Goal: Task Accomplishment & Management: Use online tool/utility

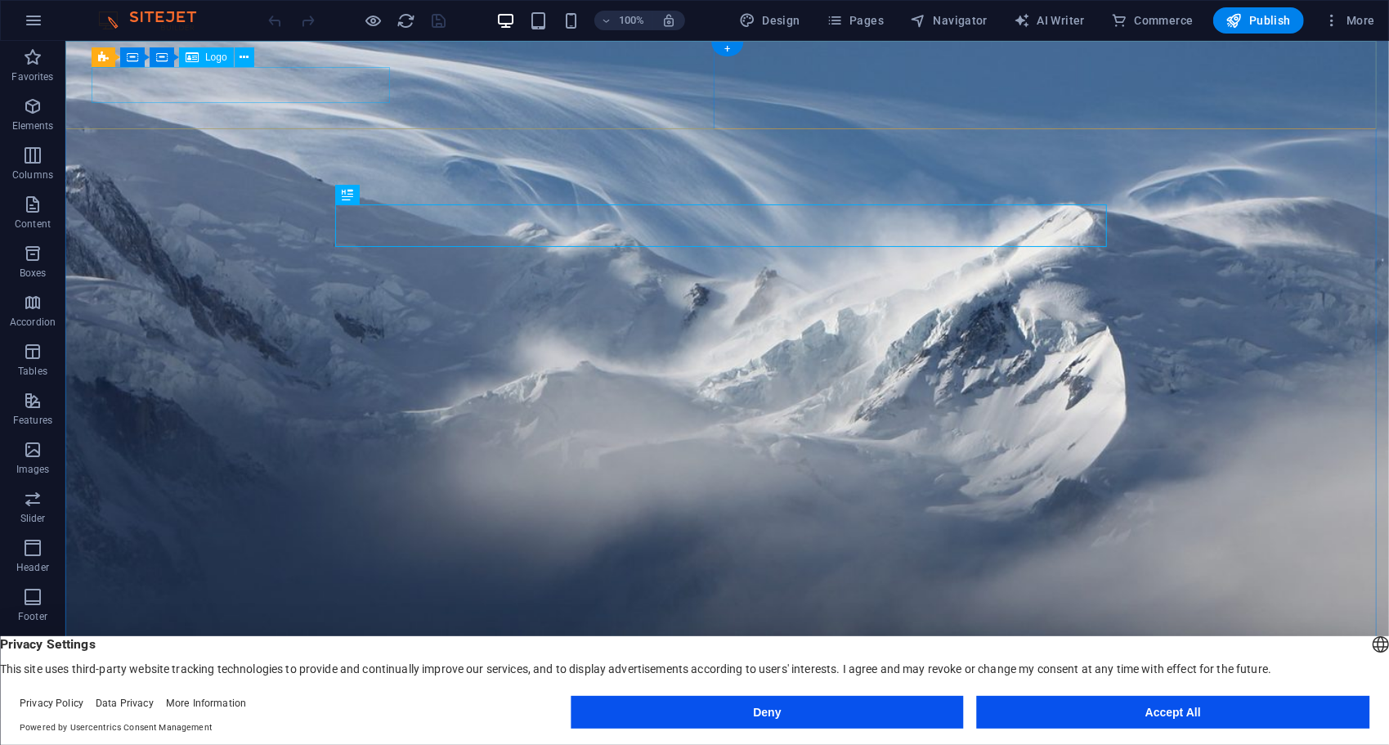
select select "px"
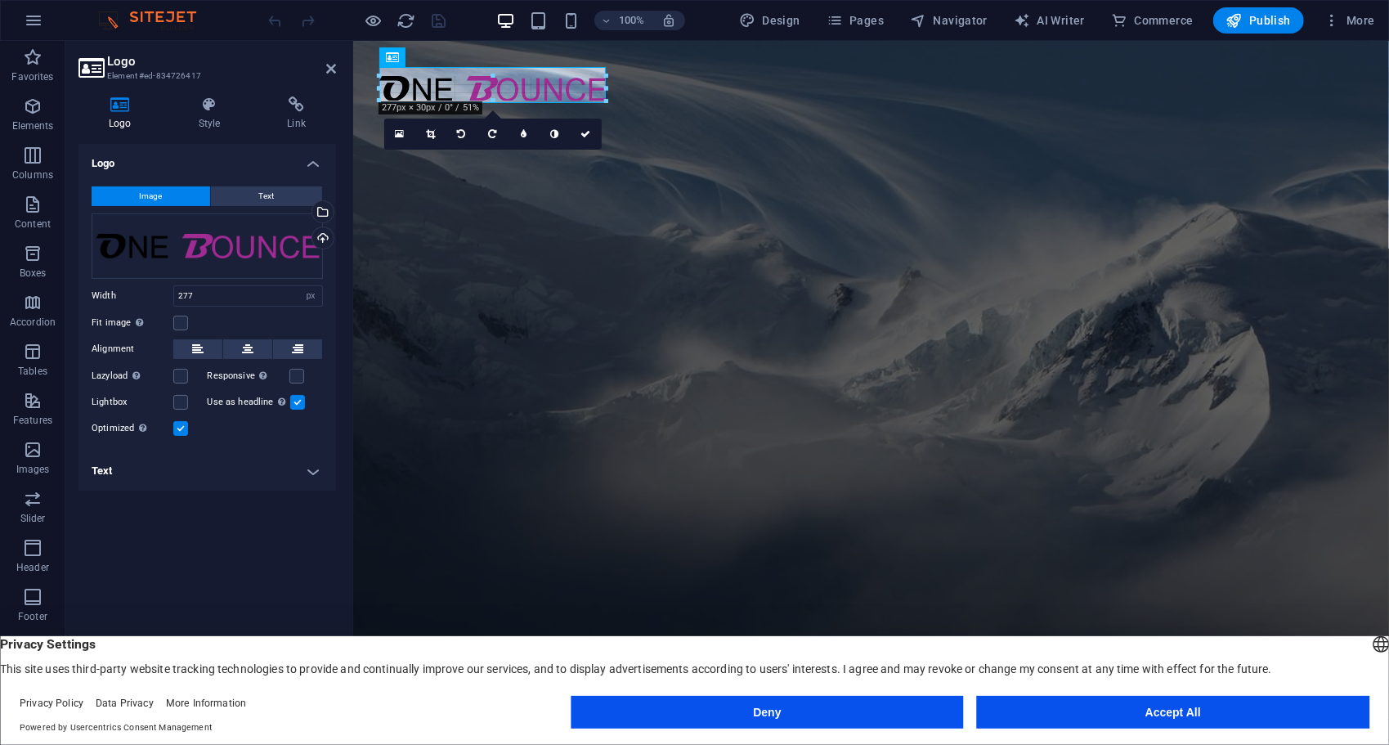
click at [495, 75] on div at bounding box center [492, 76] width 226 height 6
click at [432, 128] on link at bounding box center [430, 134] width 31 height 31
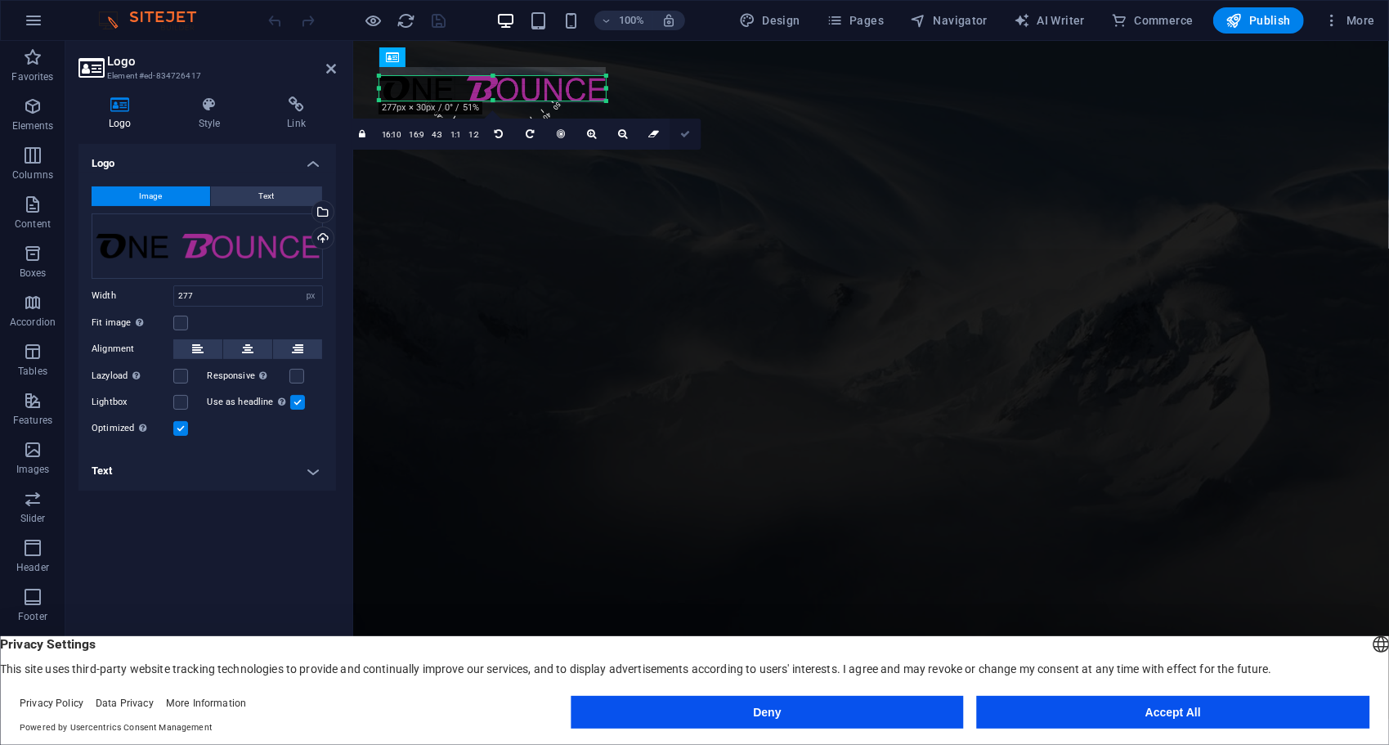
click at [688, 137] on icon at bounding box center [685, 134] width 10 height 10
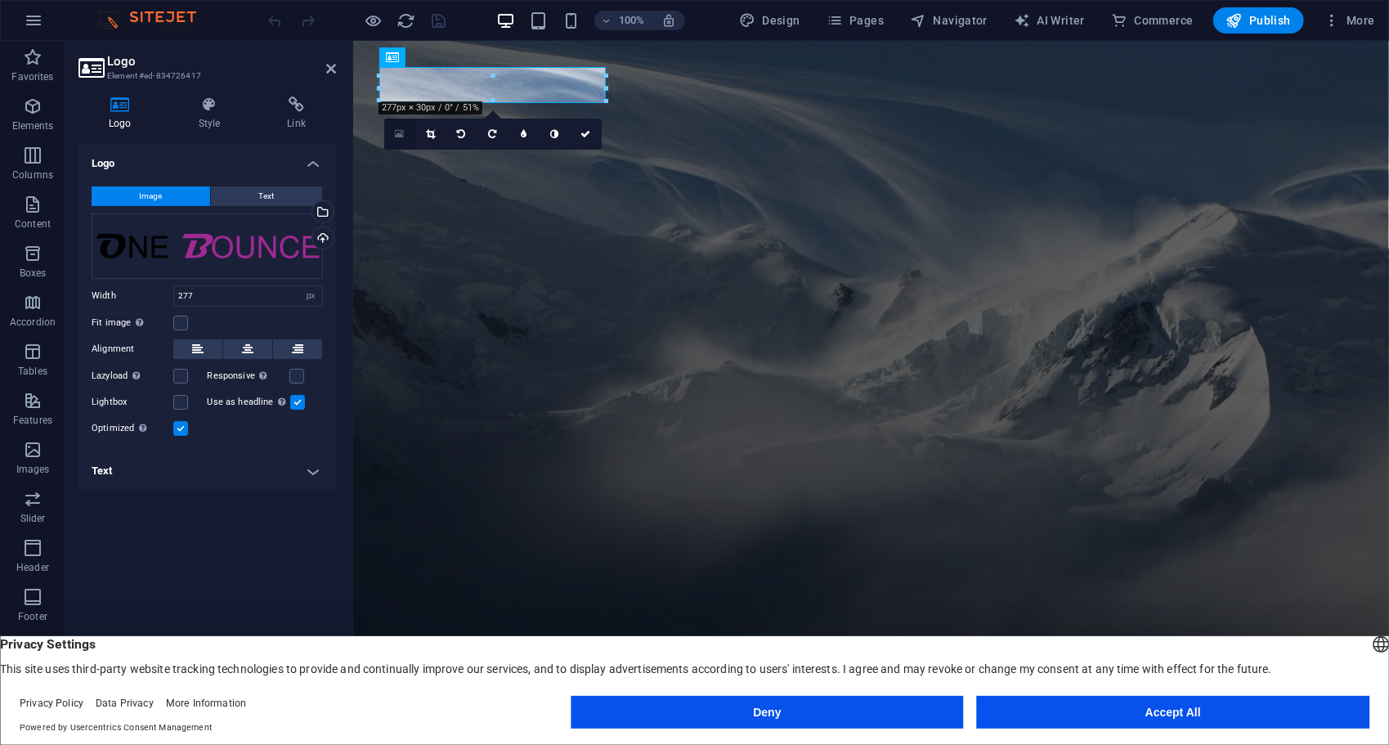
click at [399, 127] on link at bounding box center [399, 134] width 31 height 31
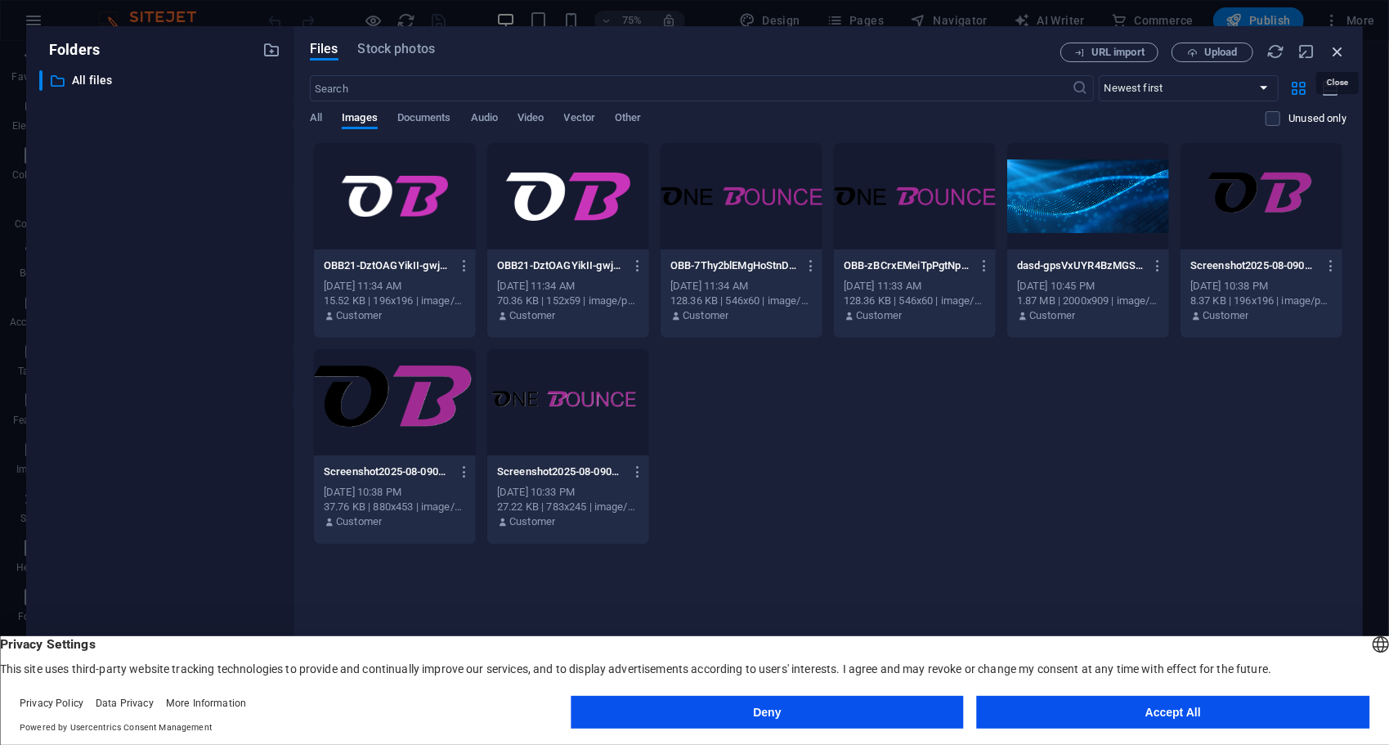
click at [1338, 49] on icon "button" at bounding box center [1338, 52] width 18 height 18
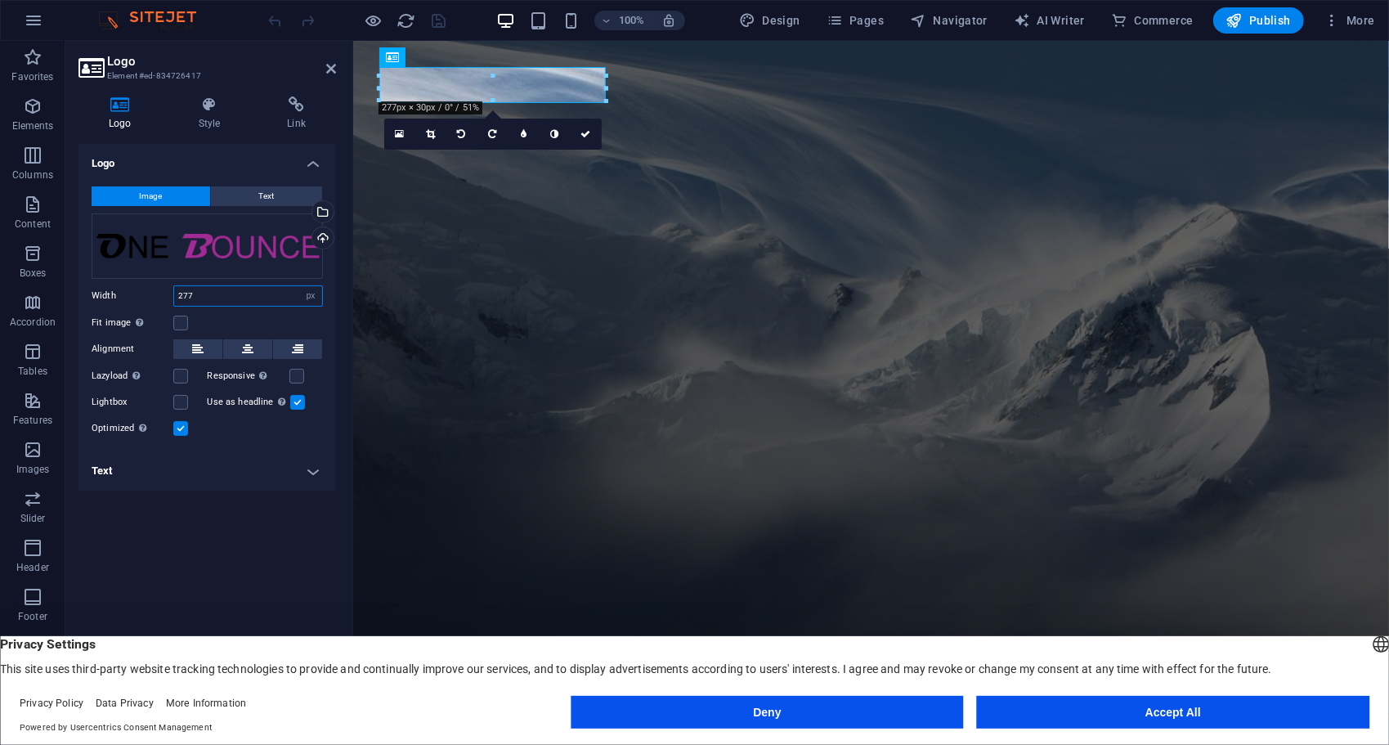
drag, startPoint x: 208, startPoint y: 293, endPoint x: 154, endPoint y: 286, distance: 54.4
click at [154, 286] on div "Width 277 Default auto px rem % em vh vw" at bounding box center [207, 295] width 231 height 21
click at [225, 295] on input "250" at bounding box center [248, 296] width 148 height 20
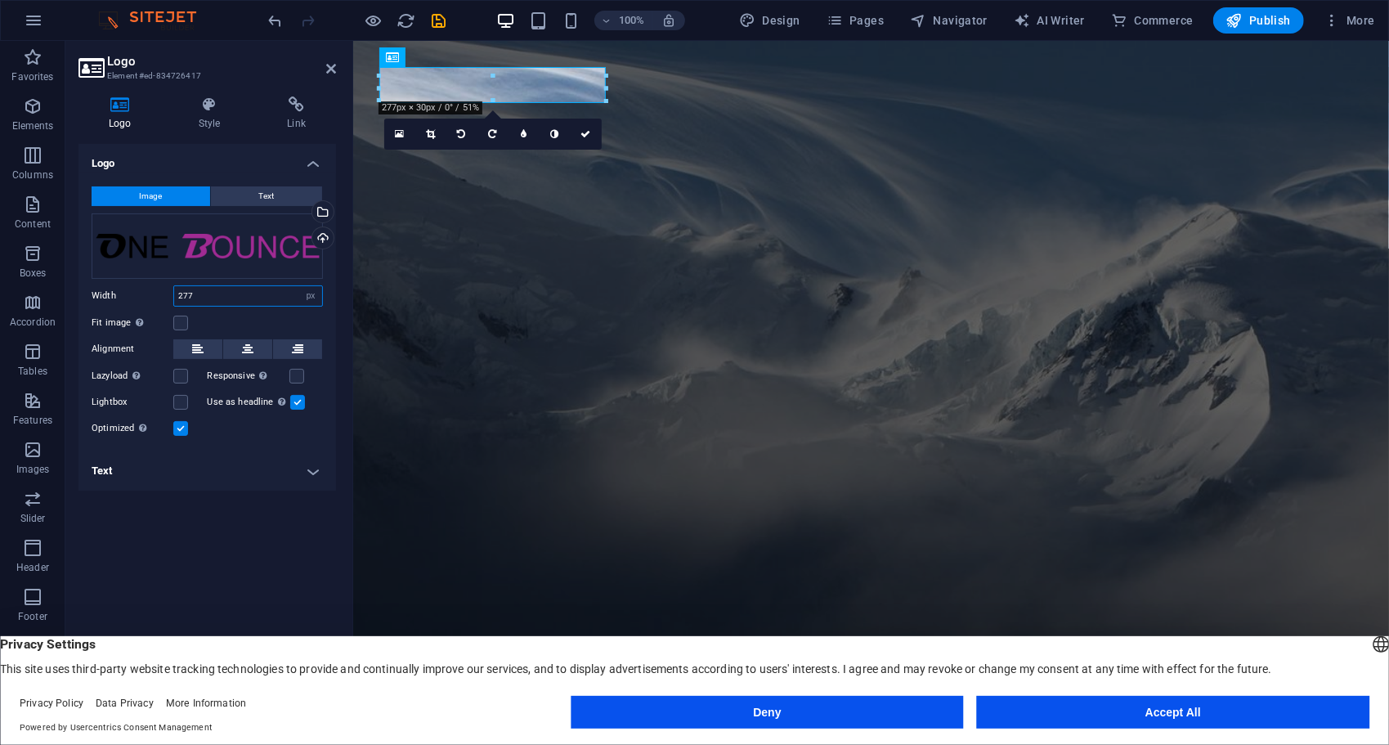
type input "277"
click at [194, 120] on h4 "Style" at bounding box center [212, 113] width 89 height 34
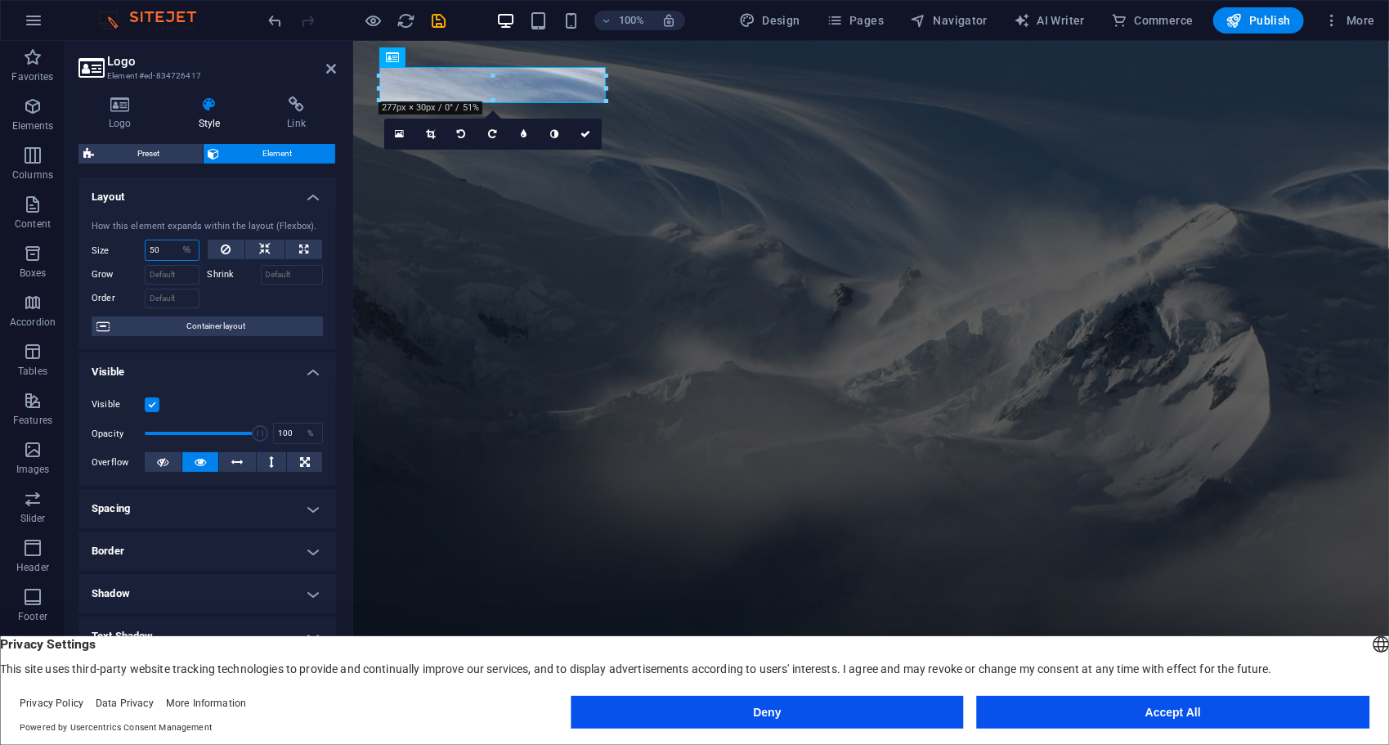
drag, startPoint x: 164, startPoint y: 256, endPoint x: 121, endPoint y: 259, distance: 43.5
click at [121, 259] on div "Size 50 Default auto px % 1/1 1/2 1/3 1/4 1/5 1/6 1/7 1/8 1/9 1/10" at bounding box center [146, 250] width 108 height 21
click at [301, 243] on icon at bounding box center [303, 250] width 9 height 20
type input "100"
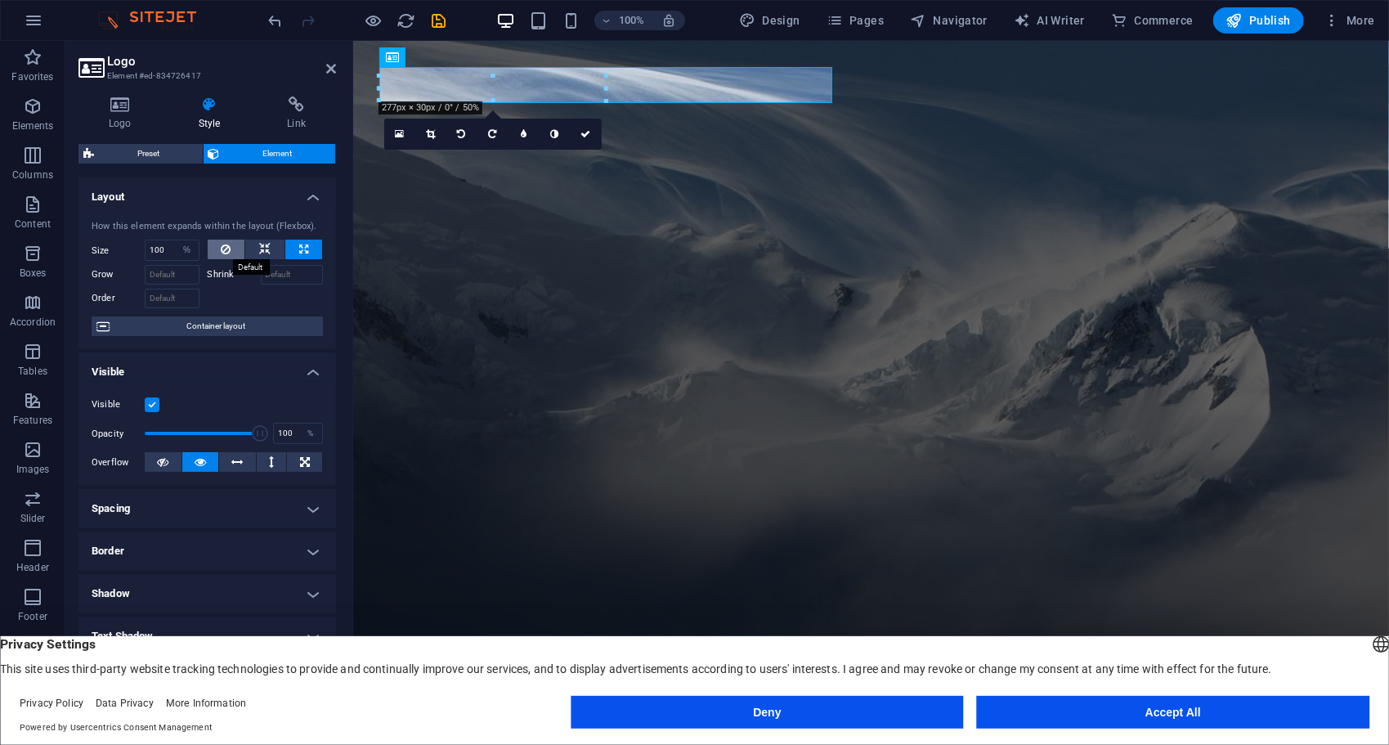
click at [230, 251] on button at bounding box center [227, 250] width 38 height 20
select select "DISABLED_OPTION_VALUE"
click at [265, 251] on icon at bounding box center [264, 250] width 11 height 20
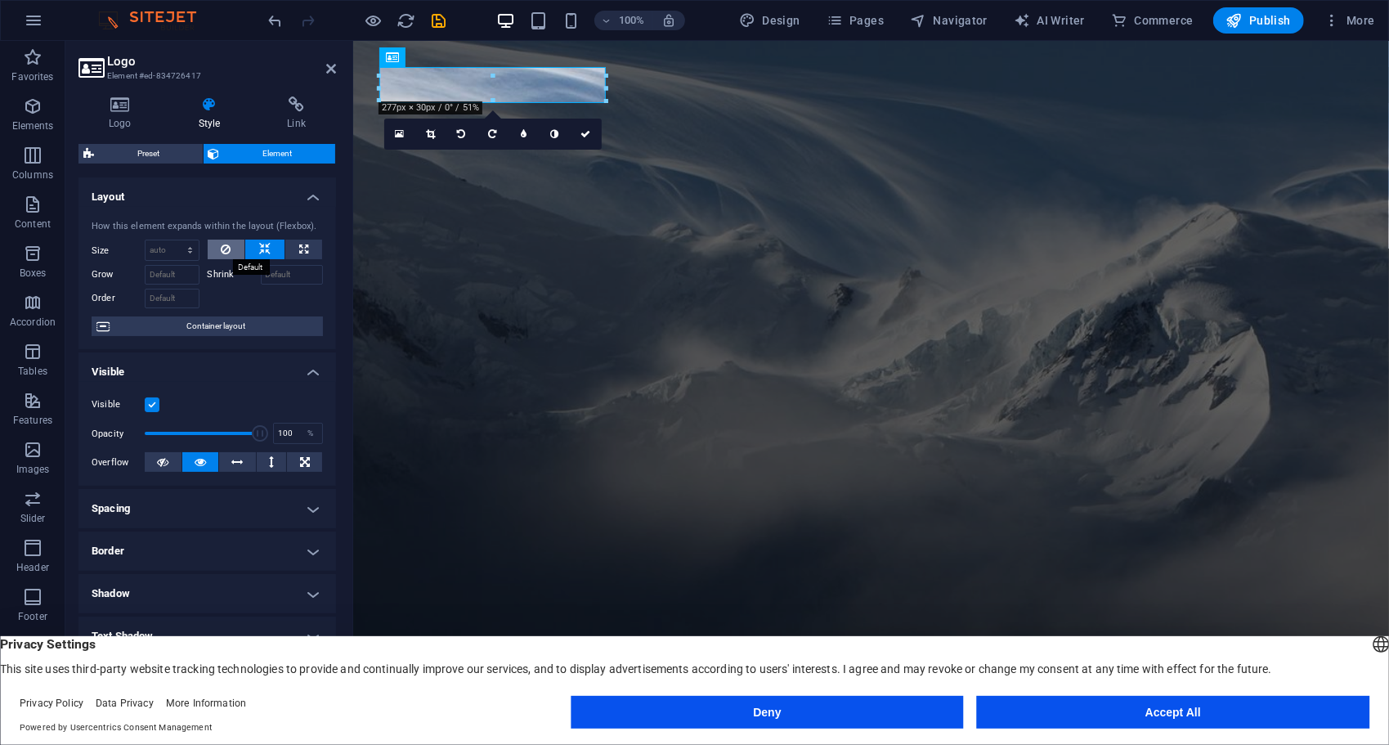
click at [232, 249] on button at bounding box center [227, 250] width 38 height 20
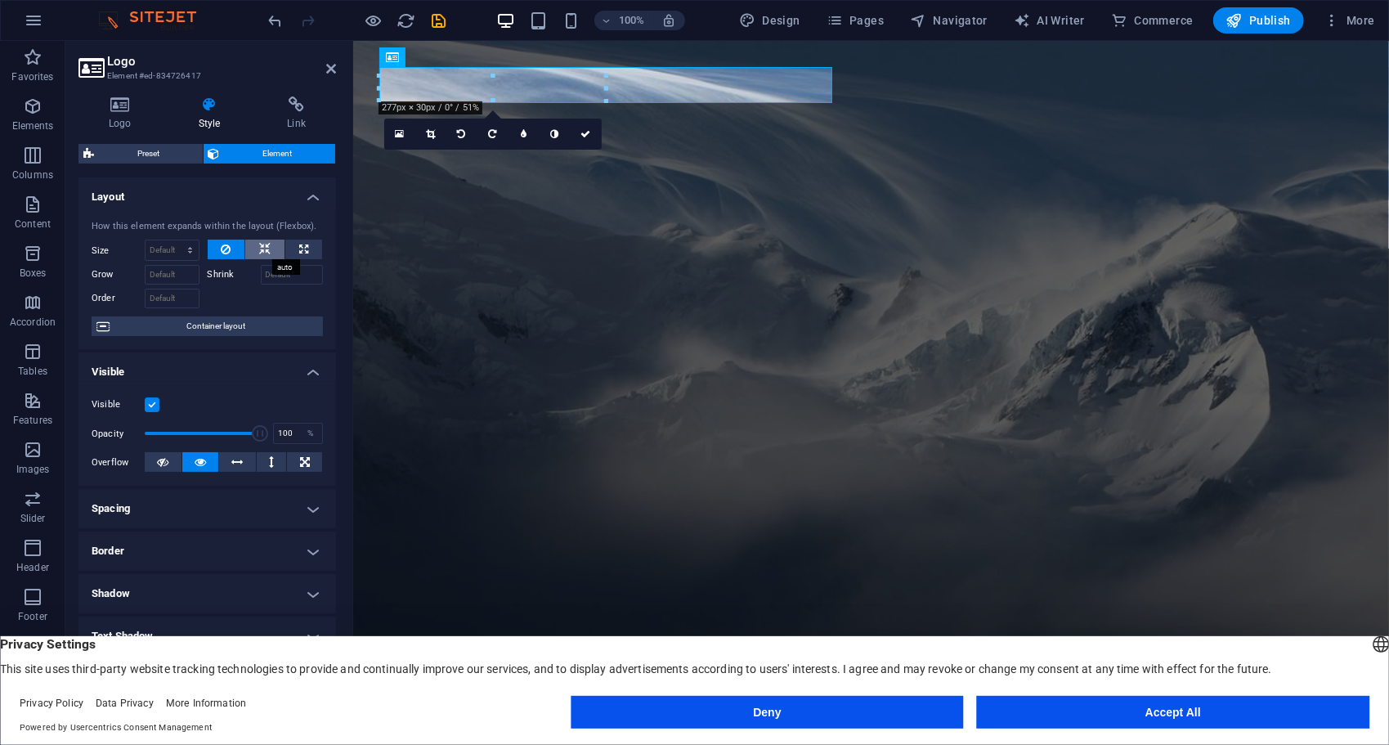
click at [268, 247] on icon at bounding box center [264, 250] width 11 height 20
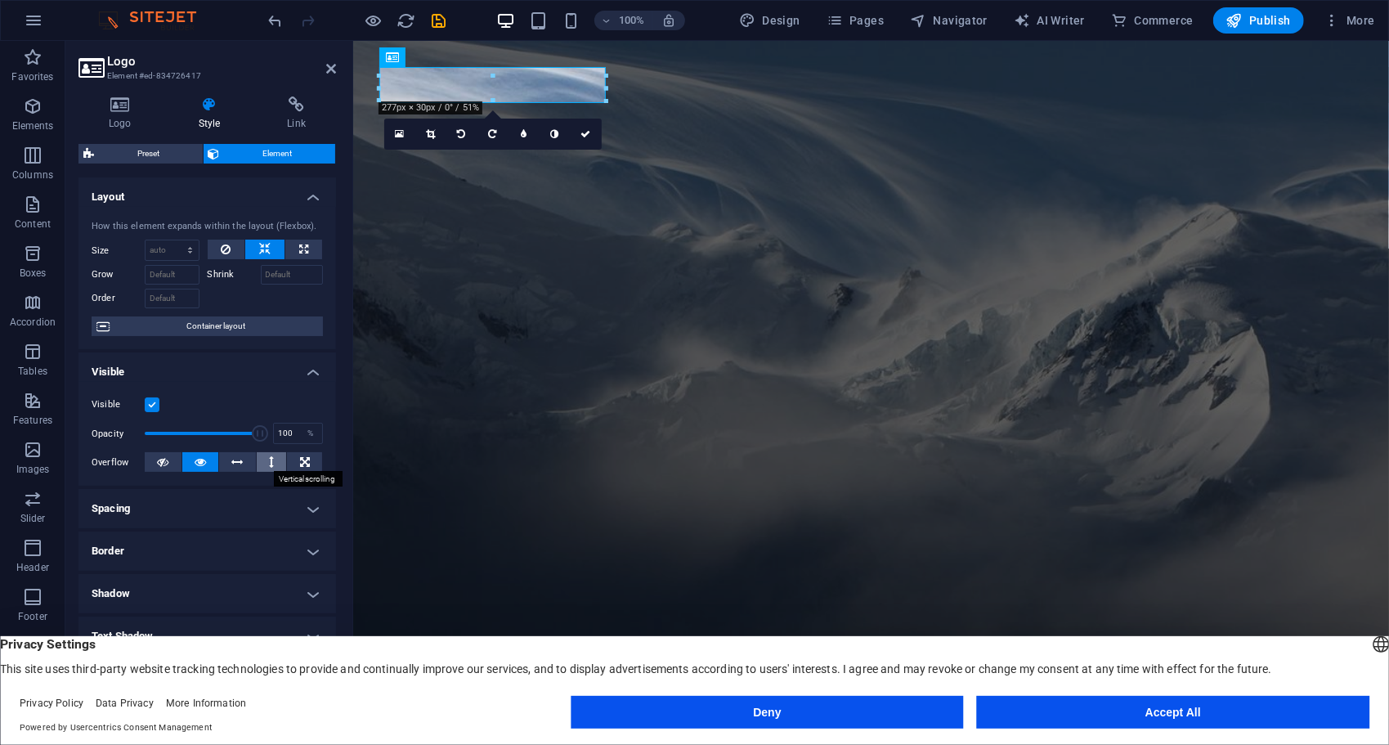
click at [272, 459] on button at bounding box center [272, 462] width 30 height 20
click at [192, 463] on button at bounding box center [200, 462] width 37 height 20
click at [164, 459] on icon at bounding box center [162, 462] width 11 height 20
click at [202, 463] on icon at bounding box center [200, 462] width 11 height 20
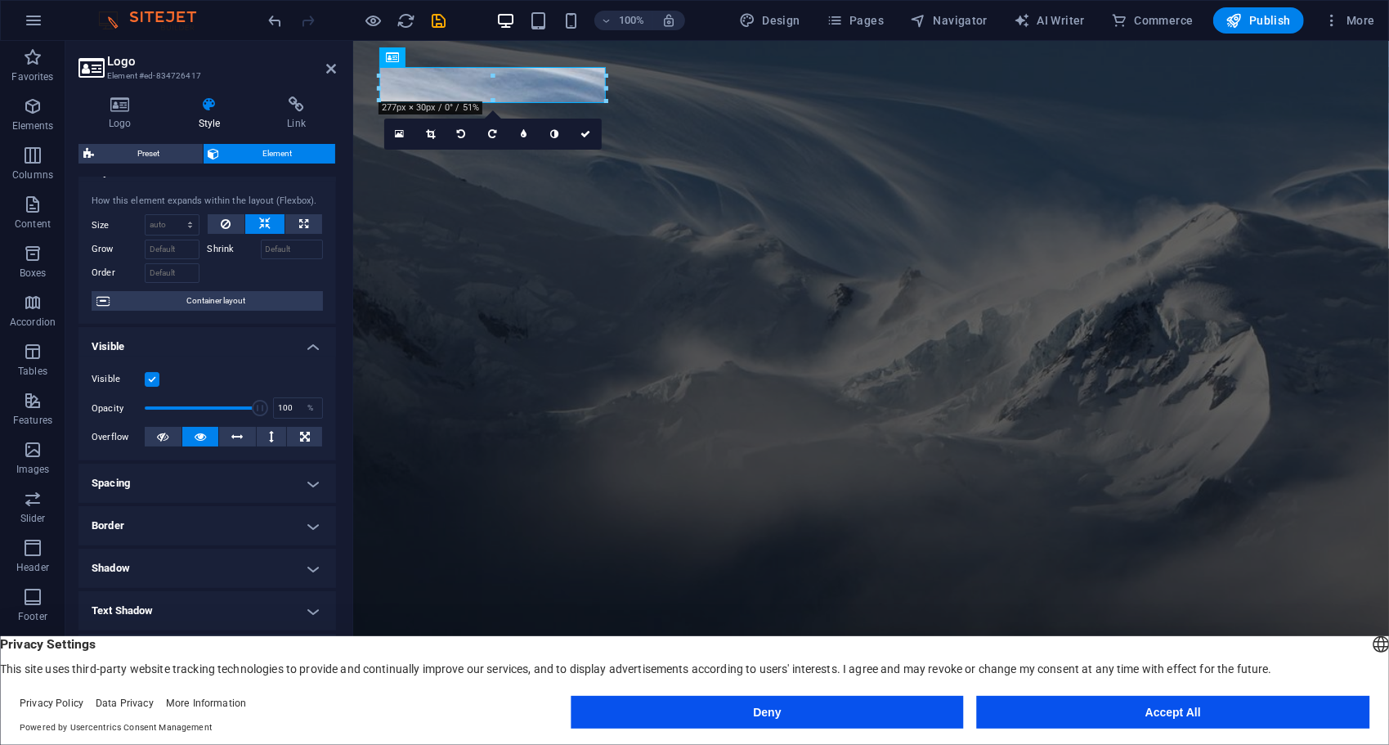
scroll to position [26, 0]
click at [151, 374] on label at bounding box center [152, 378] width 15 height 15
click at [0, 0] on input "Visible" at bounding box center [0, 0] width 0 height 0
click at [150, 374] on label at bounding box center [152, 378] width 15 height 15
click at [0, 0] on input "Visible" at bounding box center [0, 0] width 0 height 0
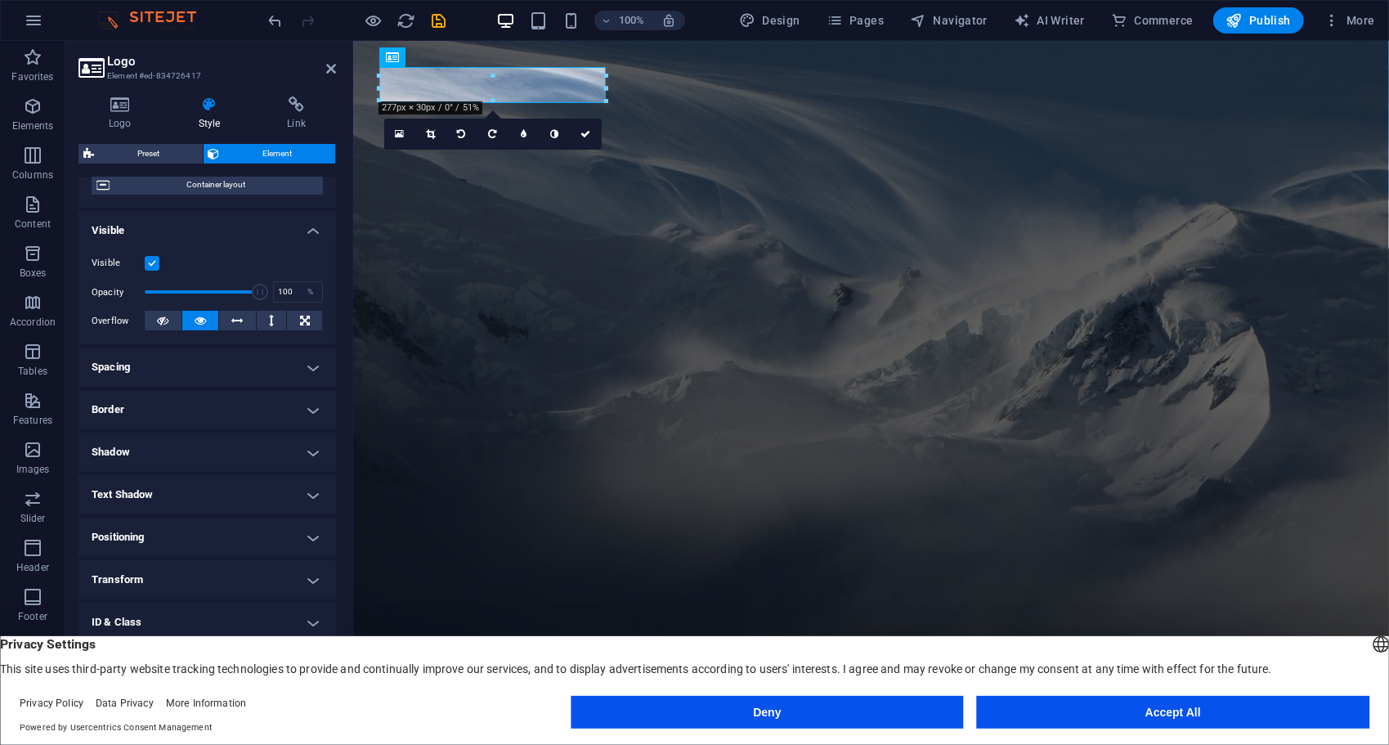
scroll to position [148, 0]
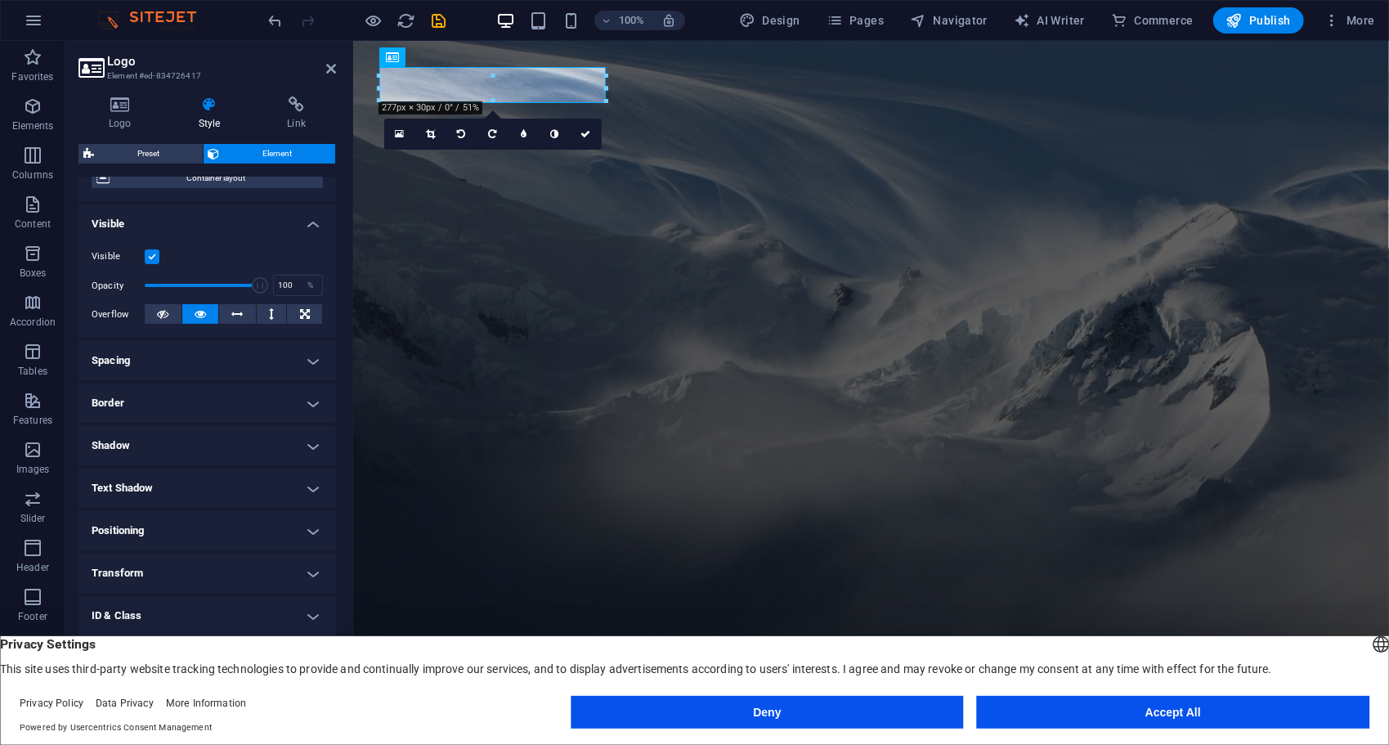
click at [173, 352] on h4 "Spacing" at bounding box center [207, 360] width 258 height 39
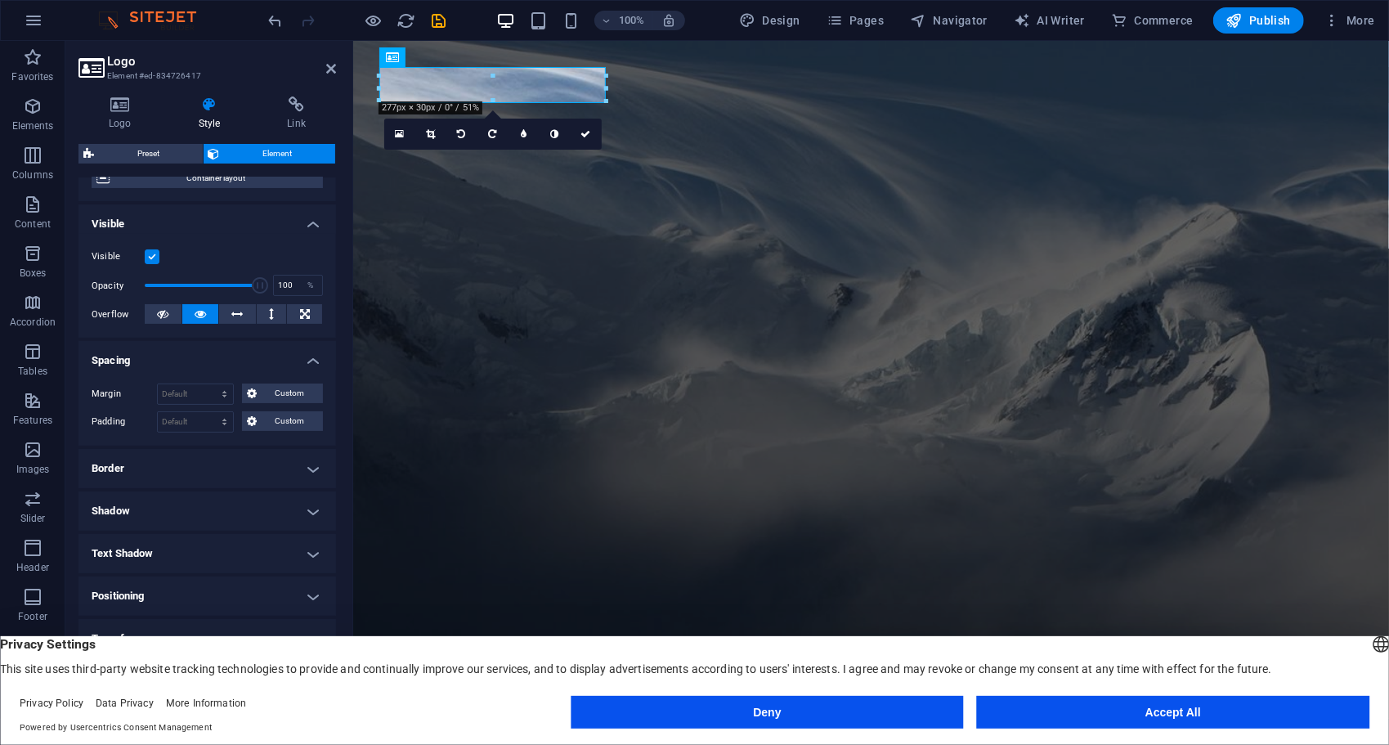
click at [173, 352] on h4 "Spacing" at bounding box center [207, 355] width 258 height 29
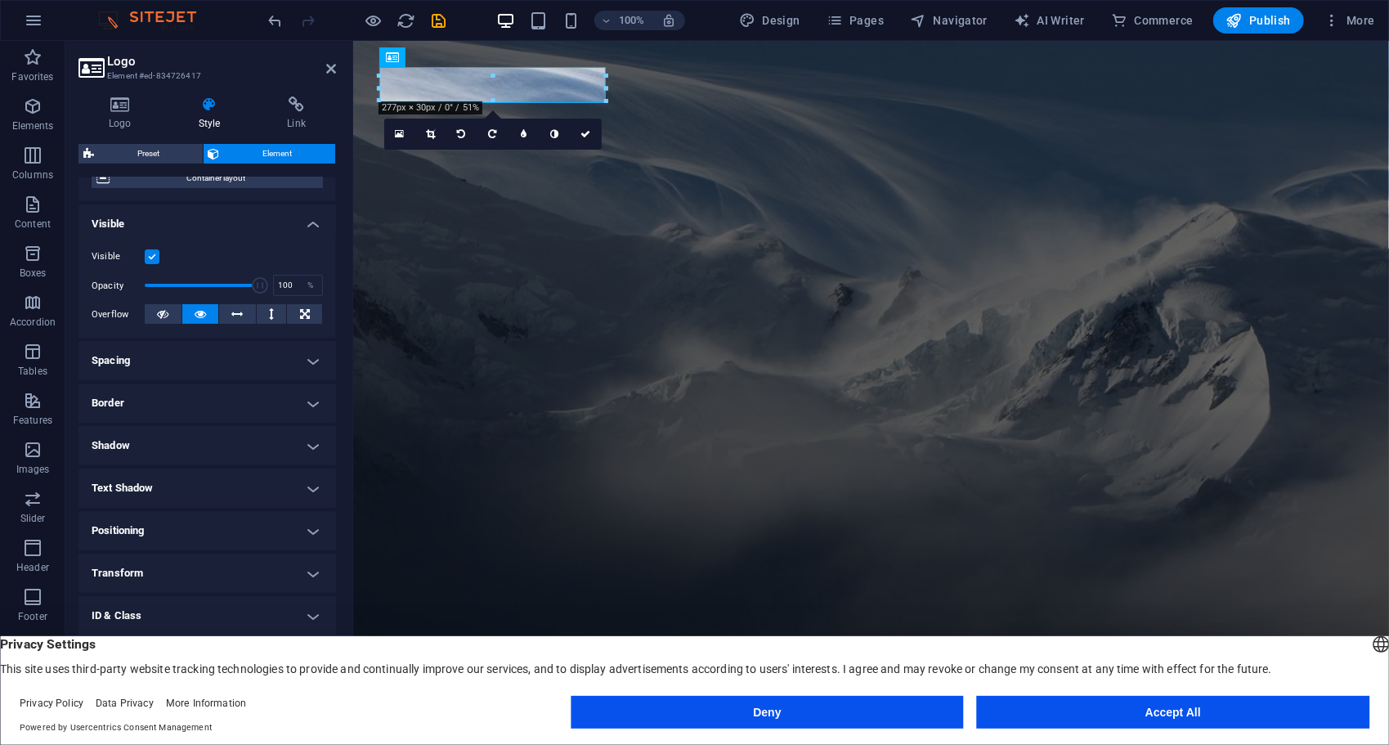
click at [170, 399] on h4 "Border" at bounding box center [207, 402] width 258 height 39
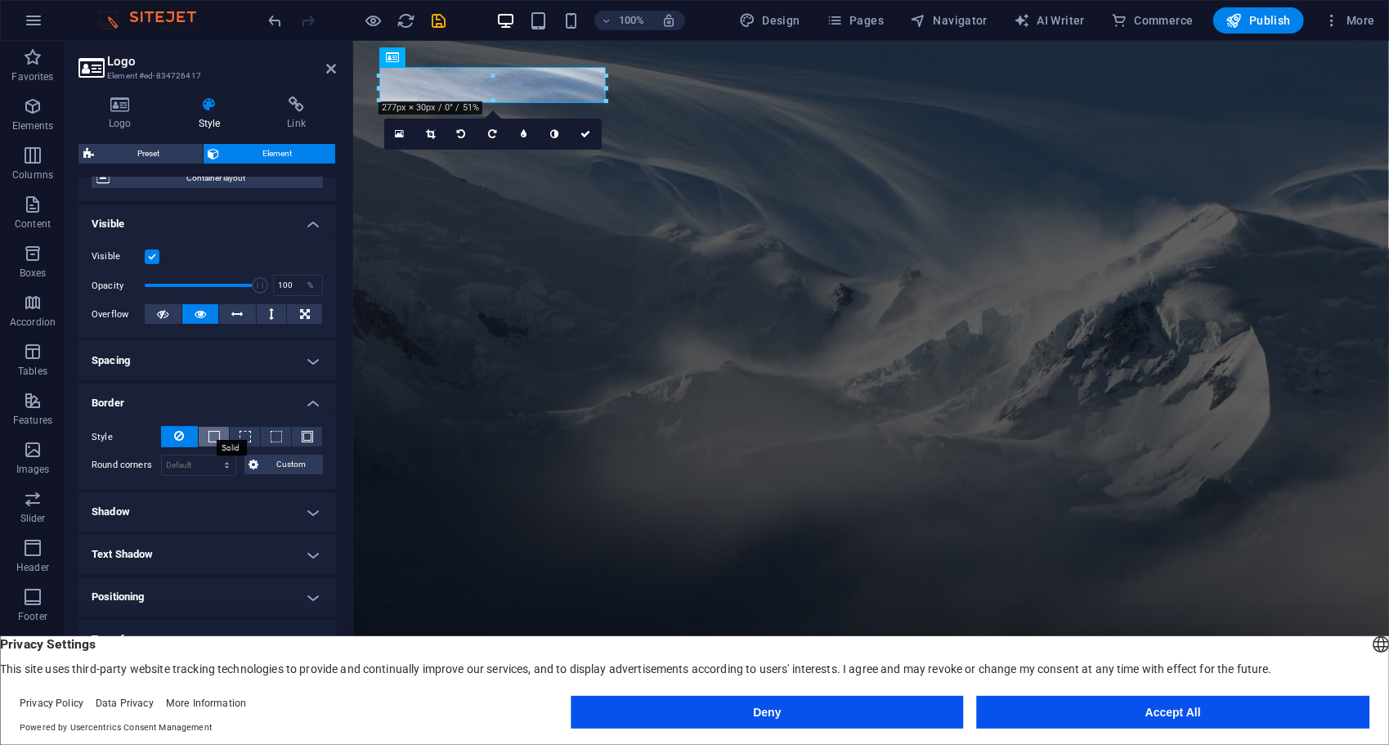
click at [211, 436] on span at bounding box center [213, 436] width 11 height 11
click at [184, 433] on button at bounding box center [179, 436] width 37 height 21
click at [168, 405] on h4 "Border" at bounding box center [207, 397] width 258 height 29
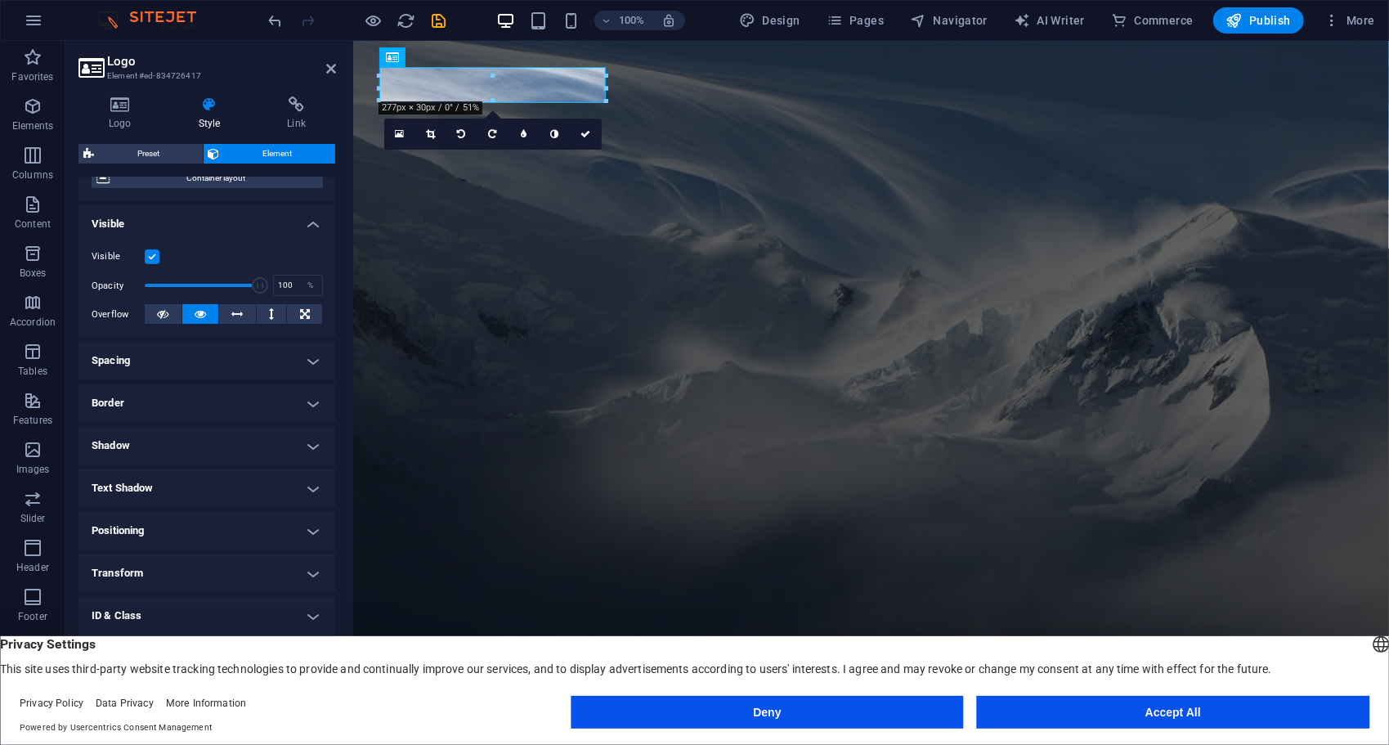
click at [169, 439] on h4 "Shadow" at bounding box center [207, 445] width 258 height 39
click at [224, 474] on span "Outside" at bounding box center [236, 478] width 28 height 20
type input "2"
type input "4"
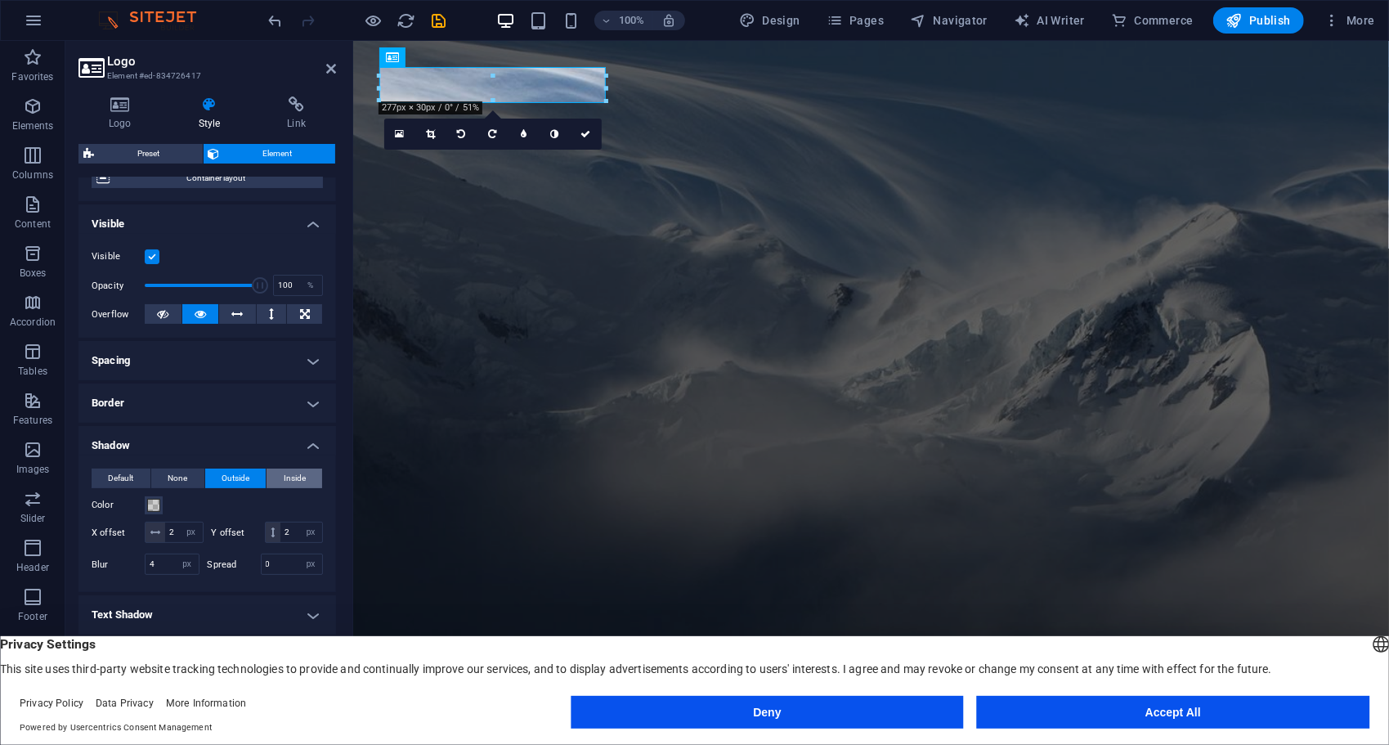
click at [300, 474] on span "Inside" at bounding box center [295, 478] width 22 height 20
click at [175, 476] on span "None" at bounding box center [178, 478] width 20 height 20
click at [233, 433] on h4 "Shadow" at bounding box center [207, 440] width 258 height 29
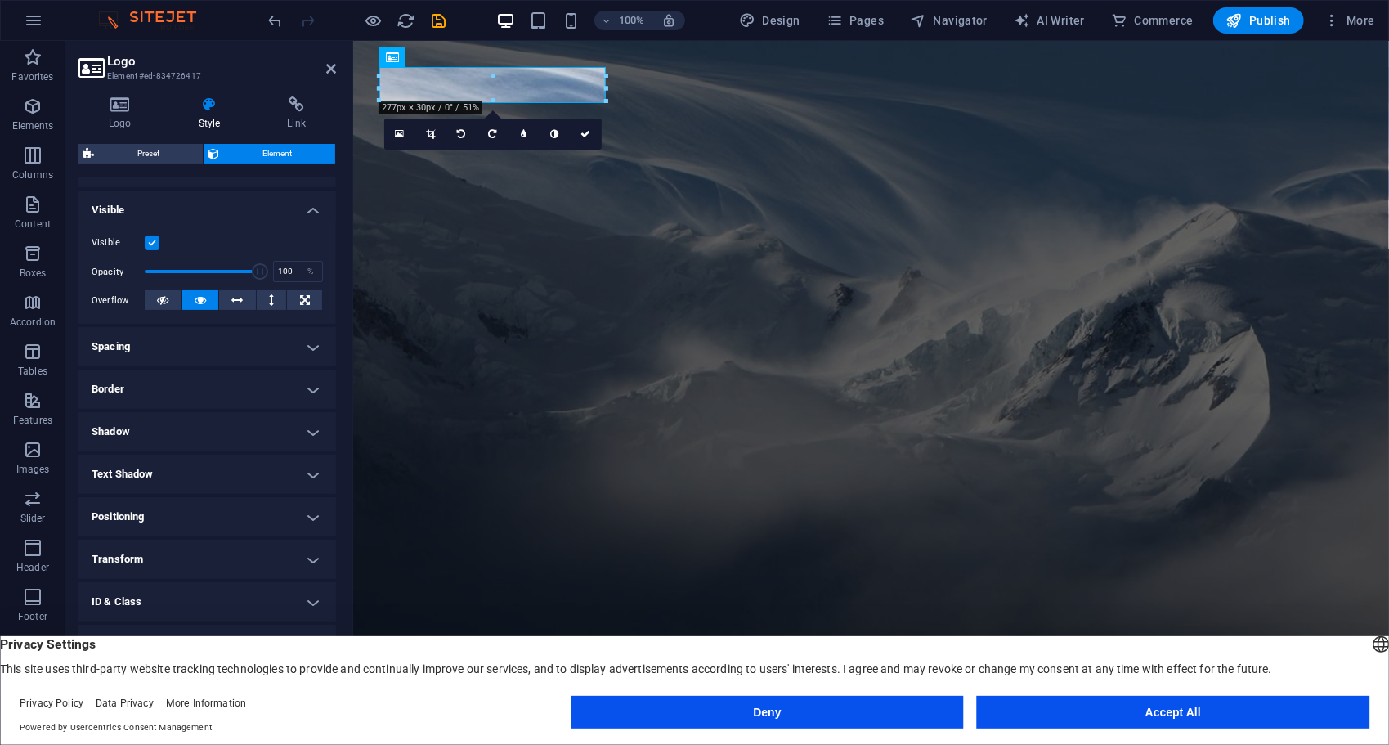
scroll to position [162, 0]
click at [232, 431] on h4 "Shadow" at bounding box center [207, 431] width 258 height 39
click at [232, 431] on h4 "Shadow" at bounding box center [207, 426] width 258 height 29
click at [195, 513] on h4 "Positioning" at bounding box center [207, 516] width 258 height 39
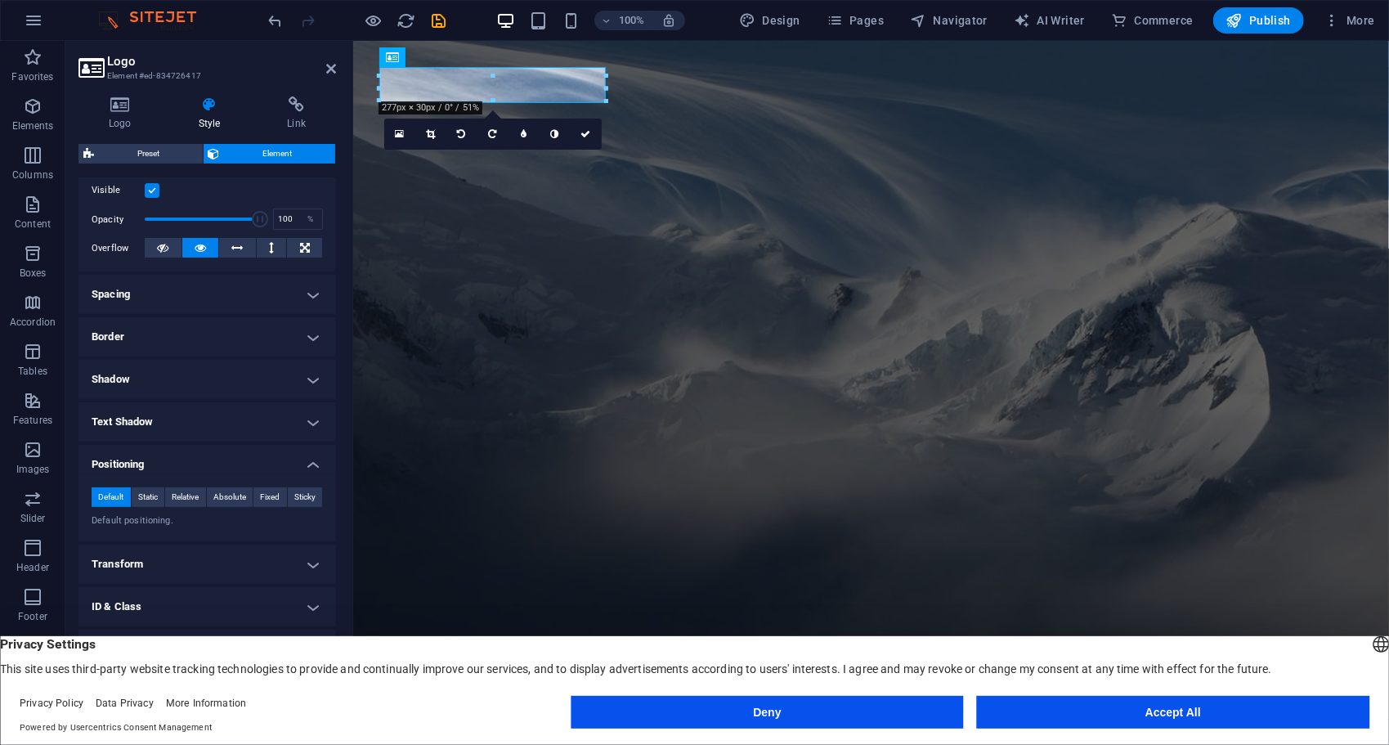
scroll to position [215, 0]
click at [178, 500] on span "Relative" at bounding box center [185, 496] width 27 height 20
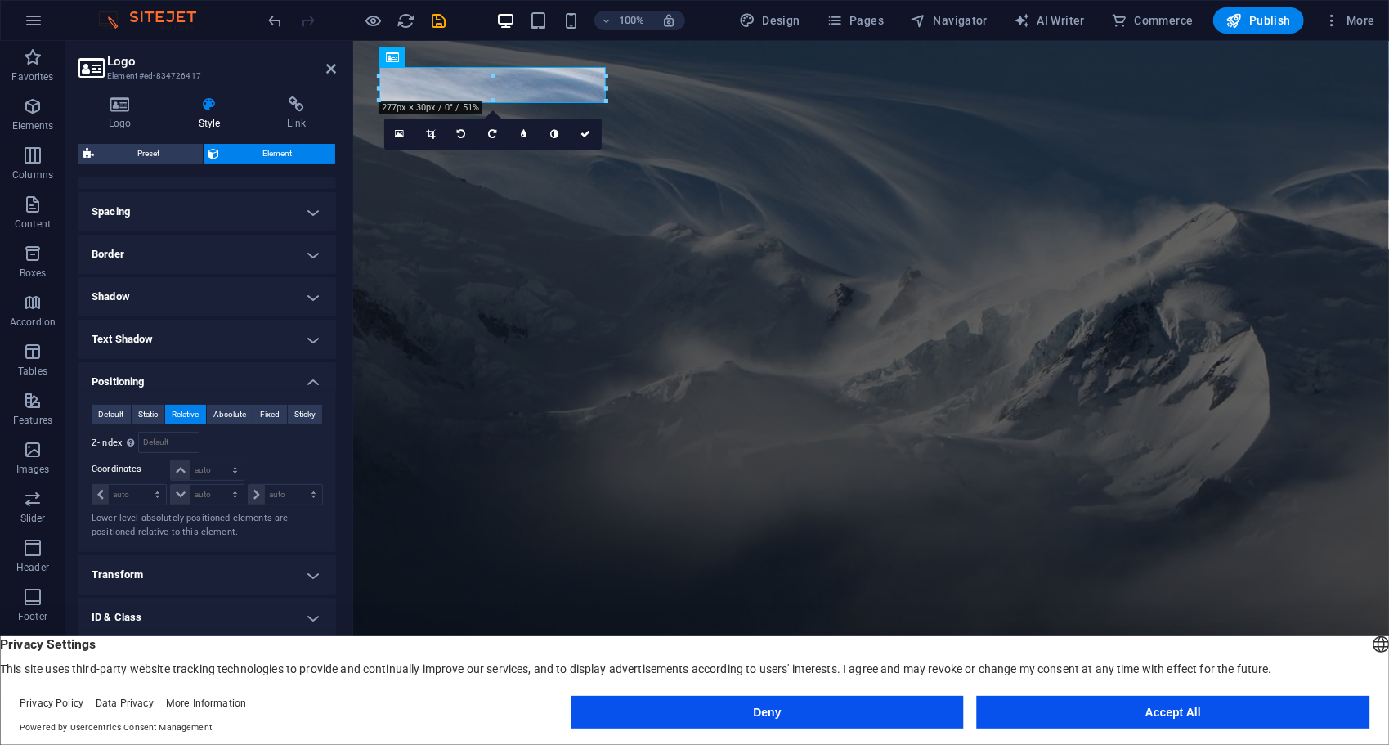
scroll to position [311, 0]
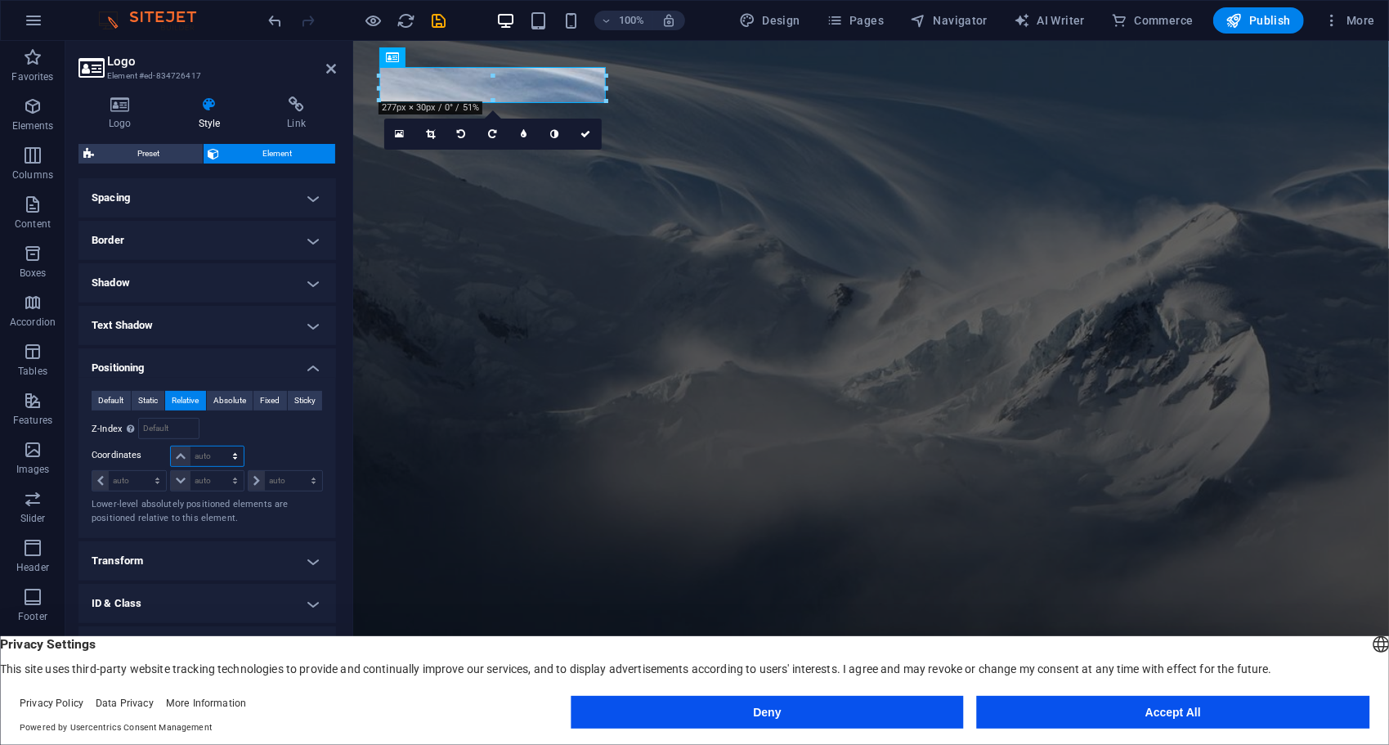
click at [199, 453] on select "auto px rem % em" at bounding box center [207, 456] width 72 height 20
click at [239, 449] on select "auto px rem % em" at bounding box center [207, 456] width 72 height 20
click at [181, 455] on select "auto px rem % em" at bounding box center [207, 456] width 72 height 20
click at [227, 407] on span "Absolute" at bounding box center [229, 401] width 33 height 20
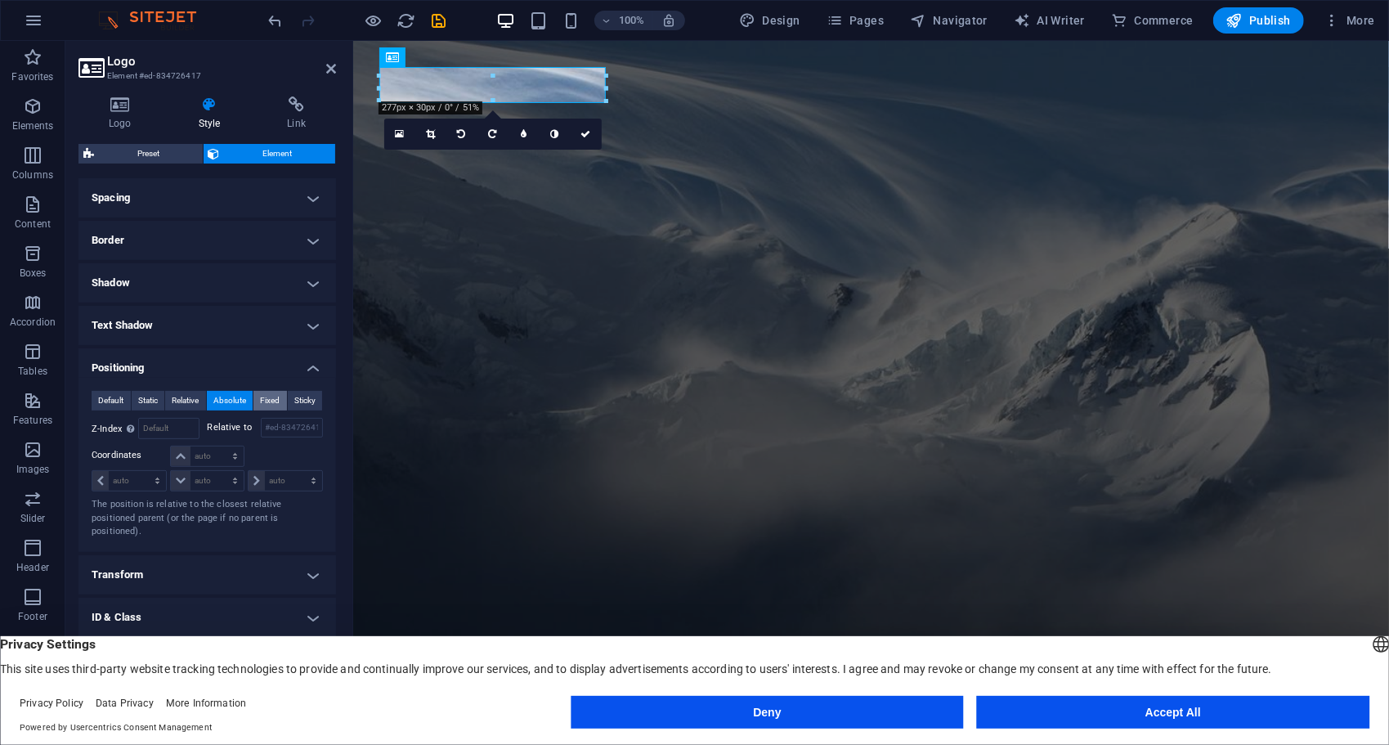
click at [272, 406] on span "Fixed" at bounding box center [270, 401] width 20 height 20
click at [149, 391] on span "Static" at bounding box center [148, 401] width 20 height 20
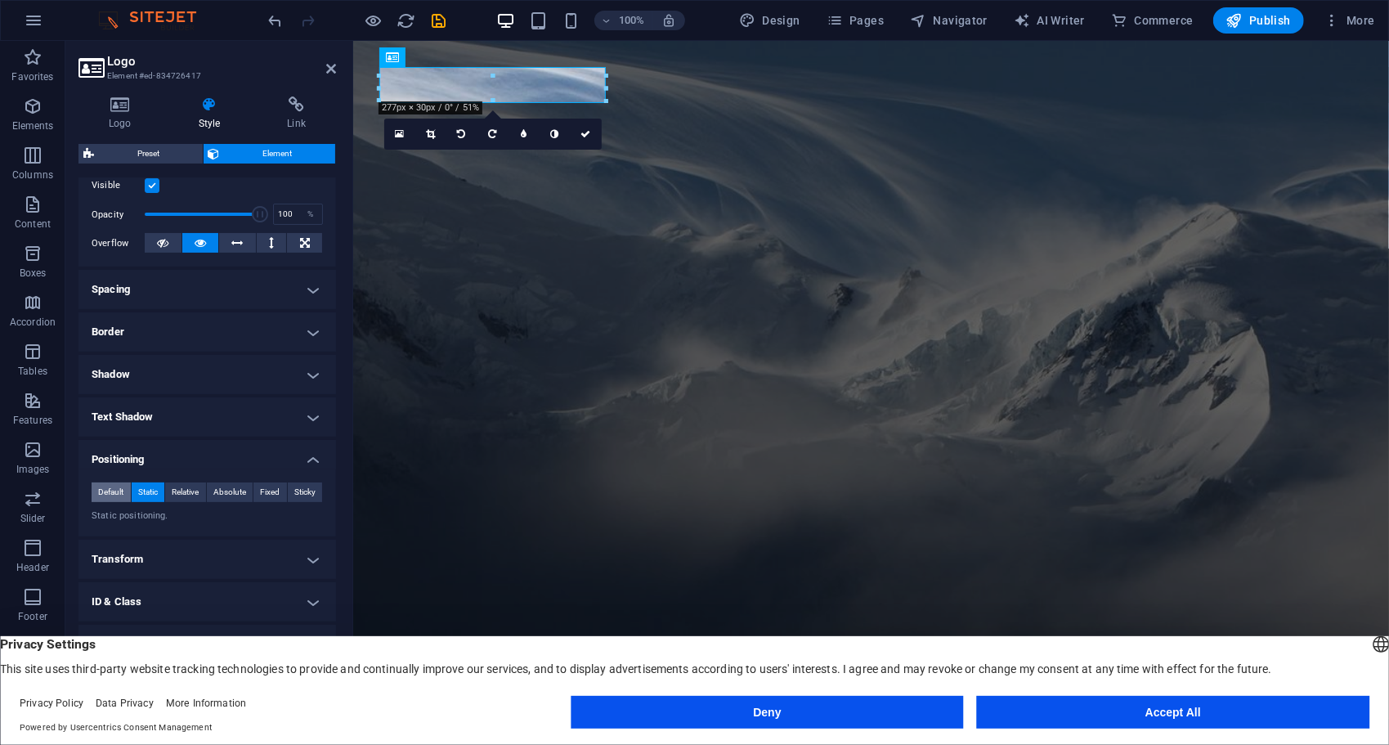
click at [110, 493] on span "Default" at bounding box center [110, 492] width 25 height 20
click at [170, 450] on h4 "Positioning" at bounding box center [207, 454] width 258 height 29
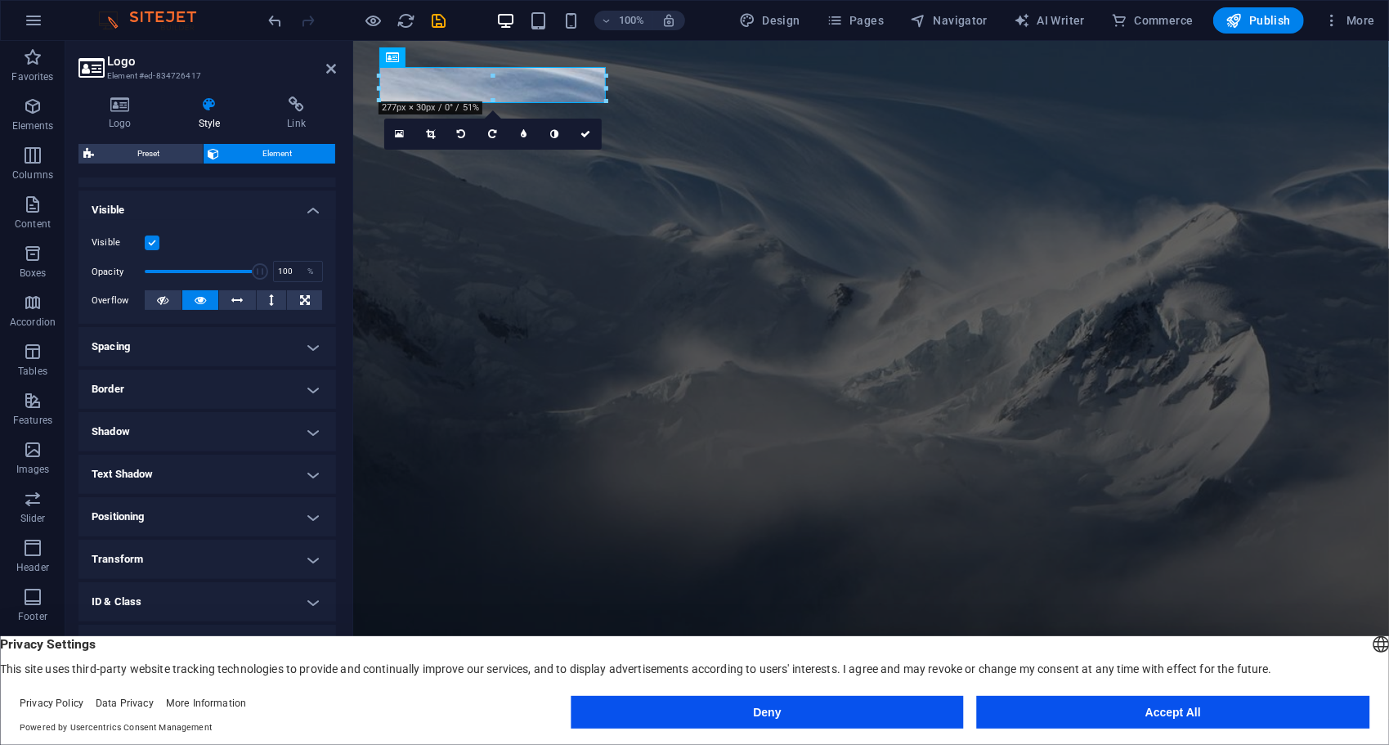
click at [141, 548] on h4 "Transform" at bounding box center [207, 559] width 258 height 39
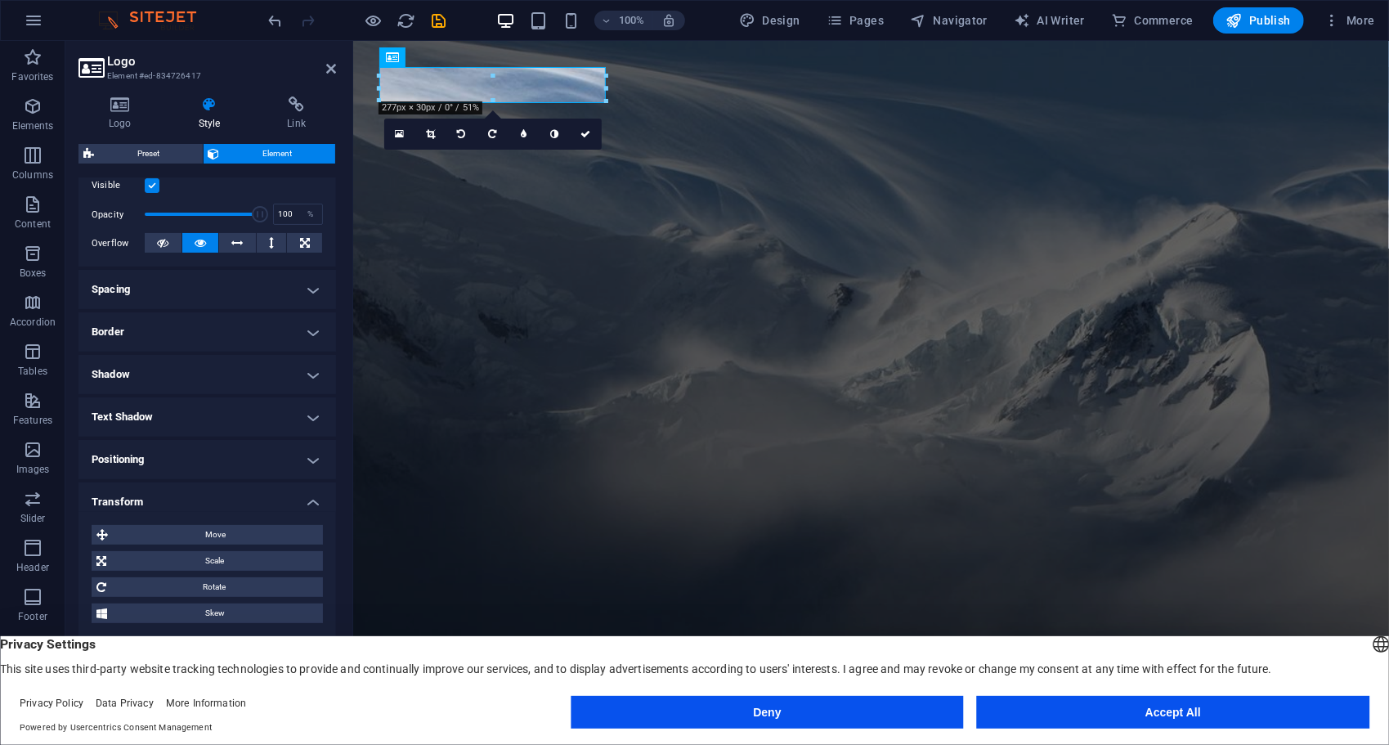
scroll to position [276, 0]
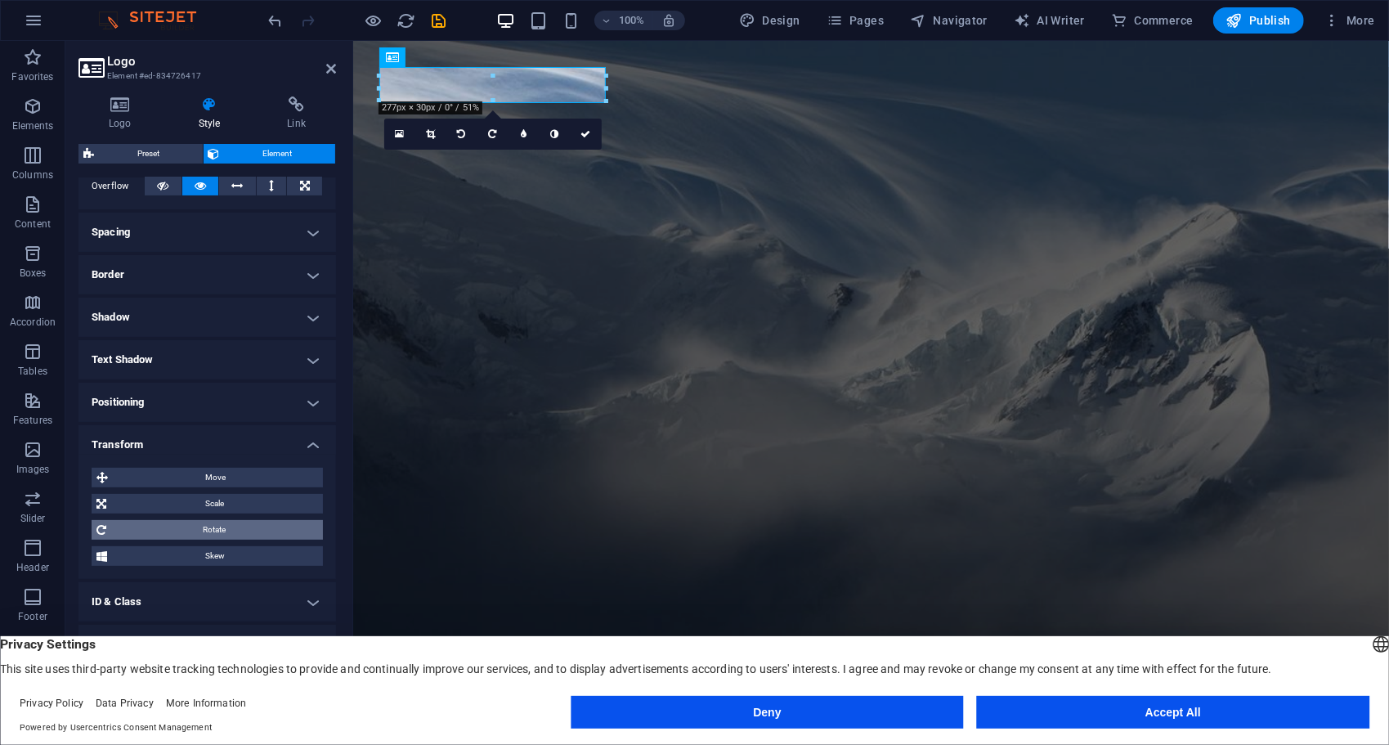
click at [141, 527] on span "Rotate" at bounding box center [214, 530] width 207 height 20
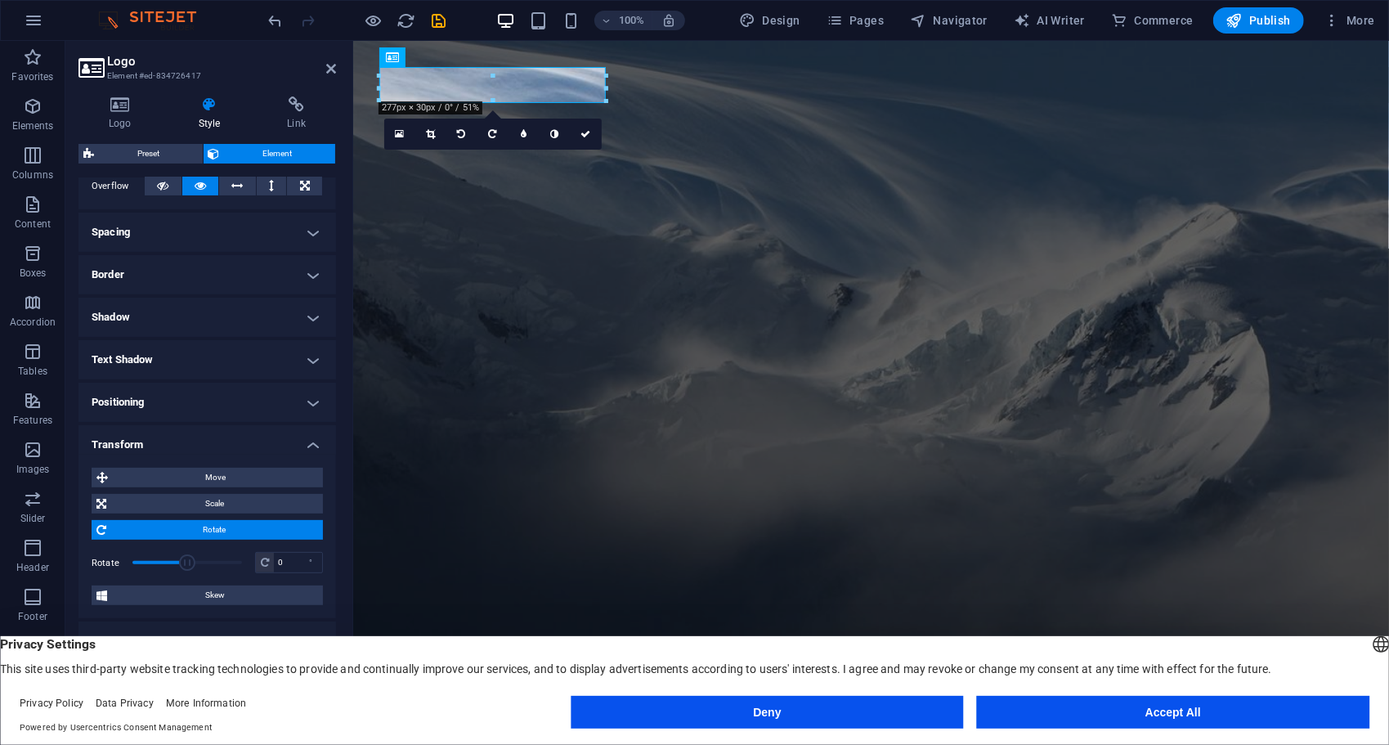
click at [141, 527] on span "Rotate" at bounding box center [214, 530] width 207 height 20
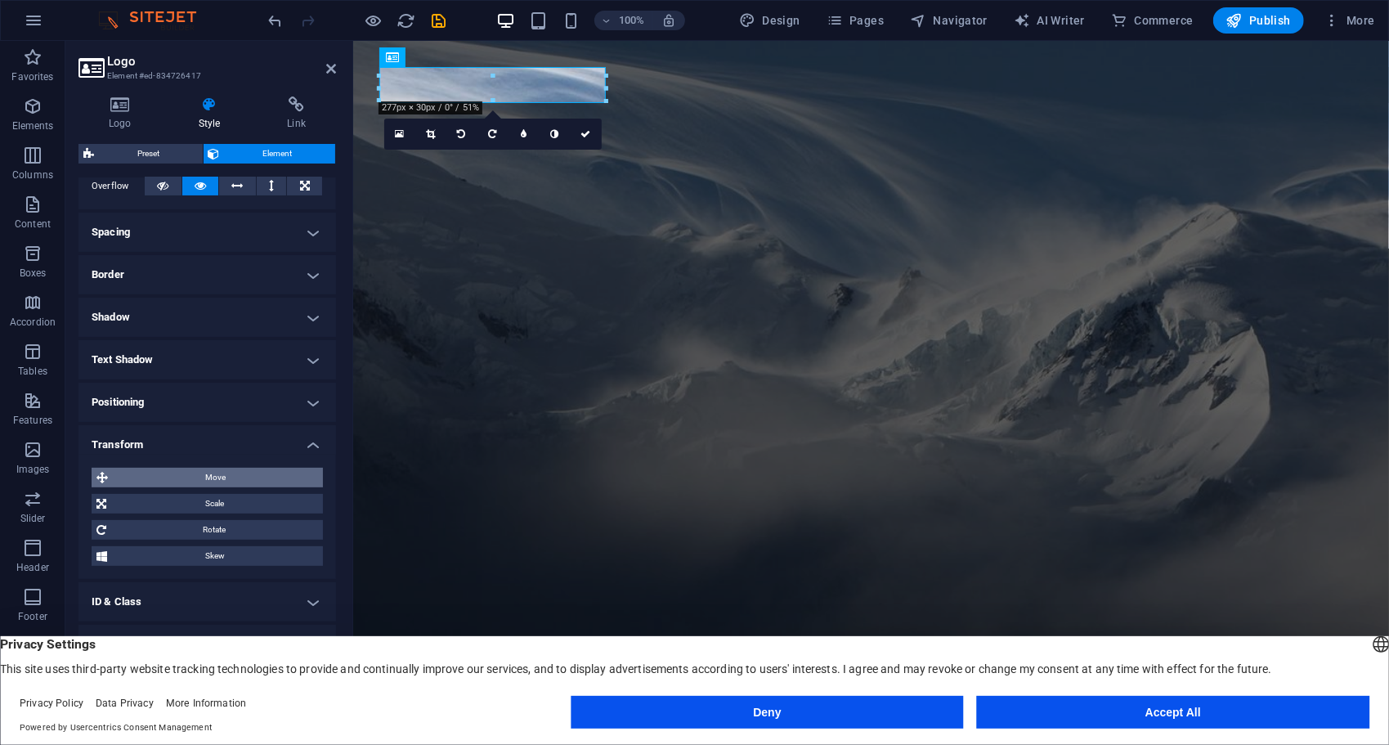
click at [182, 473] on span "Move" at bounding box center [215, 478] width 205 height 20
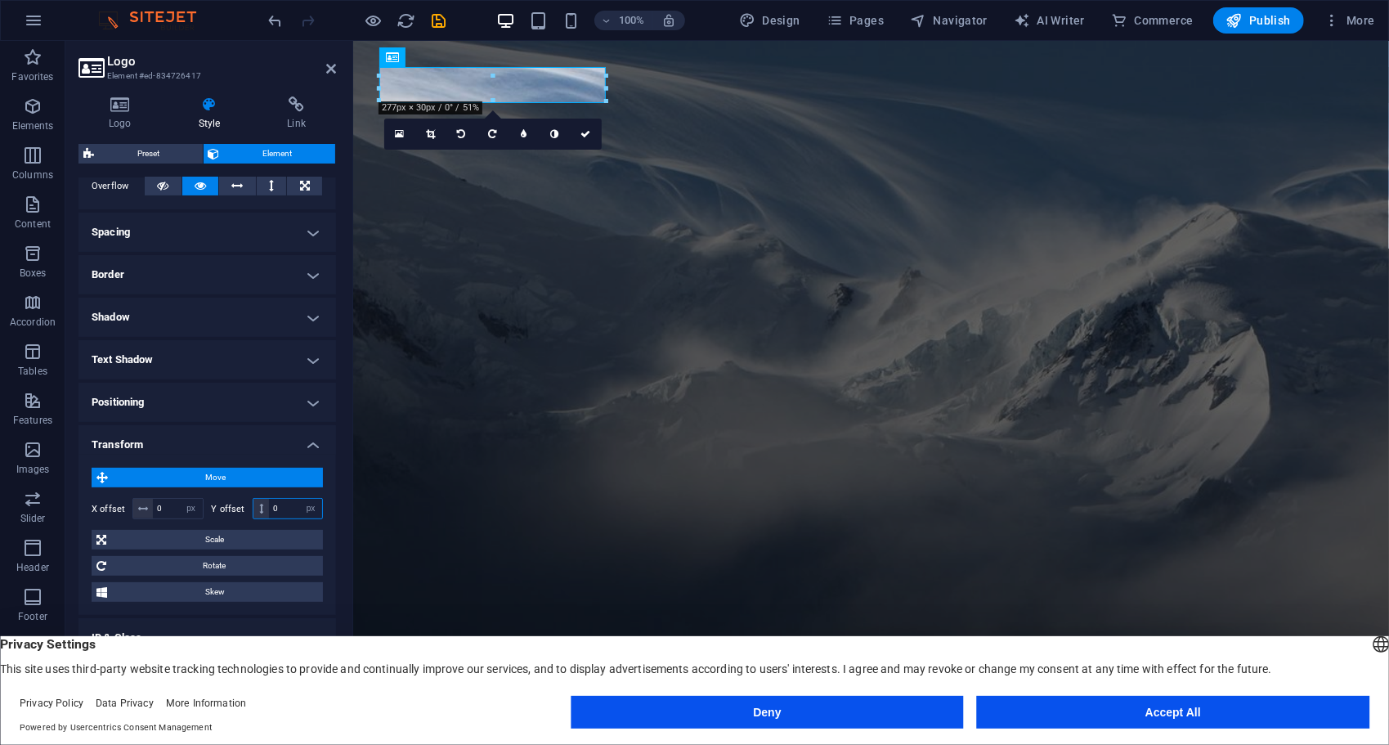
click at [278, 506] on input "0" at bounding box center [295, 509] width 53 height 20
type input "10"
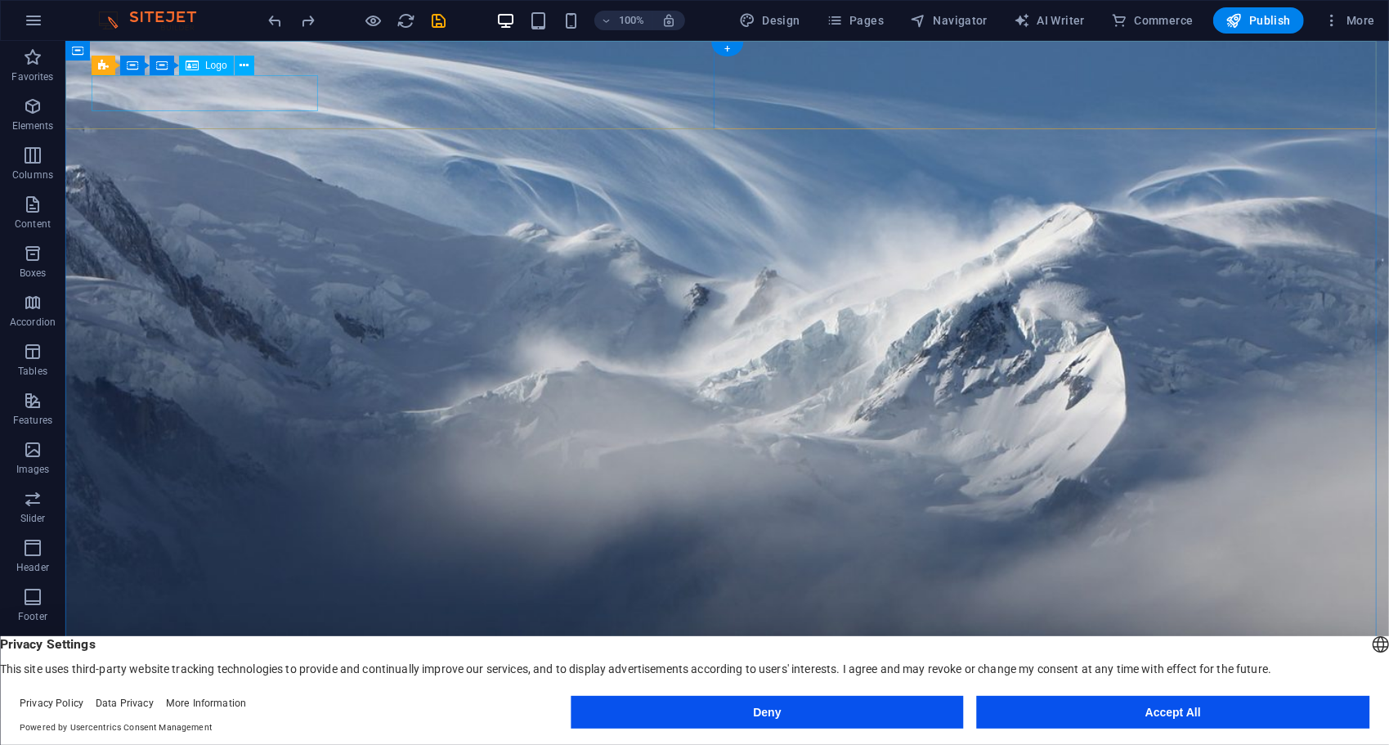
select select "px"
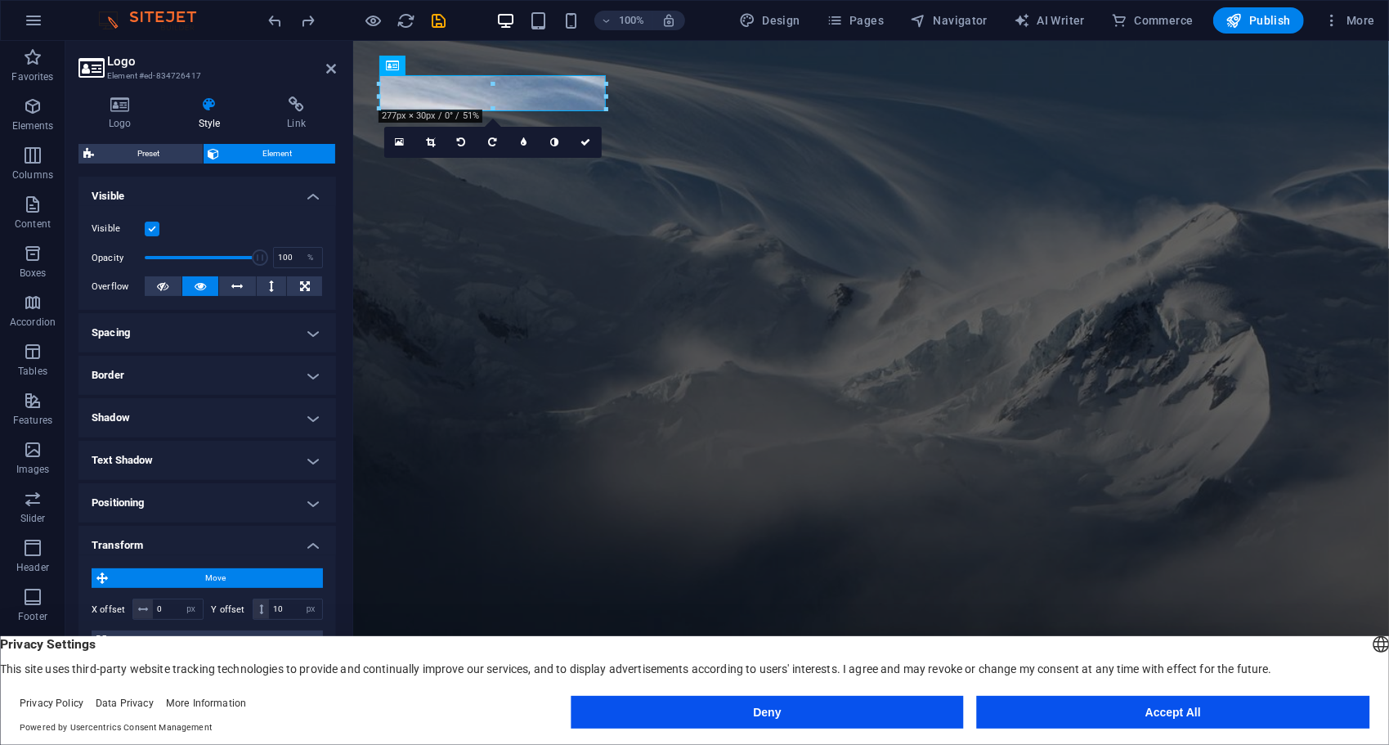
scroll to position [311, 0]
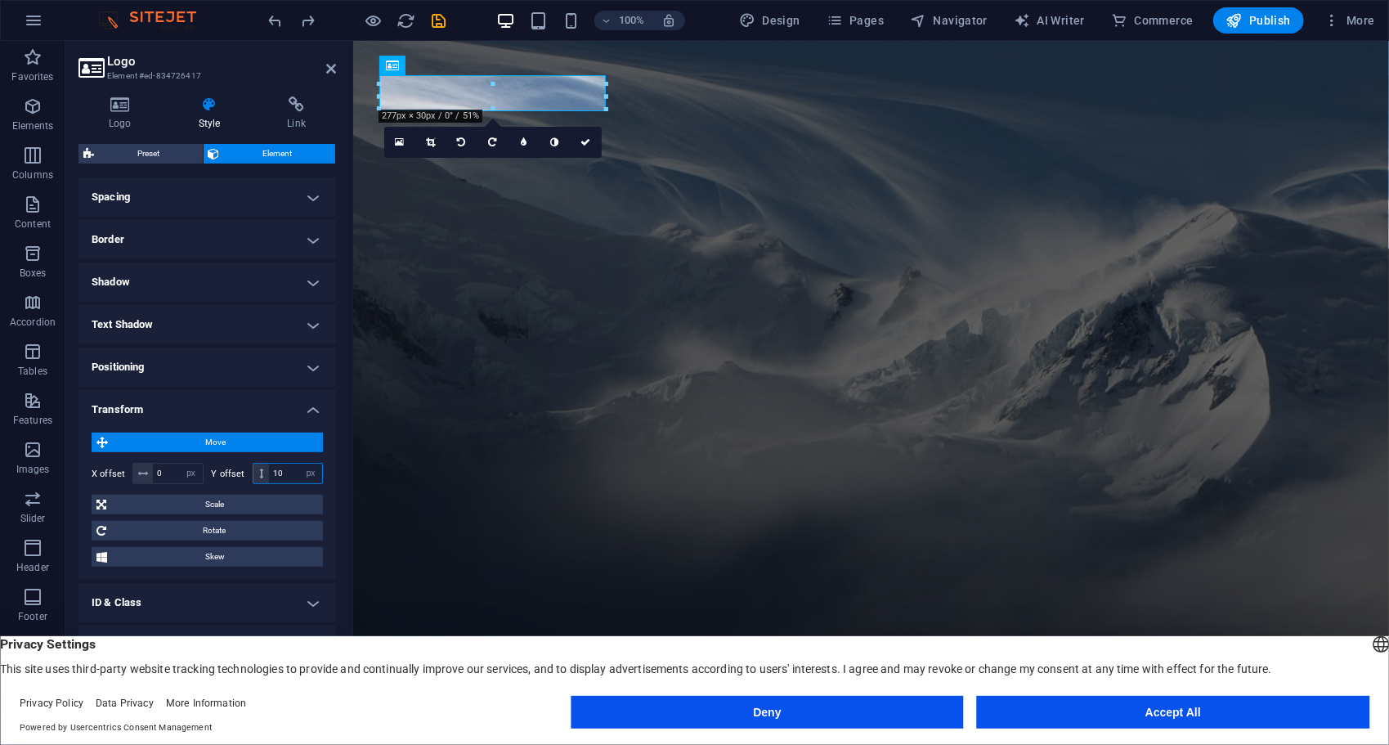
drag, startPoint x: 283, startPoint y: 471, endPoint x: 261, endPoint y: 471, distance: 22.1
click at [261, 471] on div "10 px rem % em vh vw" at bounding box center [288, 473] width 71 height 21
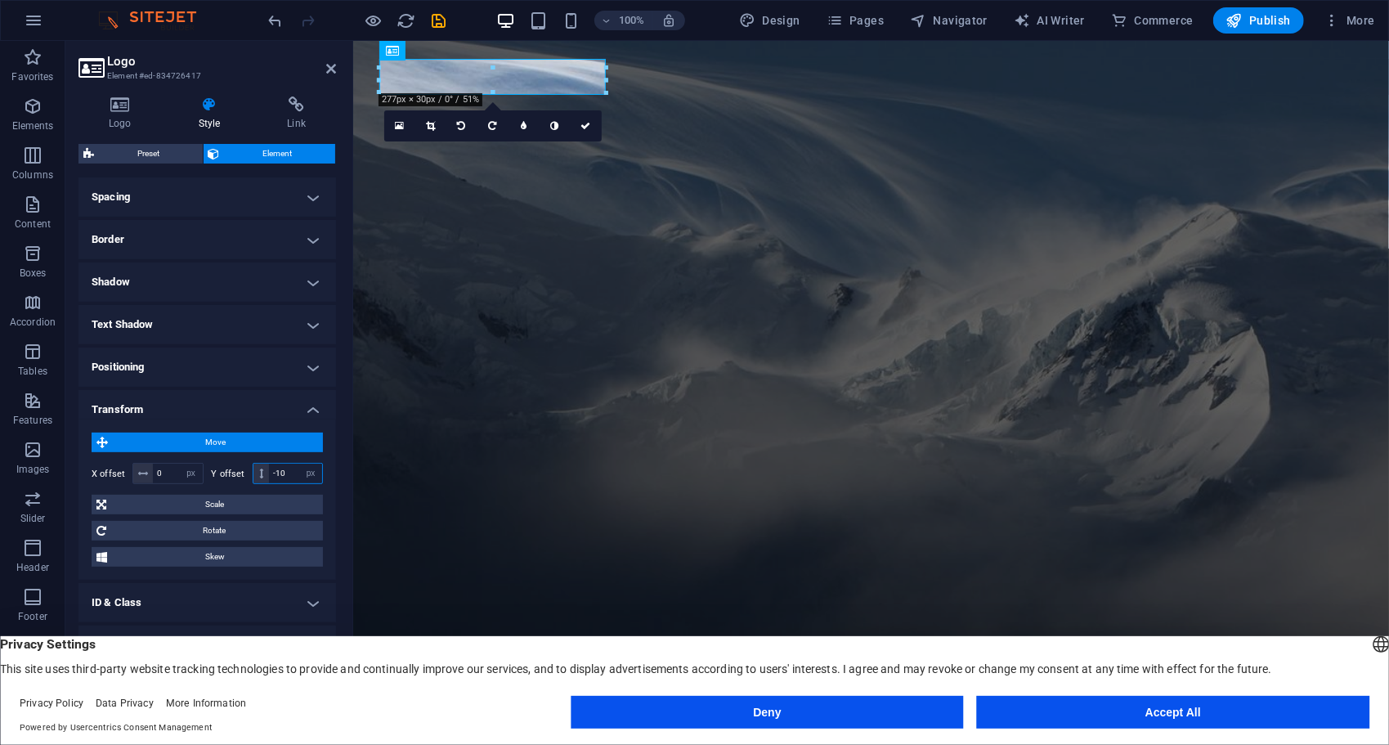
click at [289, 470] on input "-10" at bounding box center [295, 474] width 53 height 20
type input "-1"
type input "-5"
click at [289, 470] on input "-5" at bounding box center [295, 474] width 53 height 20
type input "-6"
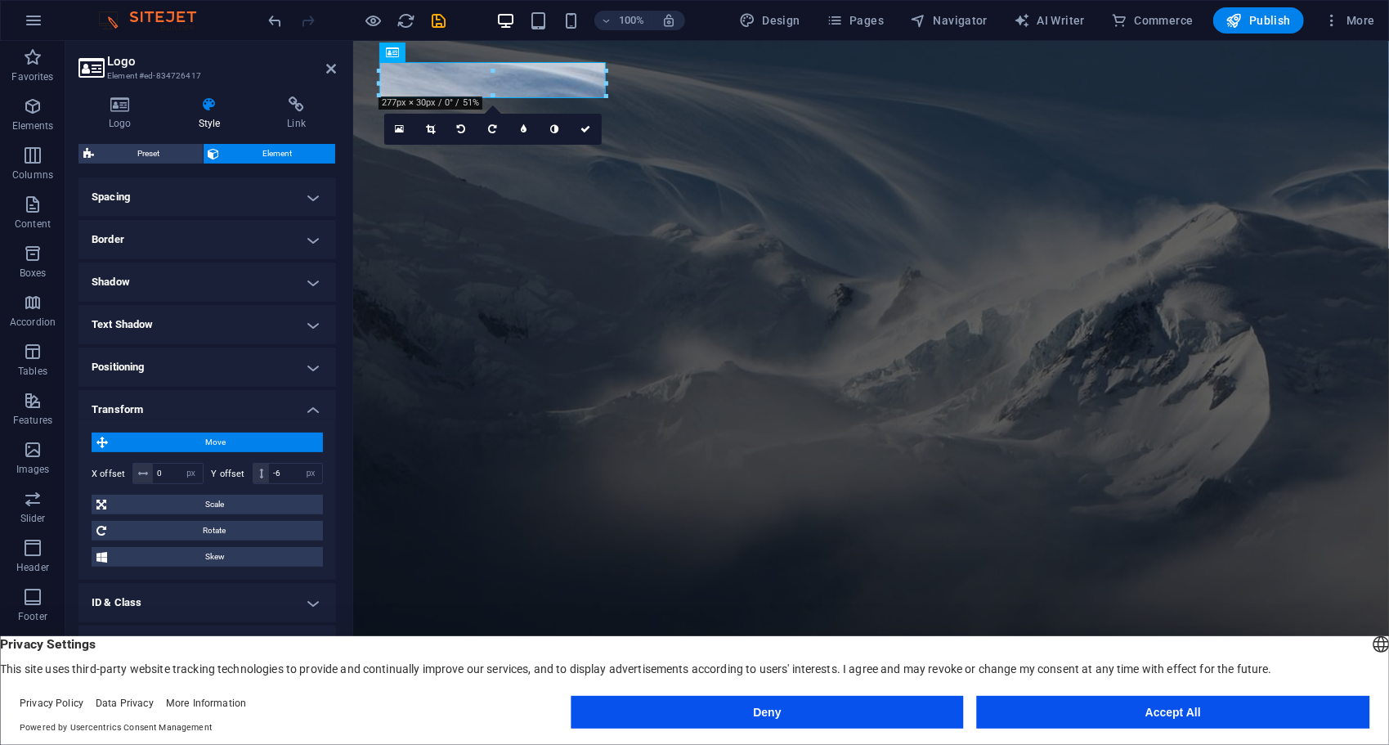
scroll to position [0, 0]
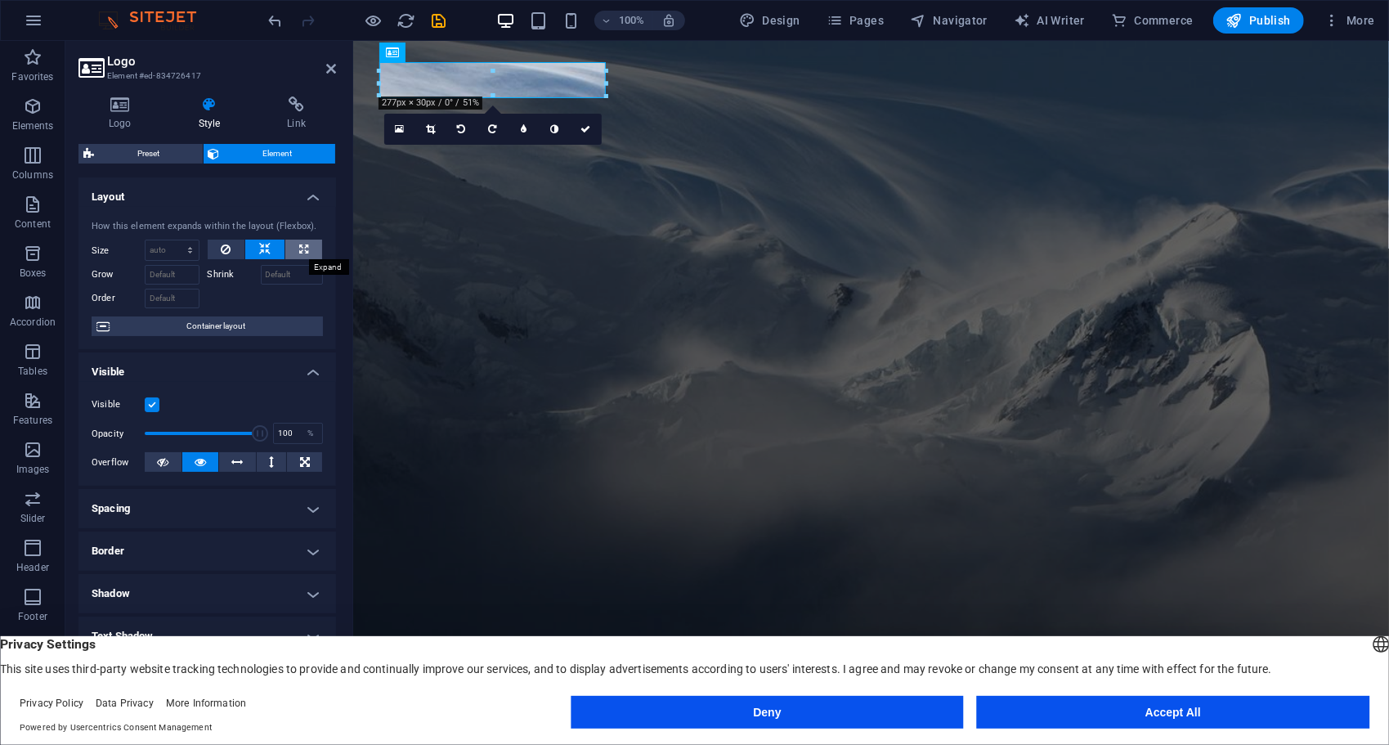
click at [299, 253] on icon at bounding box center [303, 250] width 9 height 20
type input "100"
select select "%"
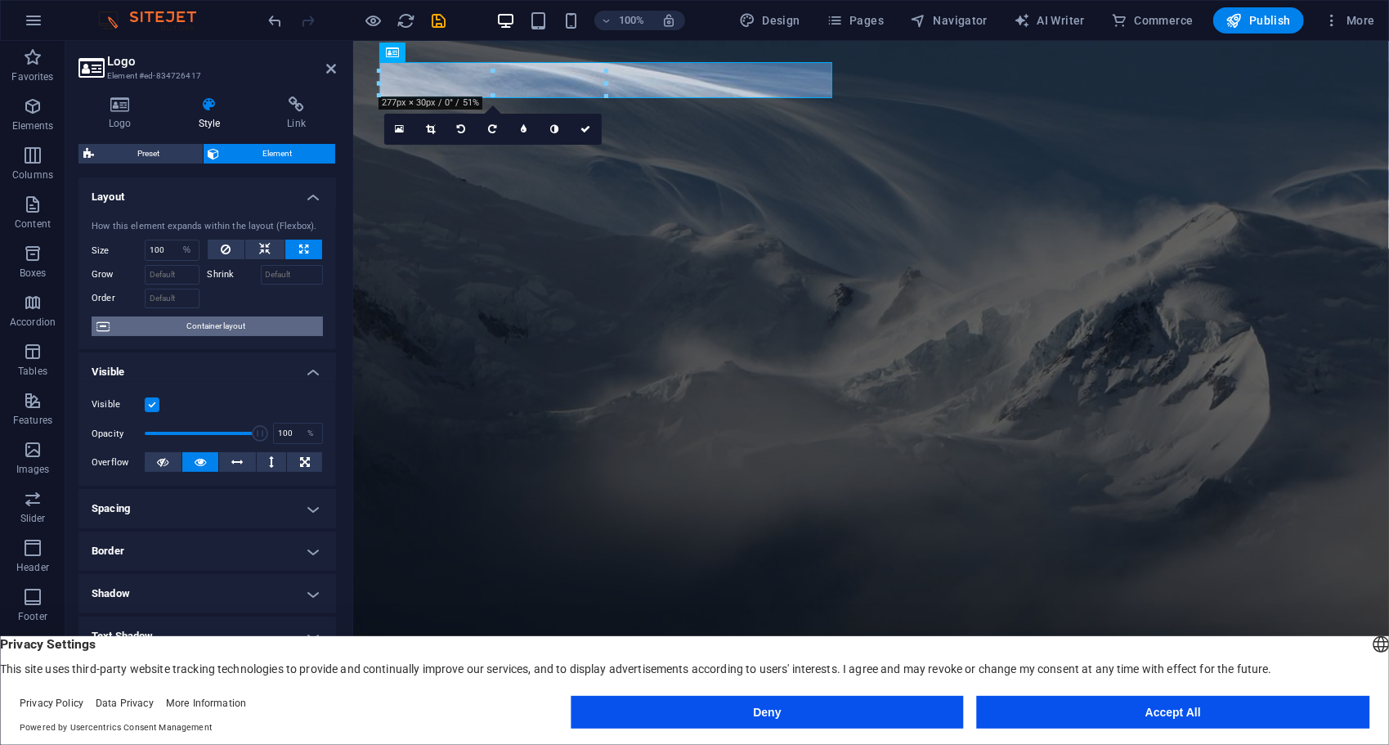
click at [173, 327] on span "Container layout" at bounding box center [216, 326] width 204 height 20
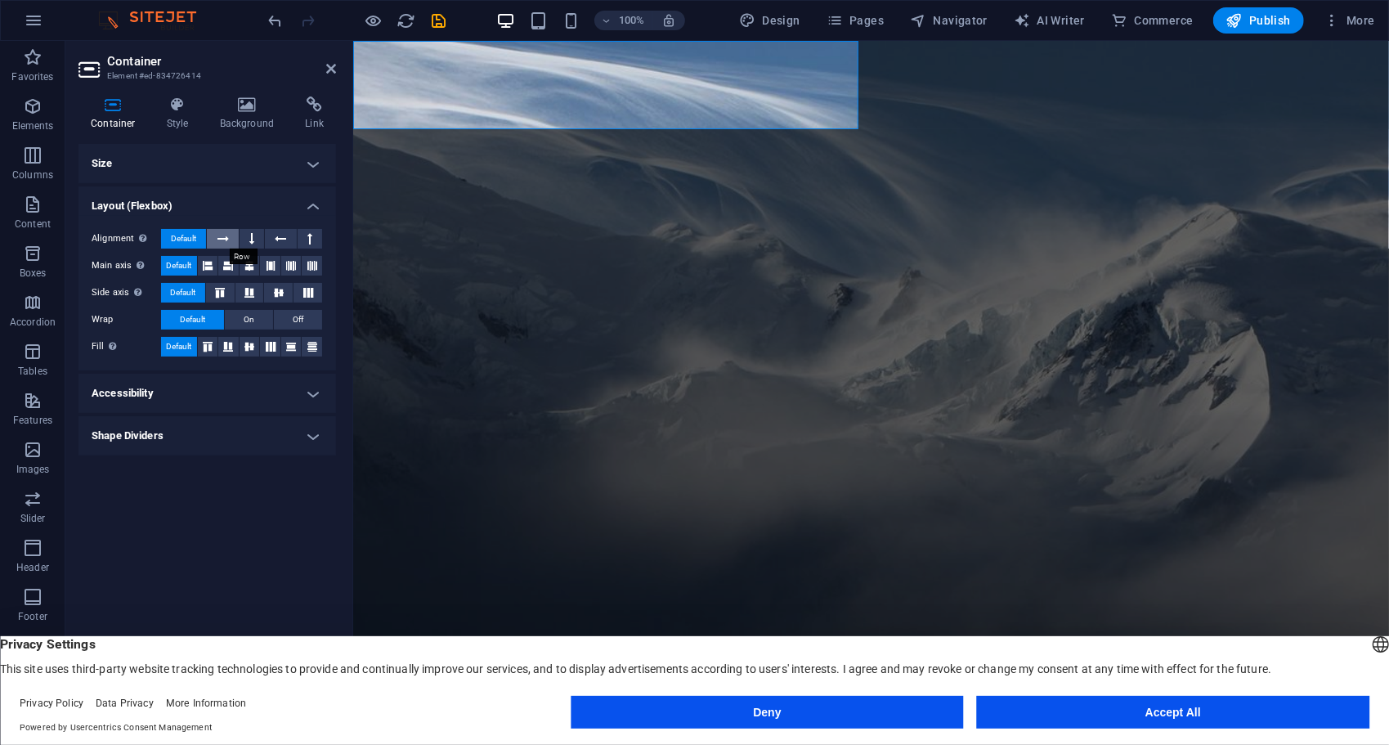
click at [217, 232] on icon at bounding box center [222, 239] width 11 height 20
click at [241, 237] on button at bounding box center [252, 239] width 25 height 20
click at [274, 241] on button at bounding box center [280, 239] width 31 height 20
click at [314, 244] on button at bounding box center [310, 239] width 25 height 20
click at [189, 235] on span "Default" at bounding box center [183, 239] width 25 height 20
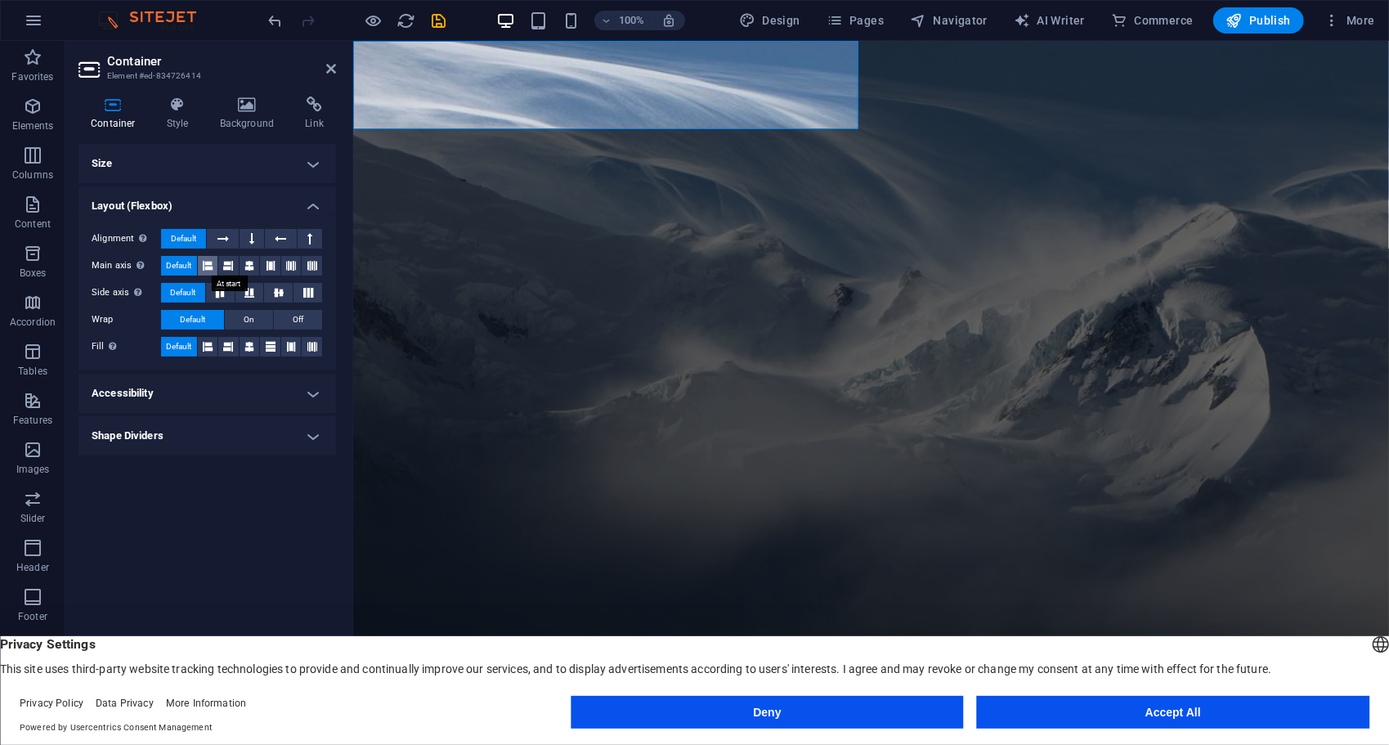
click at [213, 260] on icon at bounding box center [208, 266] width 10 height 20
click at [182, 267] on span "Default" at bounding box center [178, 266] width 25 height 20
click at [271, 267] on icon at bounding box center [271, 266] width 10 height 20
click at [307, 267] on button at bounding box center [312, 266] width 20 height 20
click at [180, 260] on span "Default" at bounding box center [178, 266] width 25 height 20
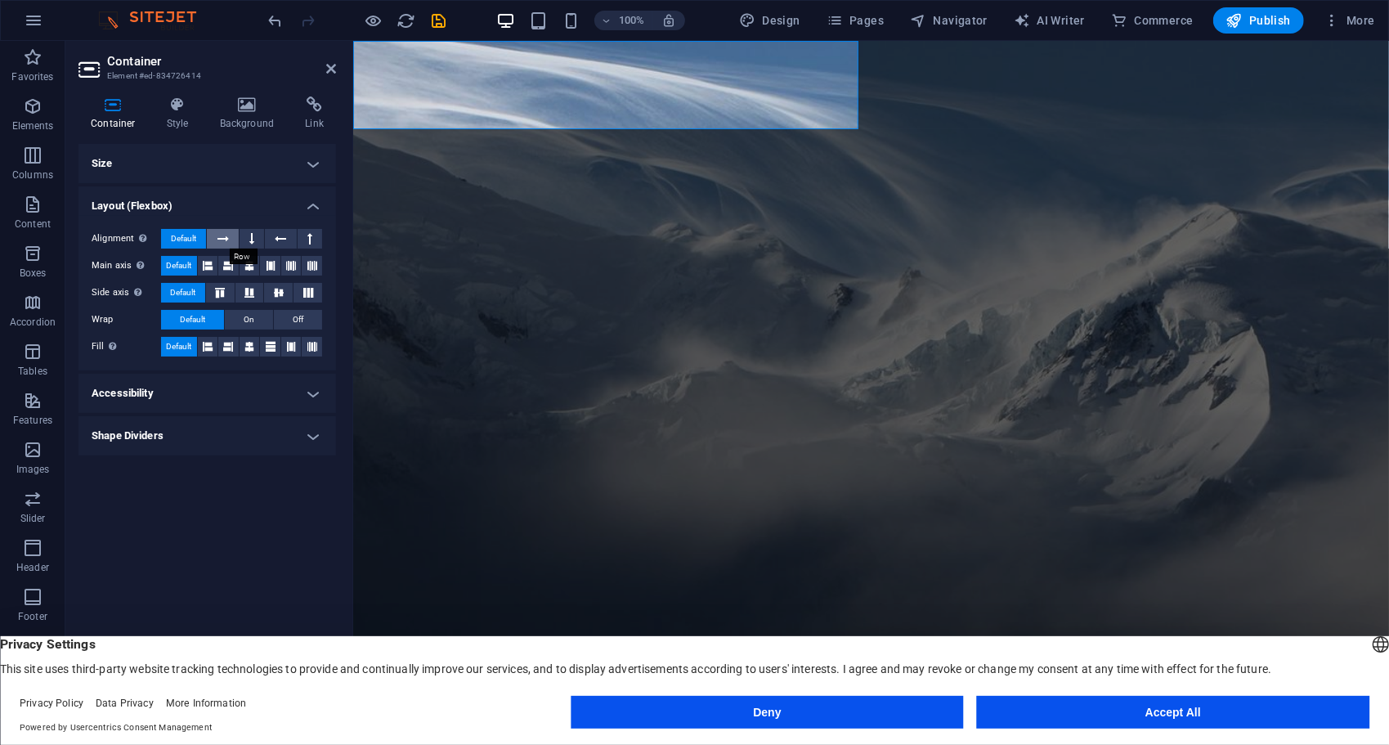
click at [226, 239] on icon at bounding box center [222, 239] width 11 height 20
click at [207, 263] on icon at bounding box center [208, 266] width 10 height 20
click at [196, 236] on span "Default" at bounding box center [183, 239] width 25 height 20
click at [216, 240] on button at bounding box center [222, 239] width 31 height 20
click at [172, 270] on span "Default" at bounding box center [178, 266] width 25 height 20
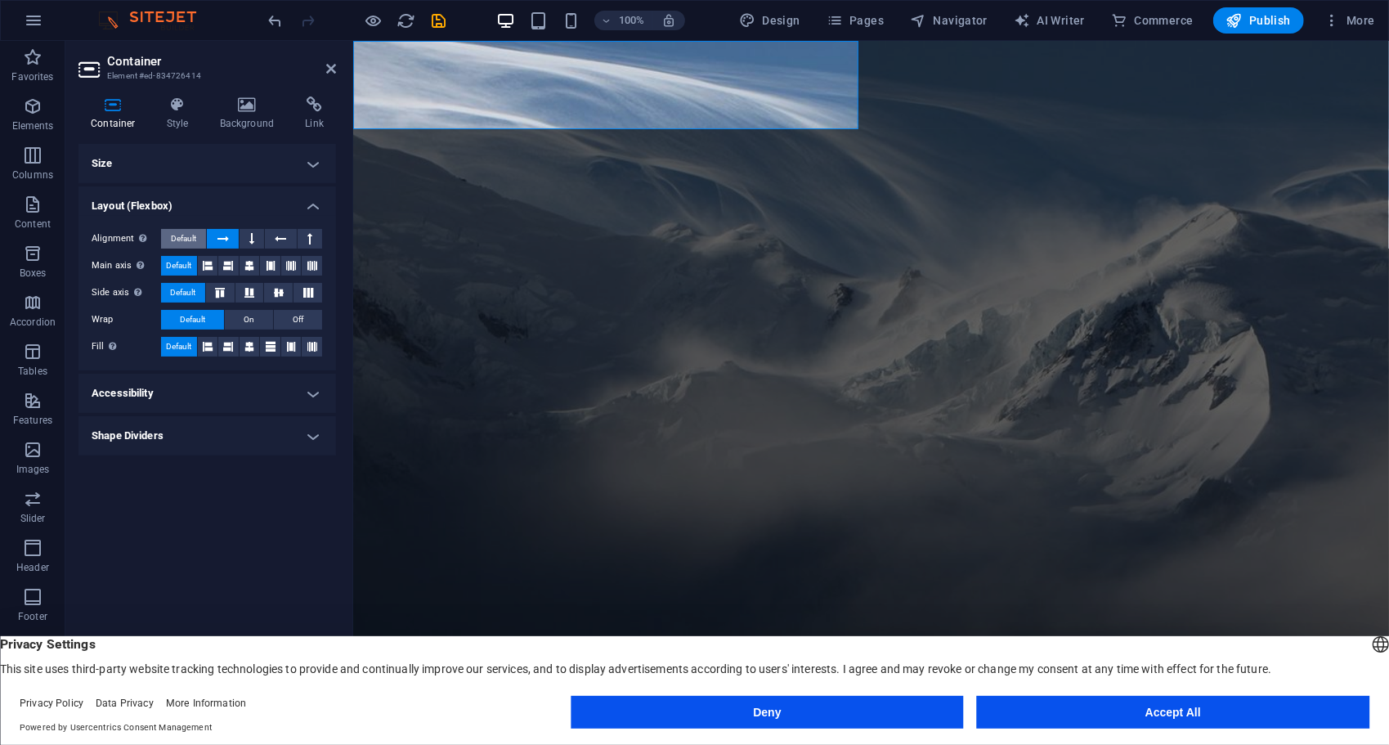
click at [189, 242] on span "Default" at bounding box center [183, 239] width 25 height 20
click at [247, 320] on span "On" at bounding box center [249, 320] width 11 height 20
click at [205, 318] on span "Default" at bounding box center [192, 320] width 25 height 20
click at [206, 345] on icon at bounding box center [208, 347] width 10 height 20
click at [185, 345] on span "Default" at bounding box center [178, 347] width 25 height 20
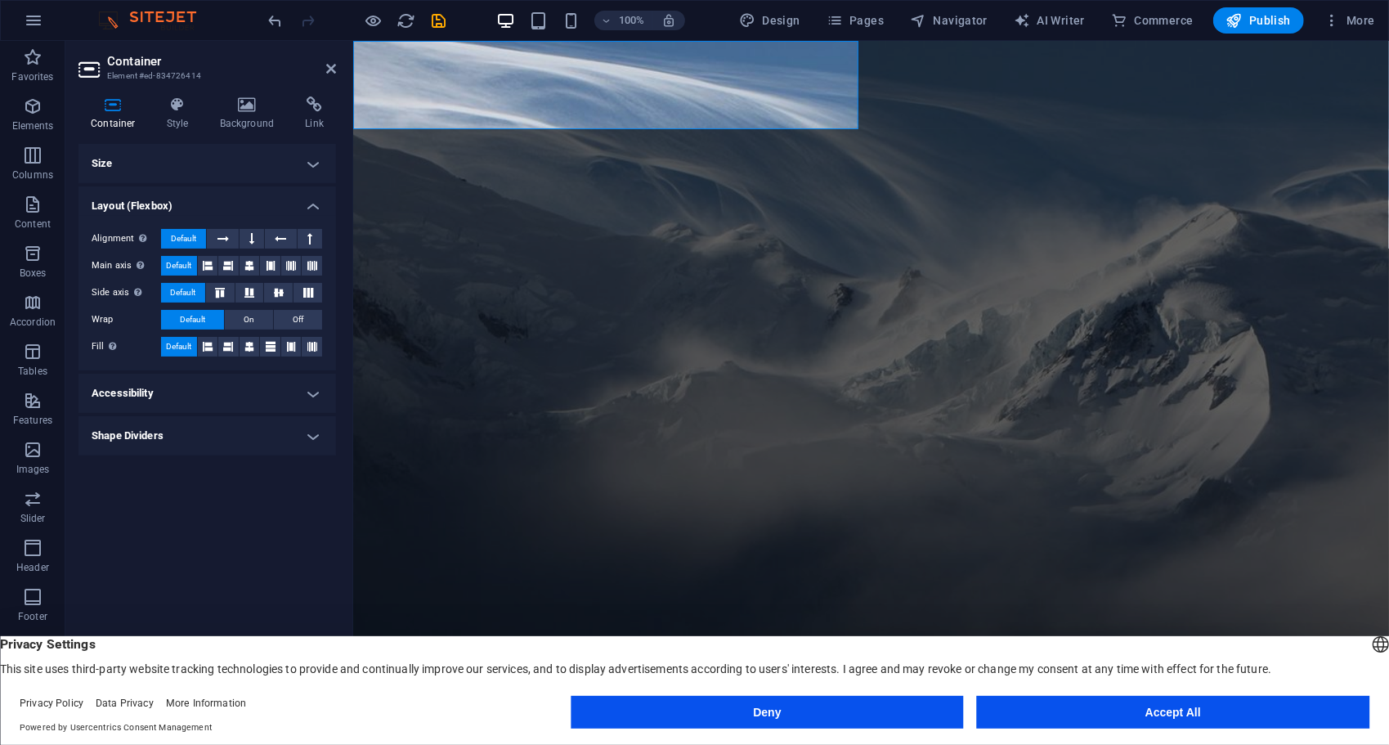
click at [183, 379] on h4 "Accessibility" at bounding box center [207, 393] width 258 height 39
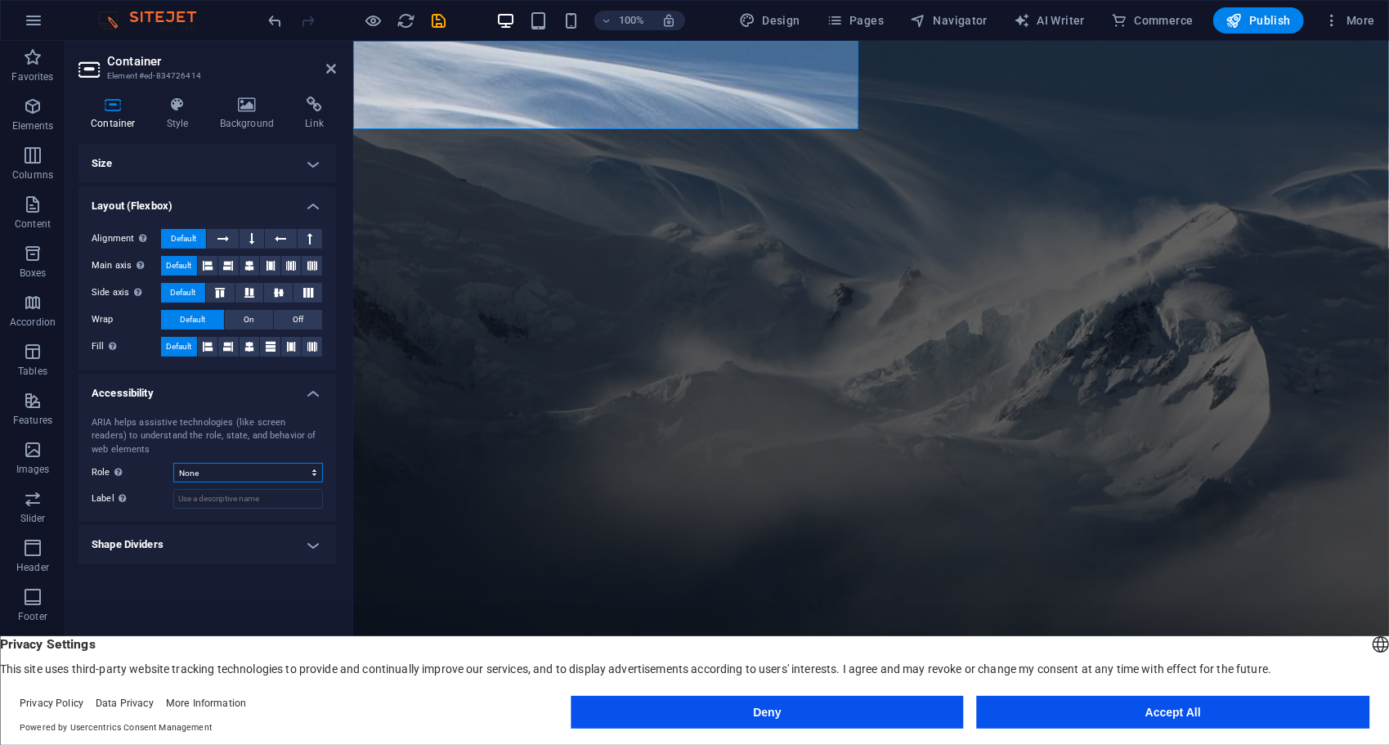
click at [226, 468] on select "None Alert Article Banner Comment Complementary Dialog Footer Header Marquee Pr…" at bounding box center [248, 473] width 150 height 20
click at [137, 504] on label "Label Use the ARIA label to provide a clear and descriptive name for elements t…" at bounding box center [133, 499] width 82 height 20
click at [173, 504] on input "Label Use the ARIA label to provide a clear and descriptive name for elements t…" at bounding box center [248, 499] width 150 height 20
click at [196, 543] on h4 "Shape Dividers" at bounding box center [207, 544] width 258 height 39
click at [249, 380] on h4 "Accessibility" at bounding box center [207, 388] width 258 height 29
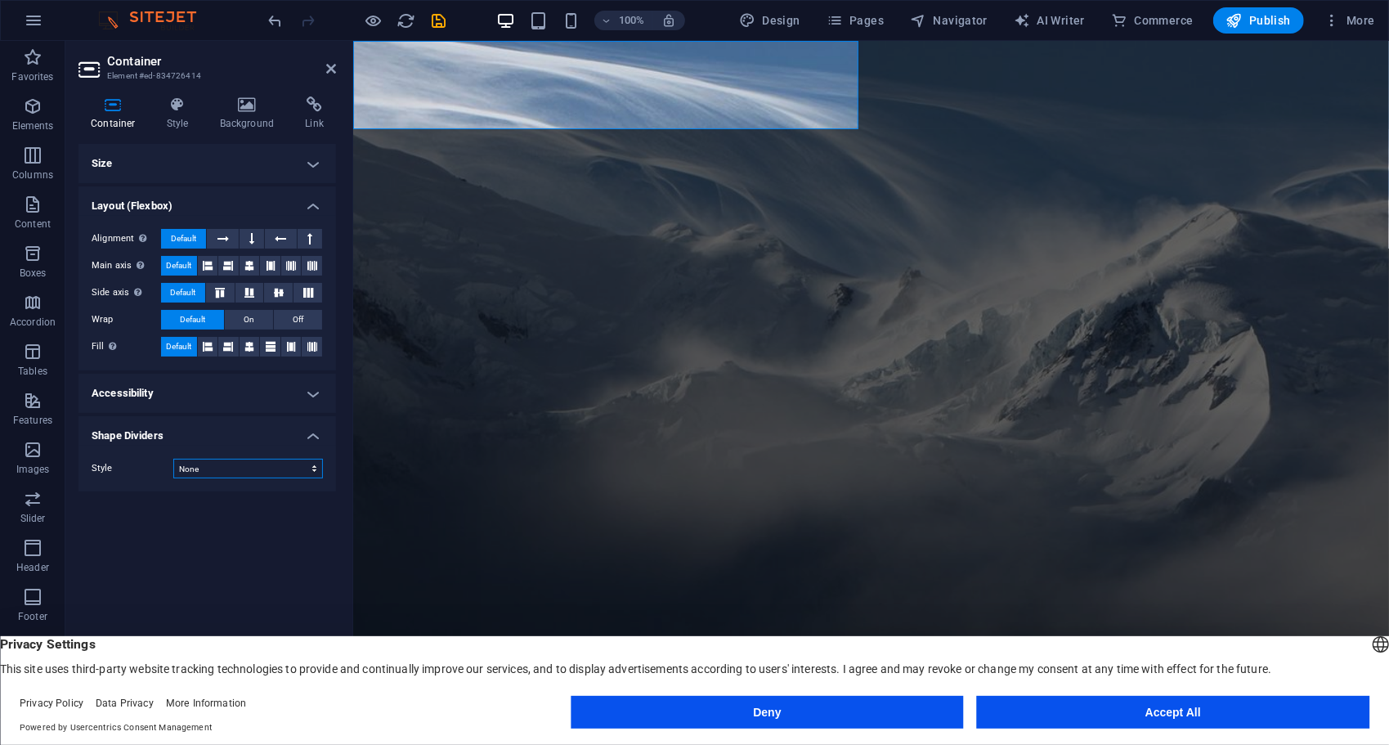
click at [204, 472] on select "None Triangle Square Diagonal Polygon 1 Polygon 2 Zigzag Multiple Zigzags Waves…" at bounding box center [248, 469] width 150 height 20
click at [173, 459] on select "None Triangle Square Diagonal Polygon 1 Polygon 2 Zigzag Multiple Zigzags Waves…" at bounding box center [248, 469] width 150 height 20
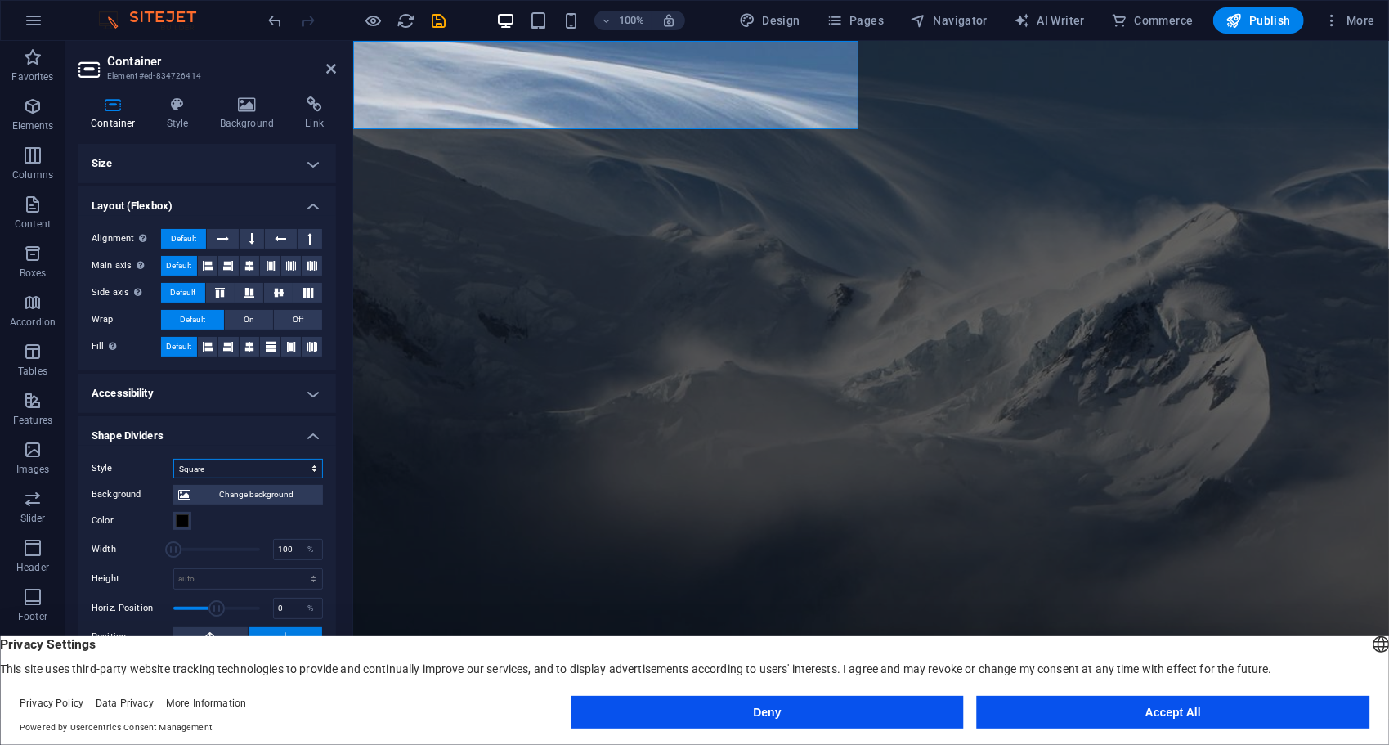
click at [238, 470] on select "None Triangle Square Diagonal Polygon 1 Polygon 2 Zigzag Multiple Zigzags Waves…" at bounding box center [248, 469] width 150 height 20
select select "none"
click at [173, 459] on select "None Triangle Square Diagonal Polygon 1 Polygon 2 Zigzag Multiple Zigzags Waves…" at bounding box center [248, 469] width 150 height 20
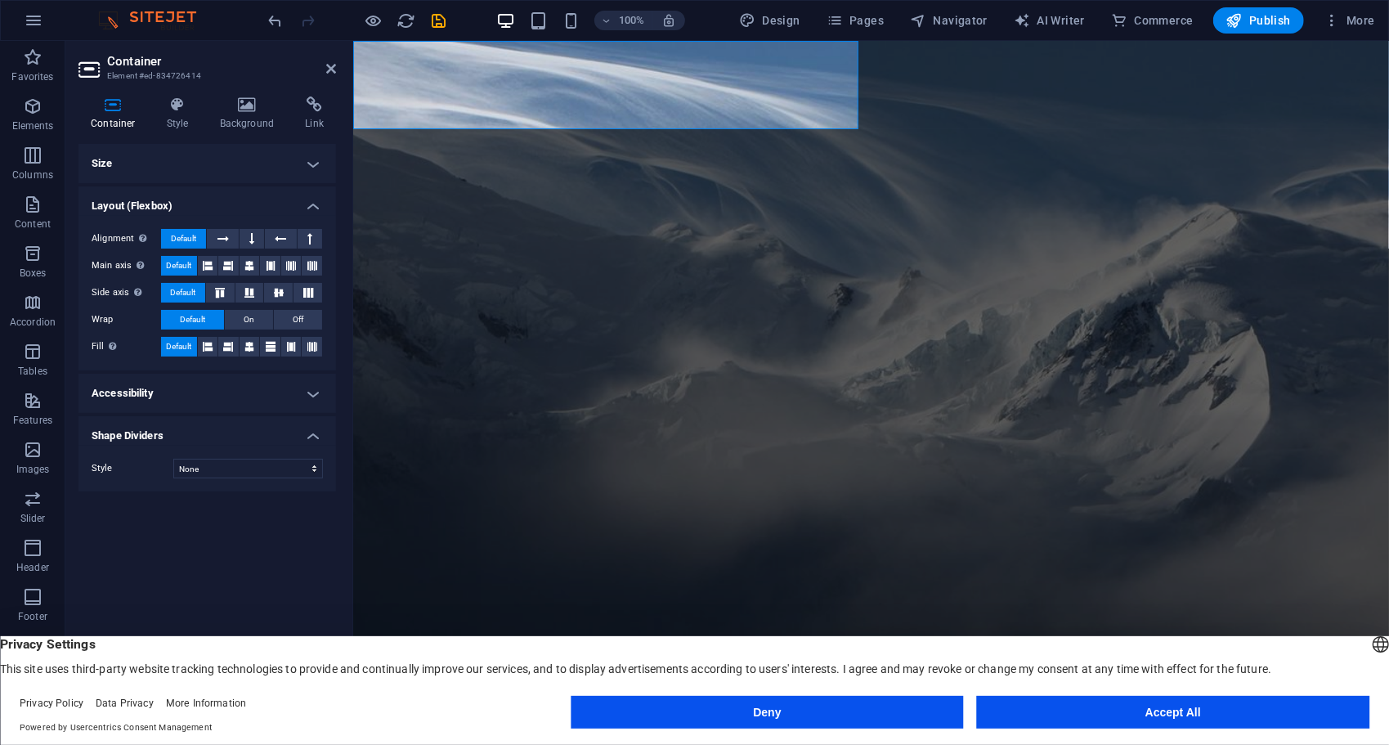
click at [175, 440] on h4 "Shape Dividers" at bounding box center [207, 430] width 258 height 29
click at [198, 142] on div "Container Style Background Link Size Height Default px rem % vh vw Min. height …" at bounding box center [207, 400] width 258 height 609
click at [190, 161] on h4 "Size" at bounding box center [207, 163] width 258 height 39
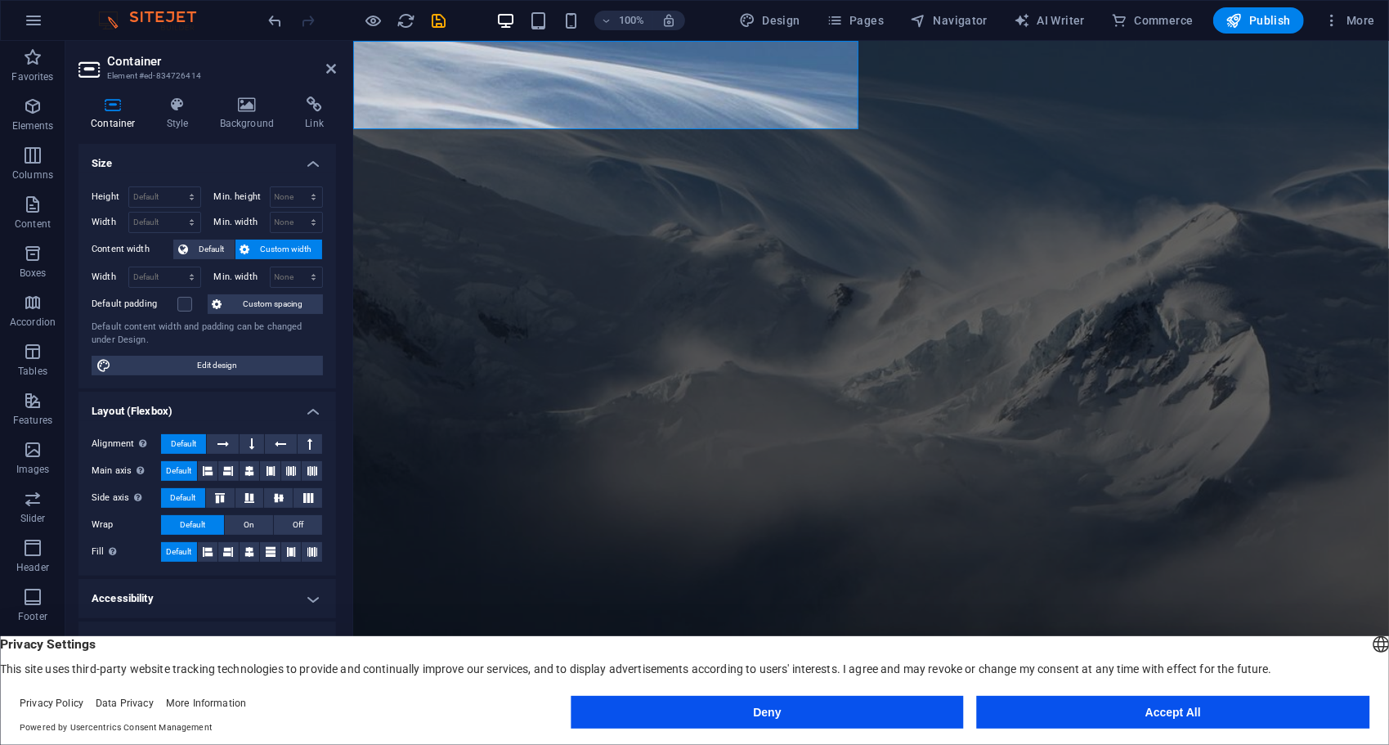
click at [214, 147] on h4 "Size" at bounding box center [207, 158] width 258 height 29
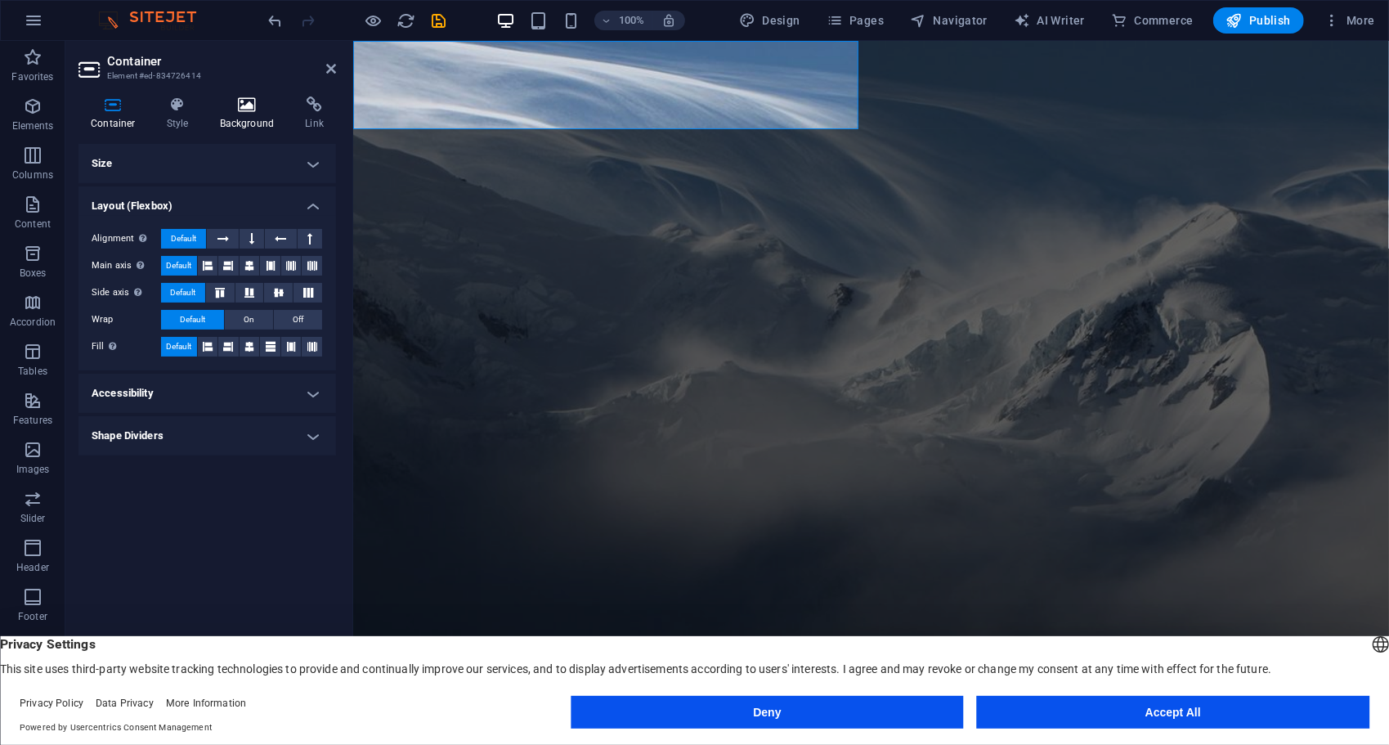
click at [231, 101] on icon at bounding box center [247, 104] width 79 height 16
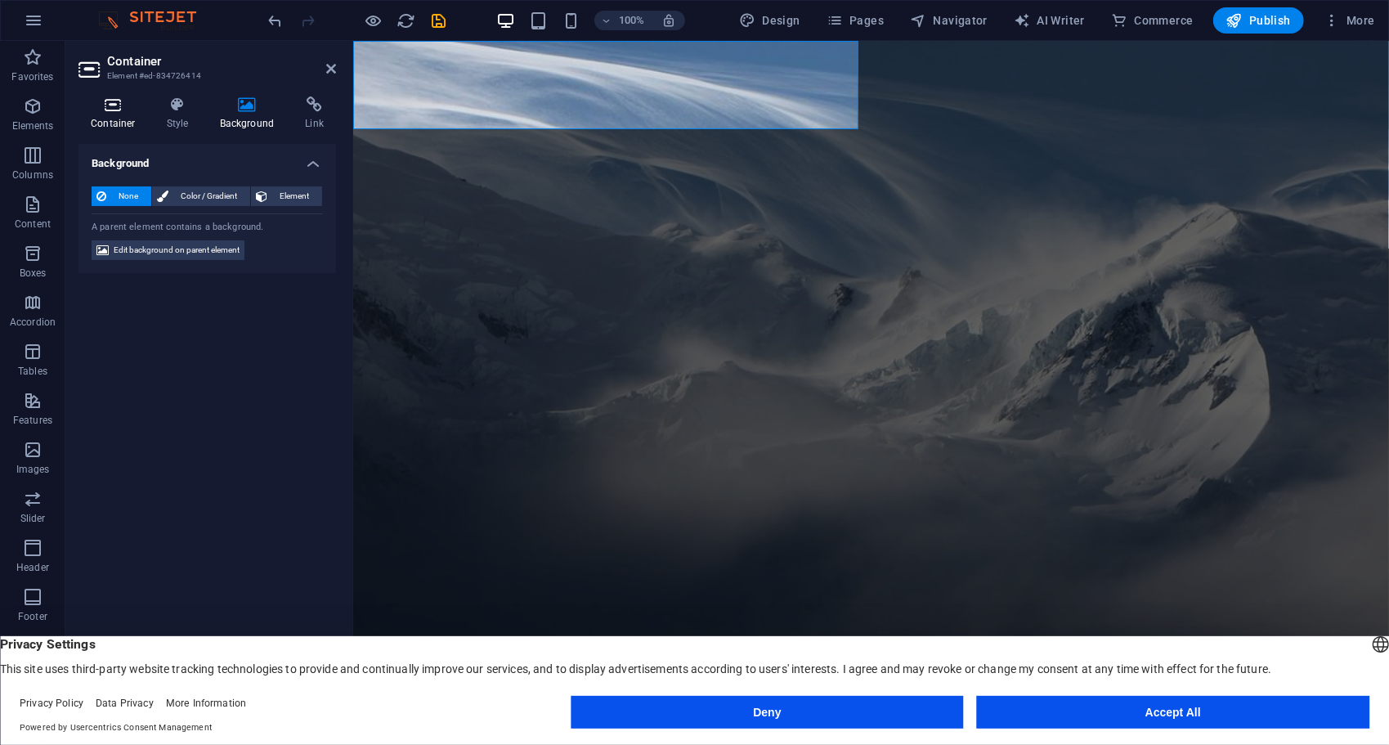
click at [107, 108] on icon at bounding box center [112, 104] width 69 height 16
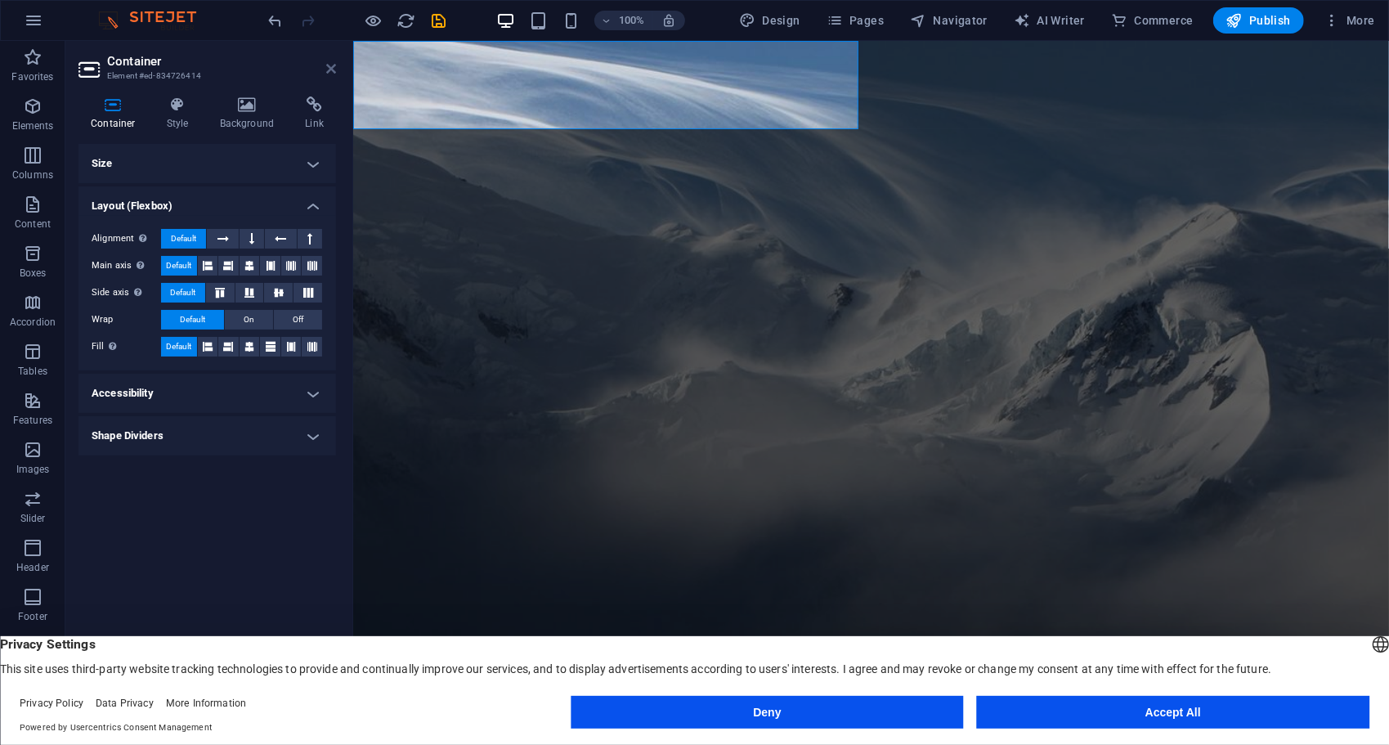
click at [334, 69] on icon at bounding box center [331, 68] width 10 height 13
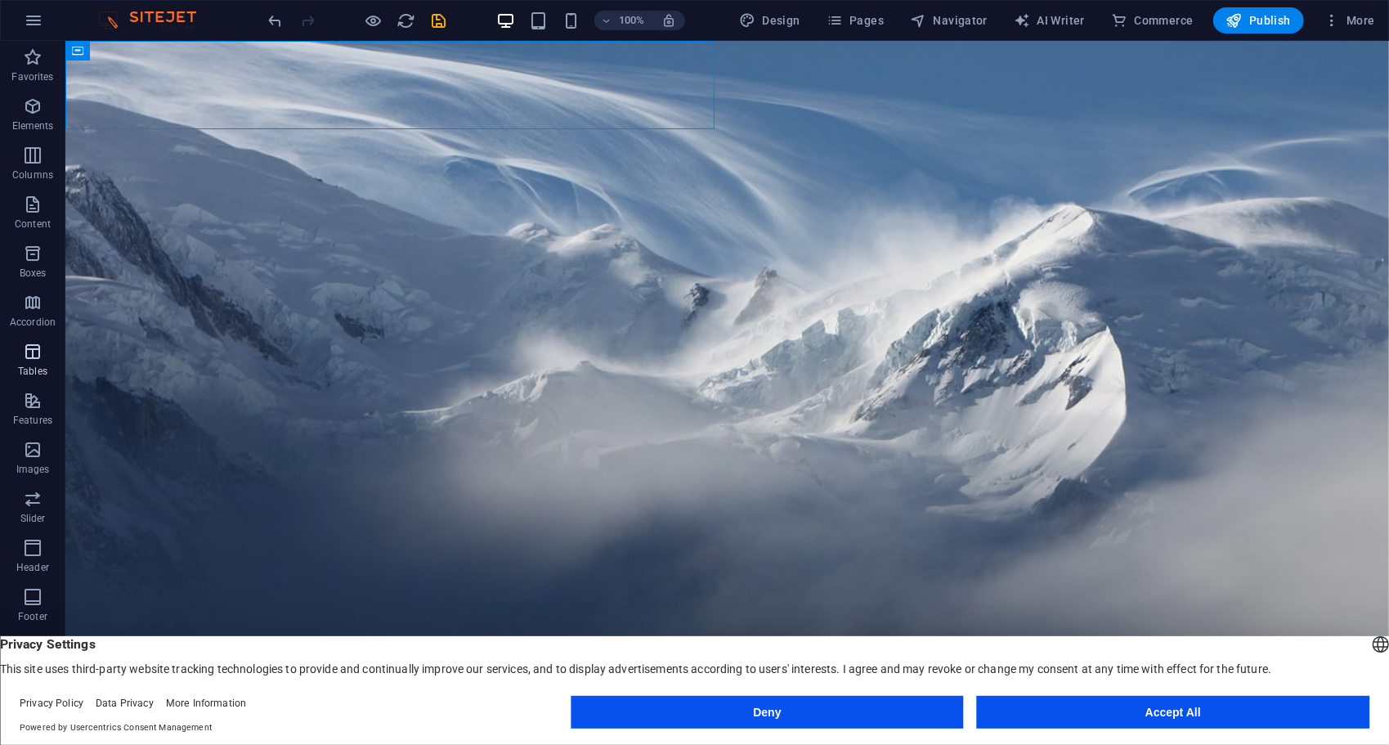
click at [23, 356] on icon "button" at bounding box center [33, 352] width 20 height 20
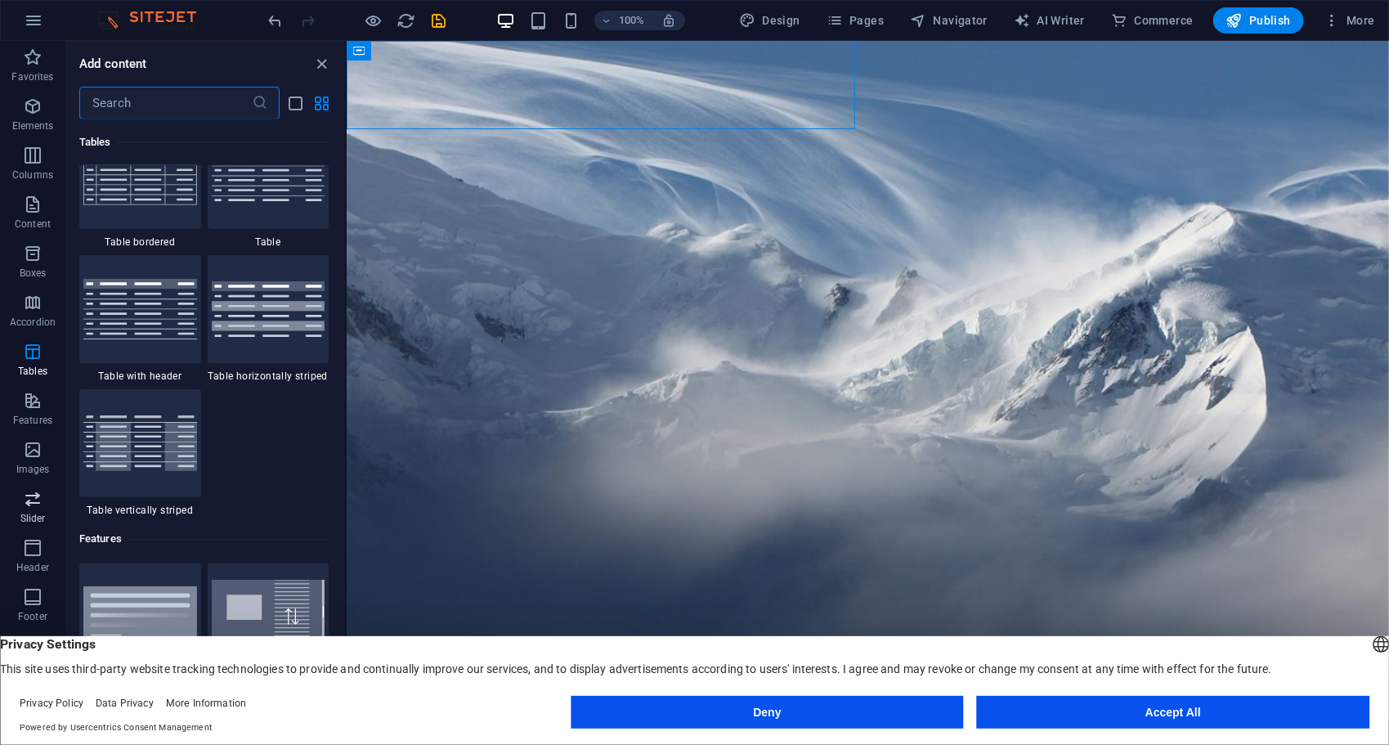
scroll to position [106, 0]
click at [26, 590] on icon "button" at bounding box center [33, 589] width 20 height 20
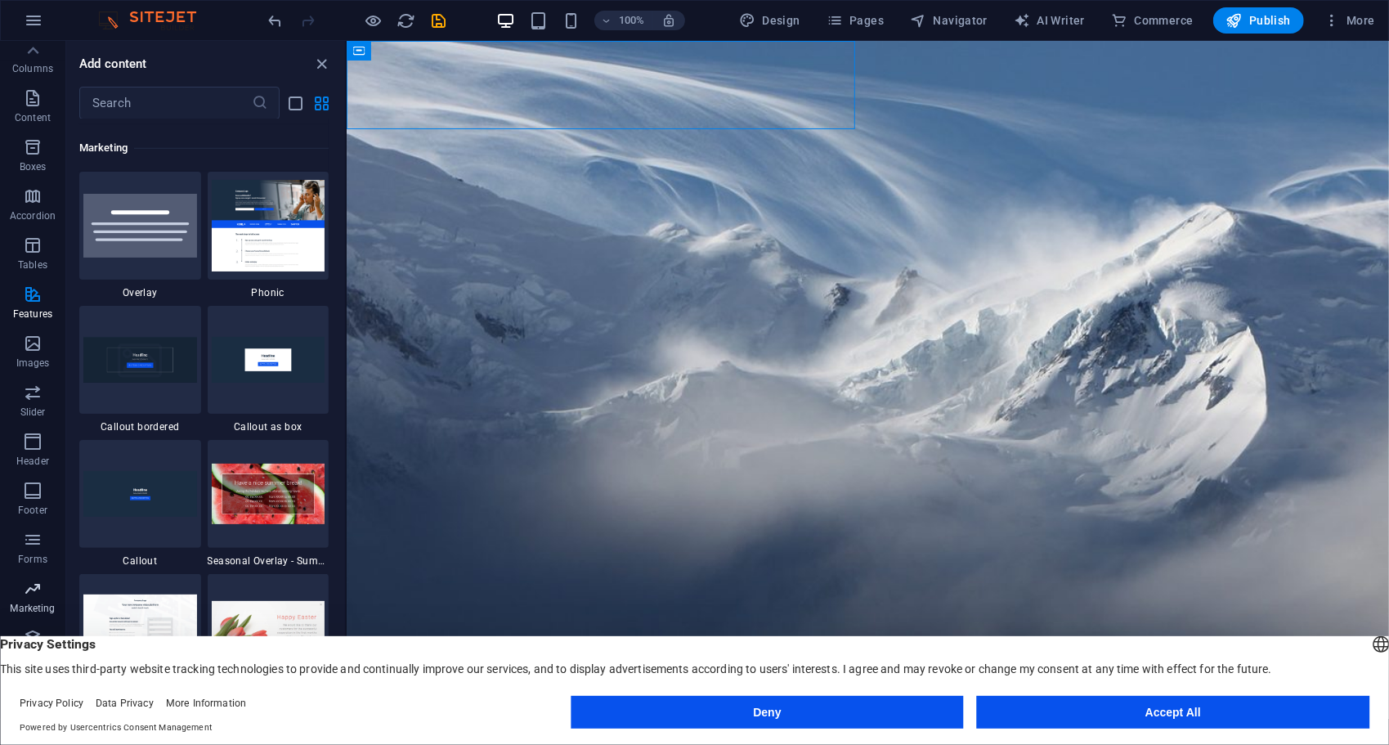
scroll to position [13317, 0]
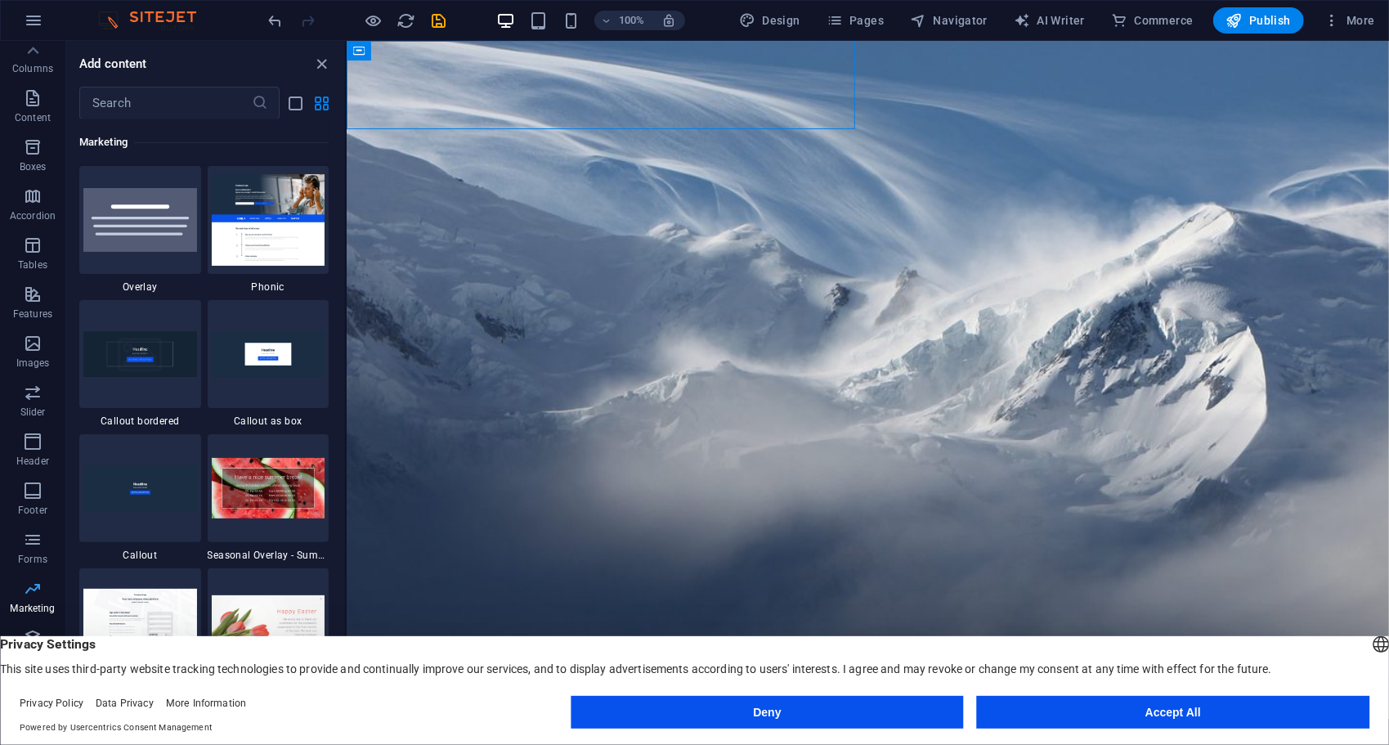
click at [26, 590] on icon "button" at bounding box center [33, 589] width 20 height 20
click at [34, 62] on p "Columns" at bounding box center [32, 68] width 41 height 13
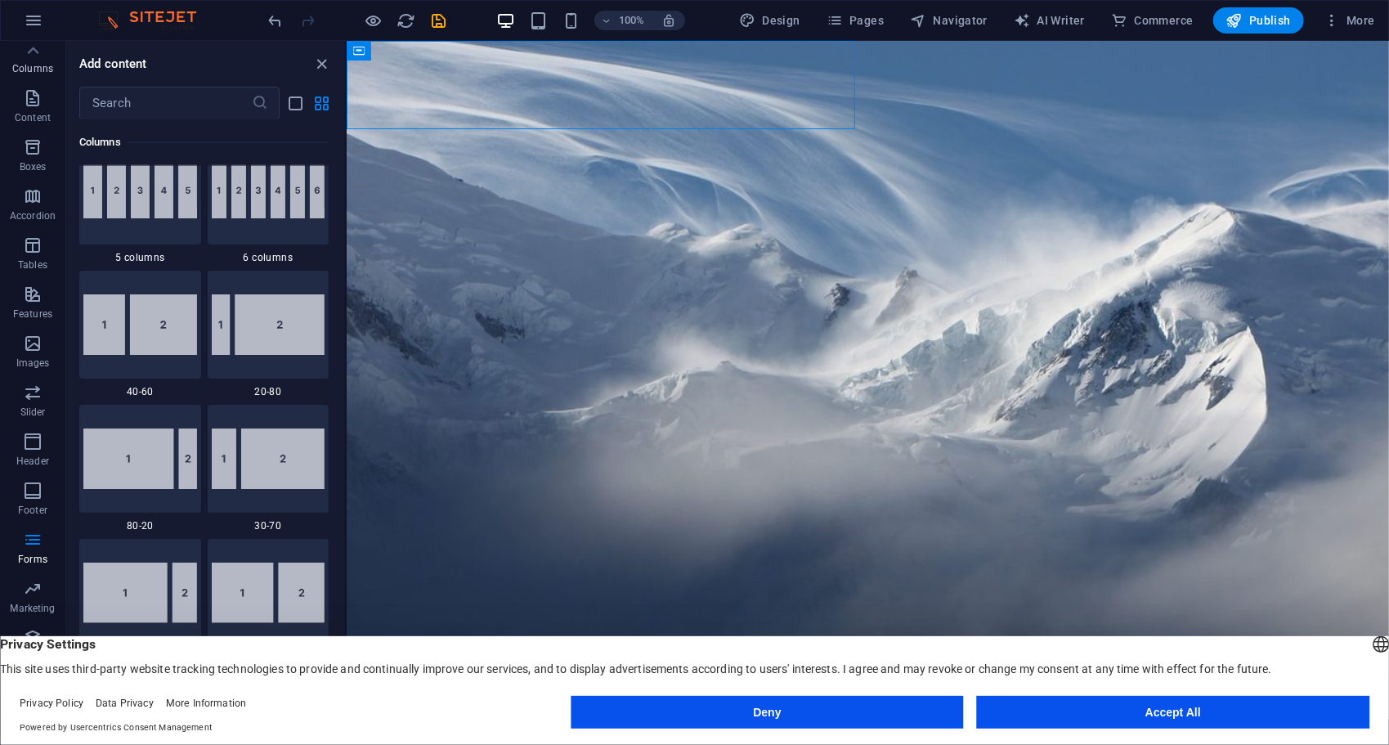
scroll to position [809, 0]
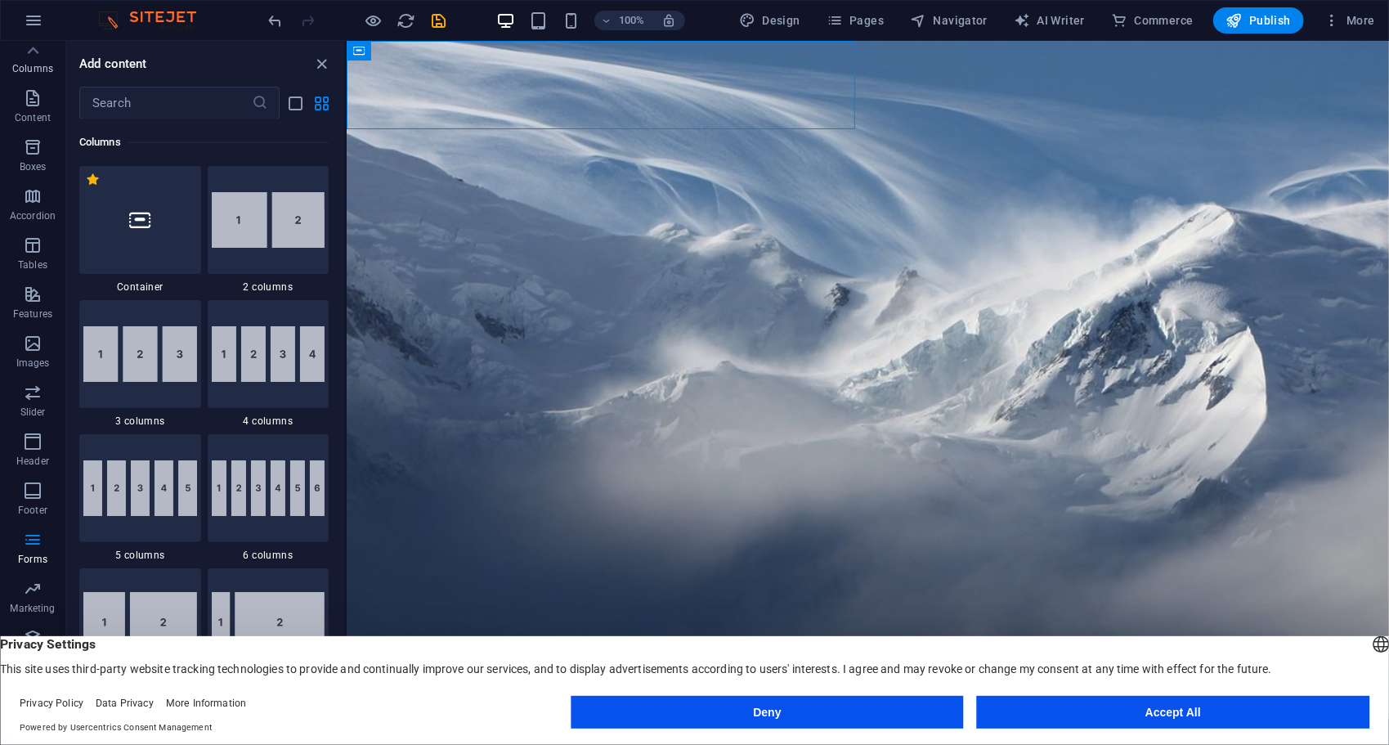
click at [34, 62] on p "Columns" at bounding box center [32, 68] width 41 height 13
click at [325, 62] on icon "close panel" at bounding box center [322, 64] width 19 height 19
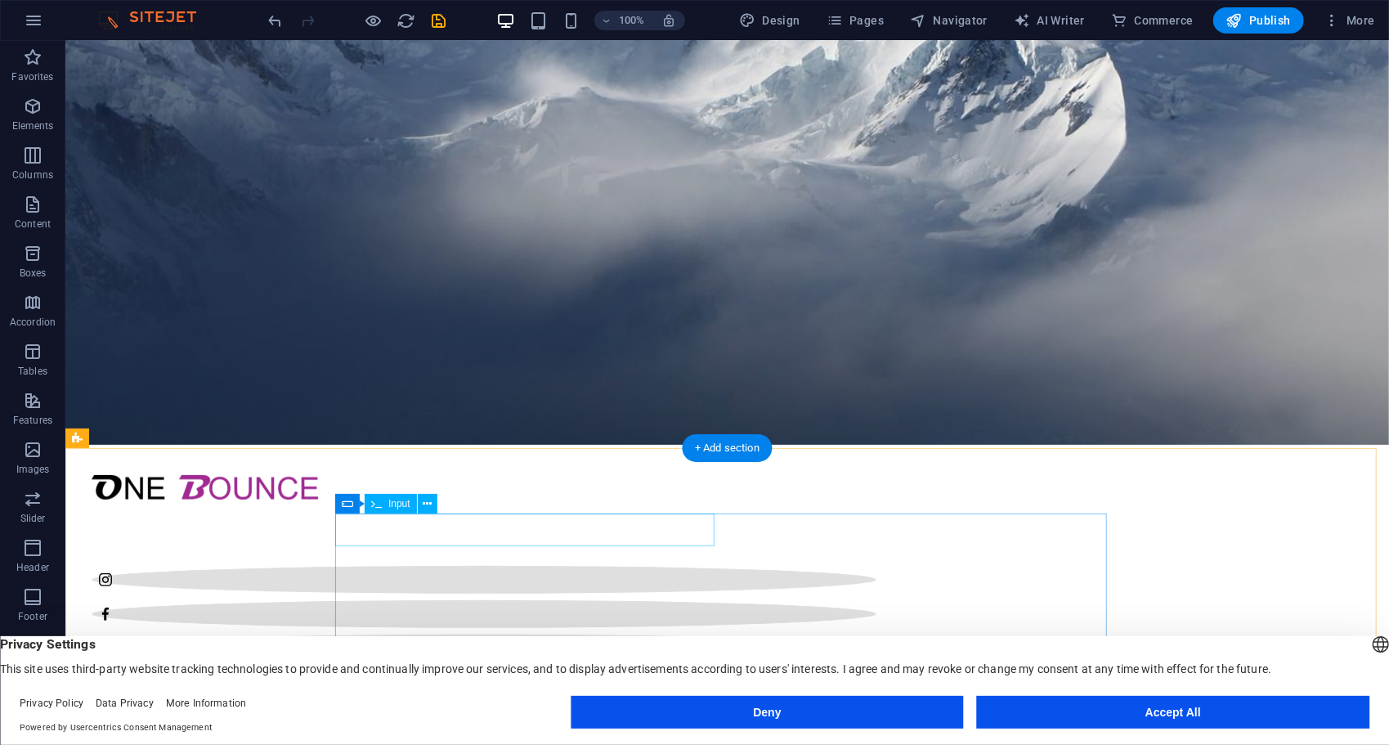
scroll to position [275, 0]
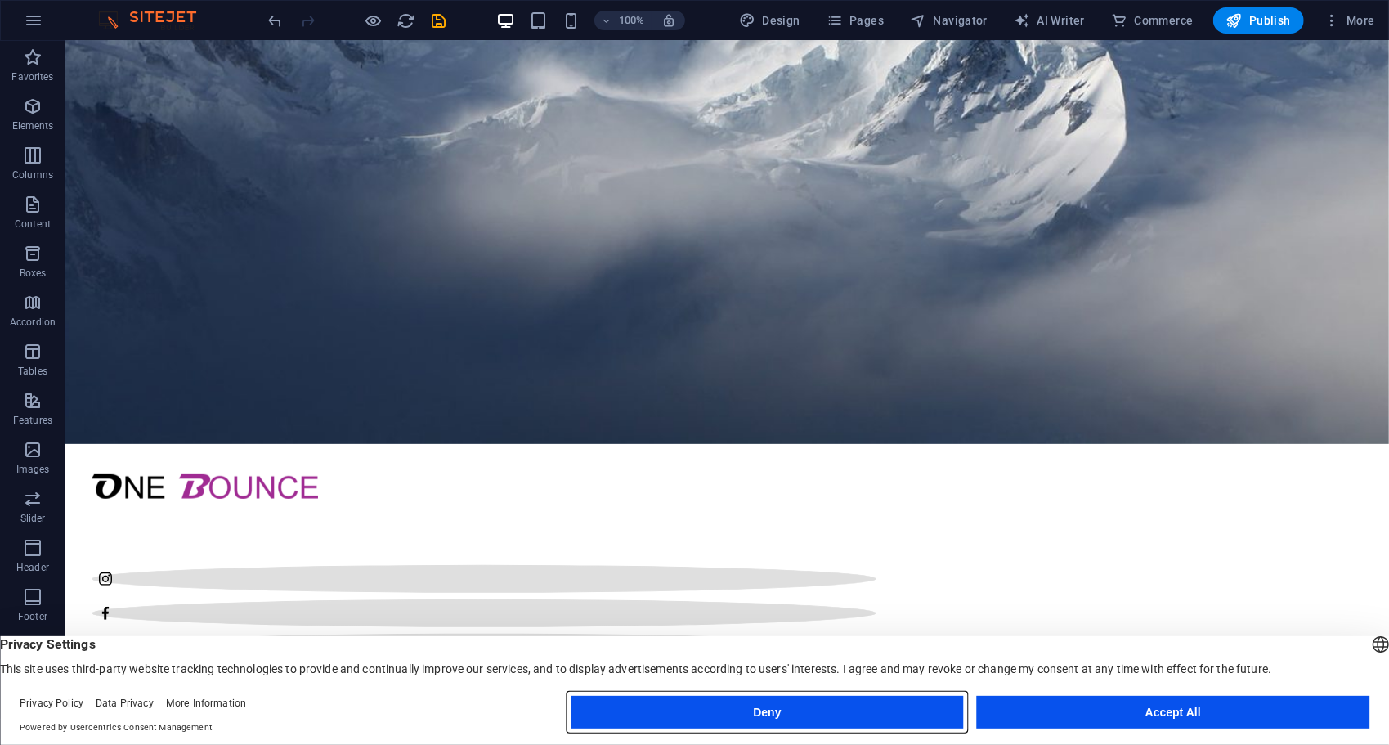
click at [901, 708] on button "Deny" at bounding box center [767, 712] width 392 height 33
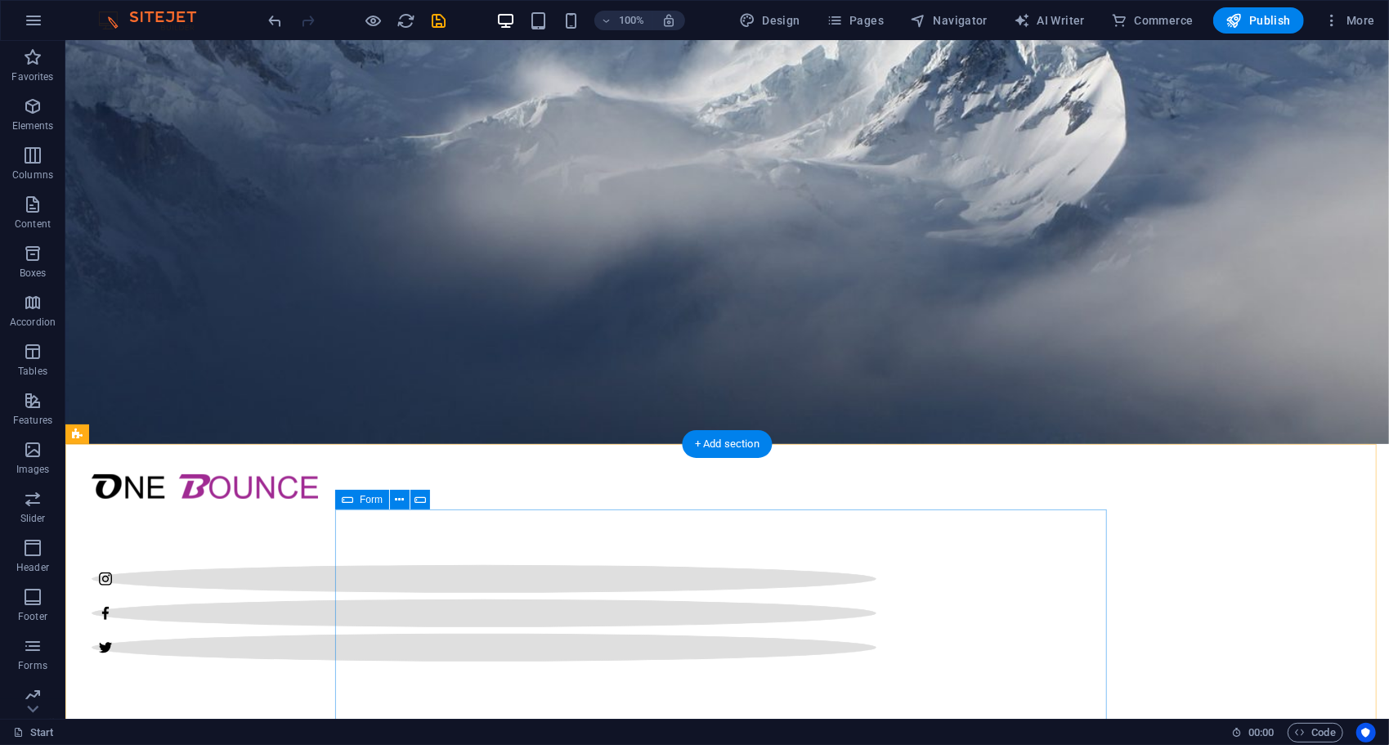
scroll to position [455, 0]
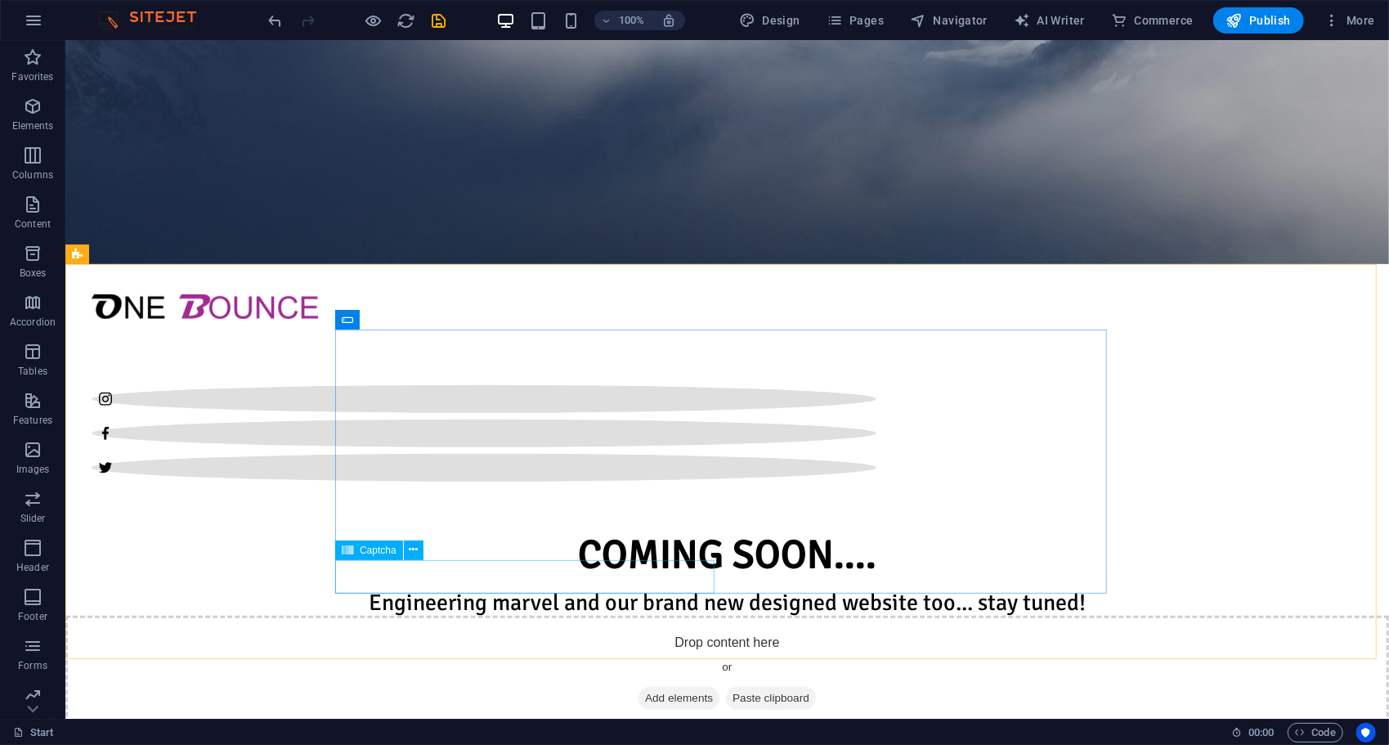
click at [375, 549] on span "Captcha" at bounding box center [378, 550] width 37 height 10
click at [414, 551] on icon at bounding box center [413, 549] width 9 height 17
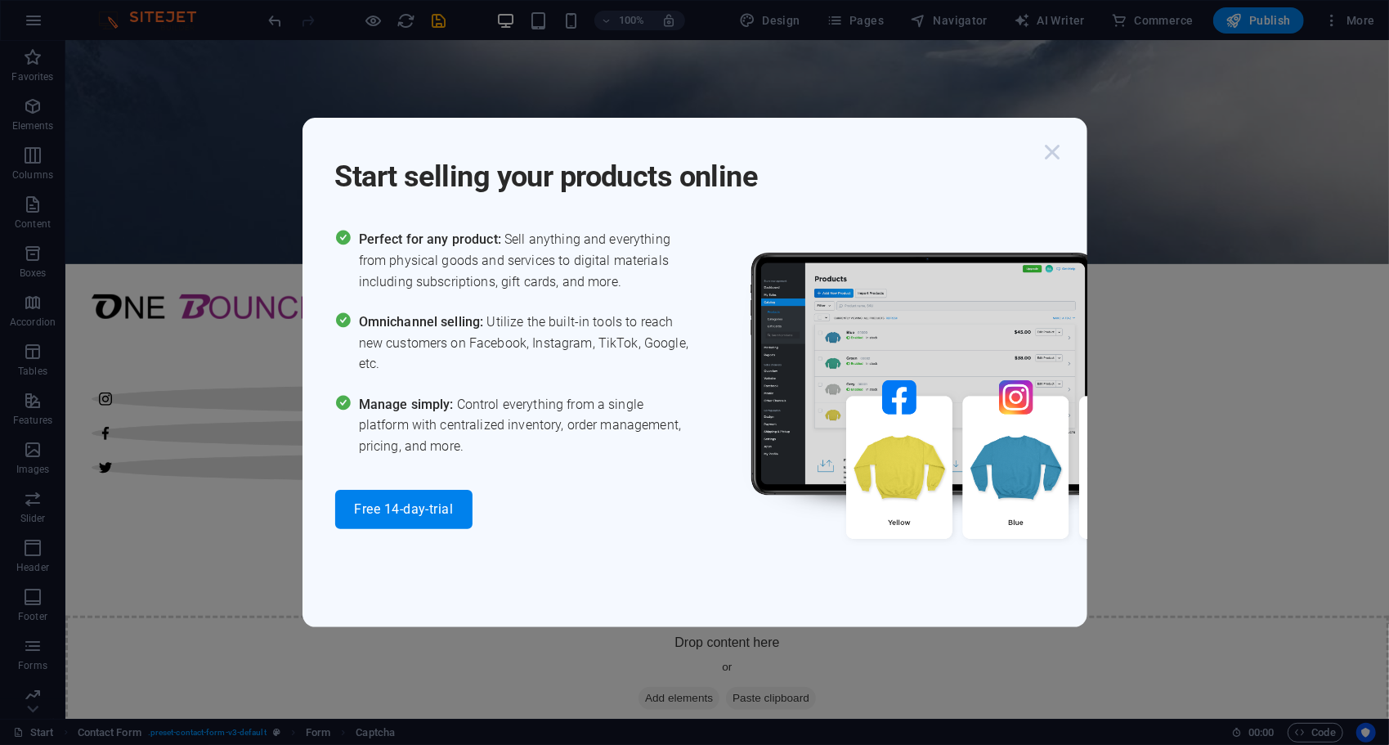
click at [1064, 150] on icon "button" at bounding box center [1052, 151] width 29 height 29
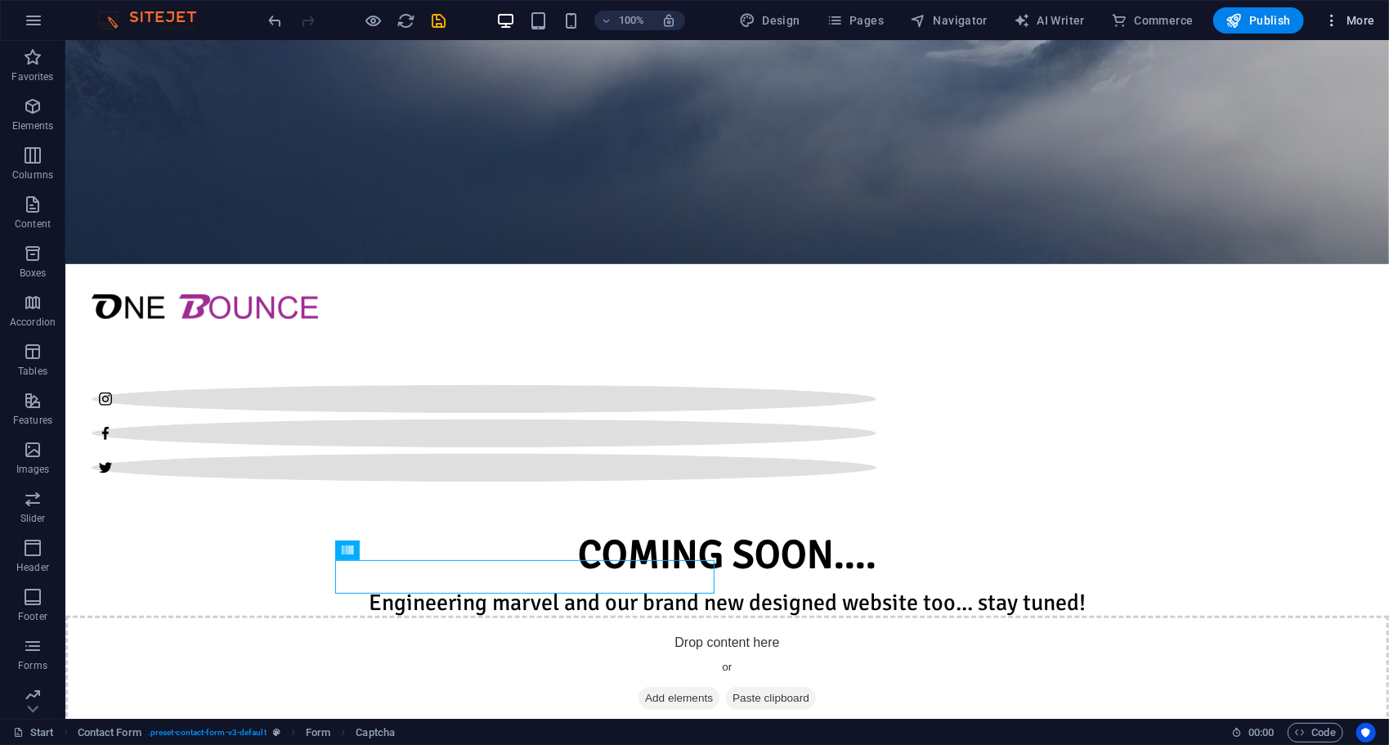
click at [1329, 20] on icon "button" at bounding box center [1332, 20] width 16 height 16
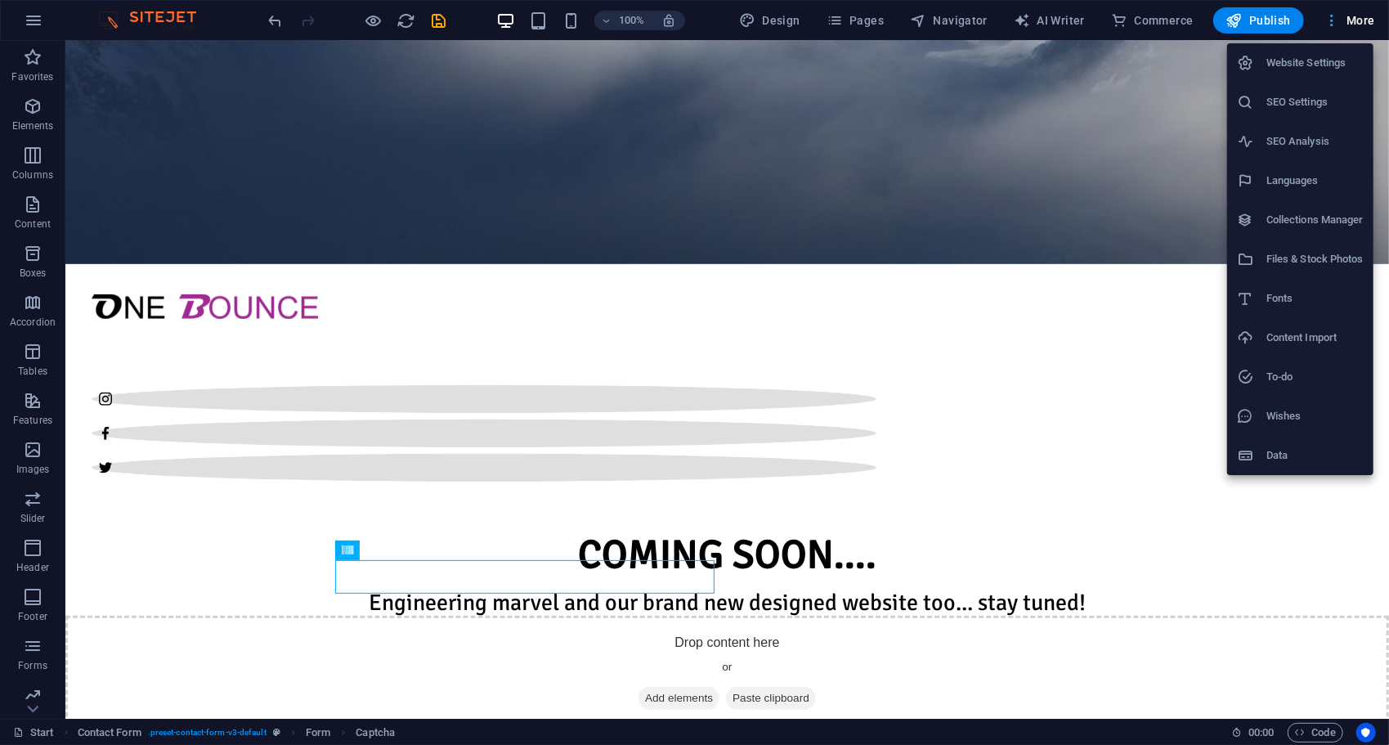
click at [1329, 20] on div at bounding box center [694, 372] width 1389 height 745
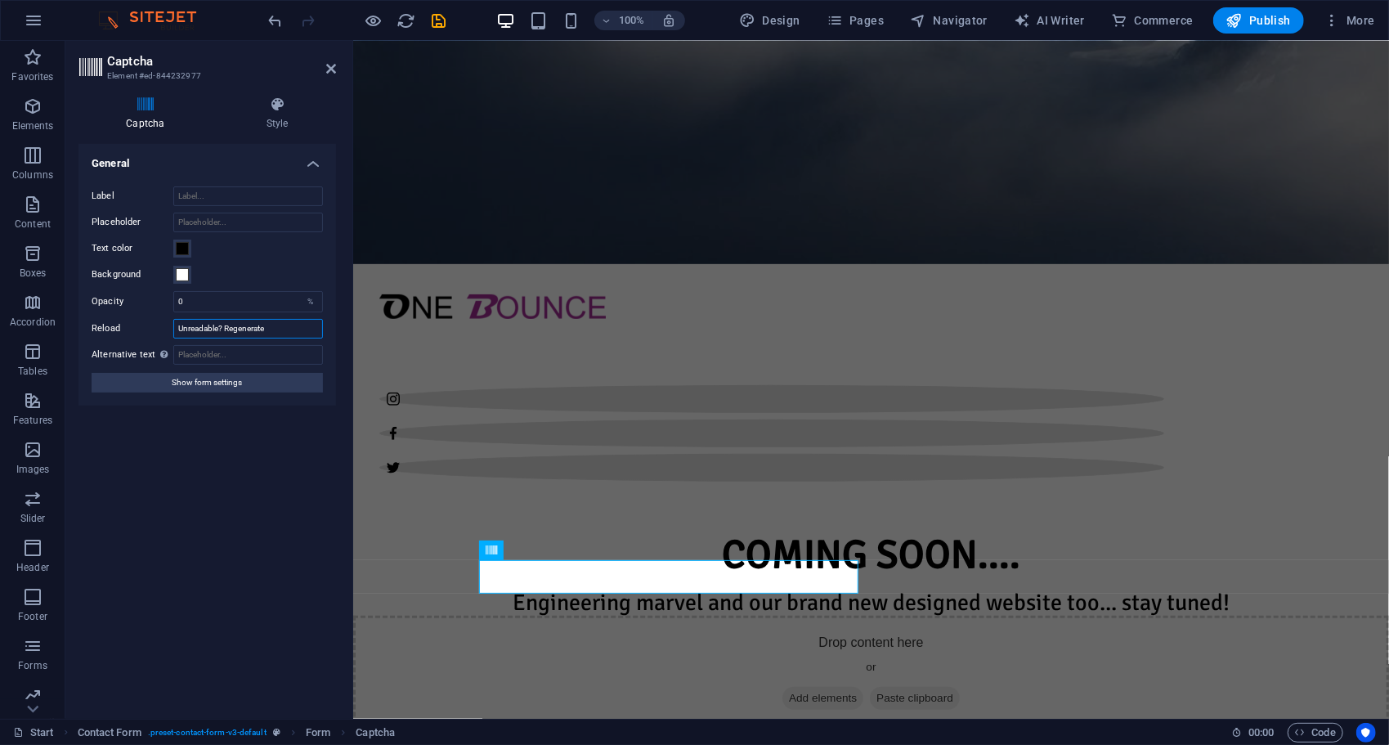
click at [283, 328] on input "Unreadable? Regenerate" at bounding box center [248, 329] width 150 height 20
type input "U"
type input "Reload"
click at [199, 389] on span "Show form settings" at bounding box center [208, 383] width 70 height 20
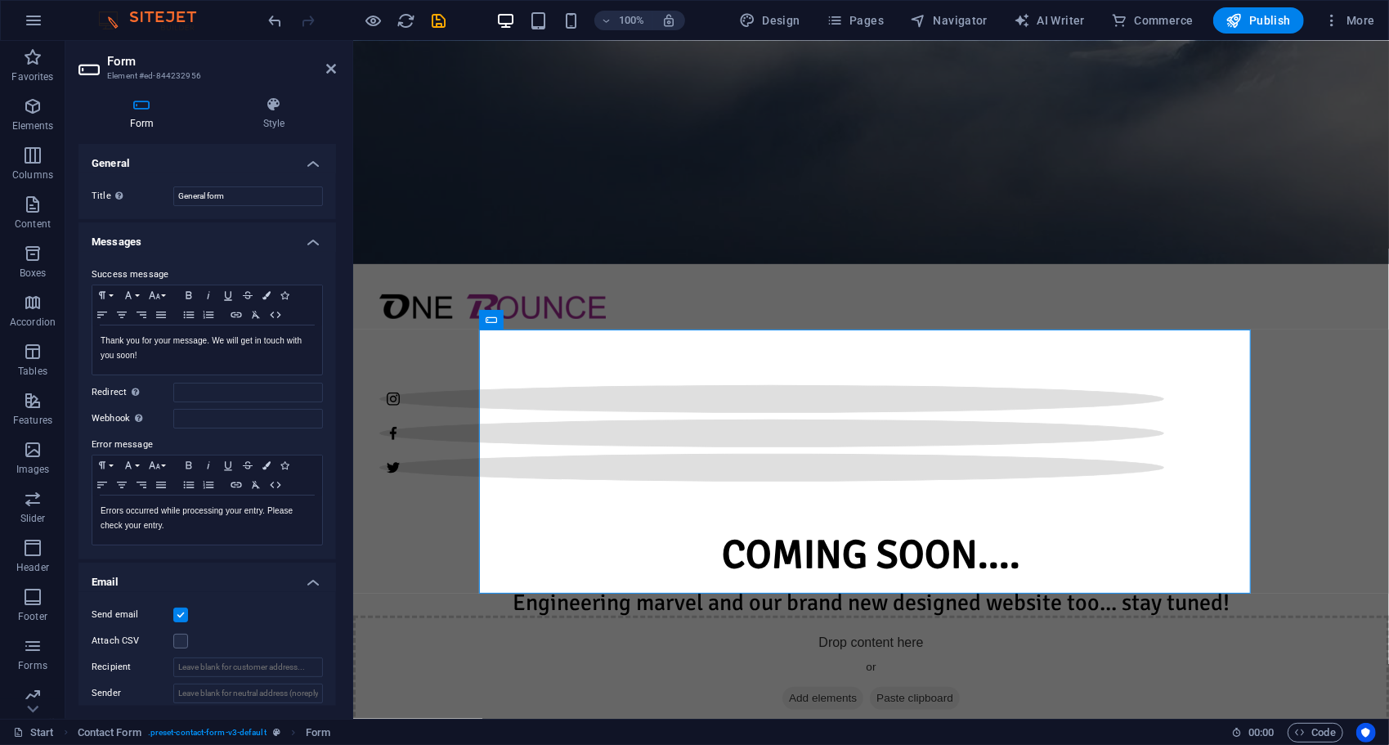
scroll to position [351, 0]
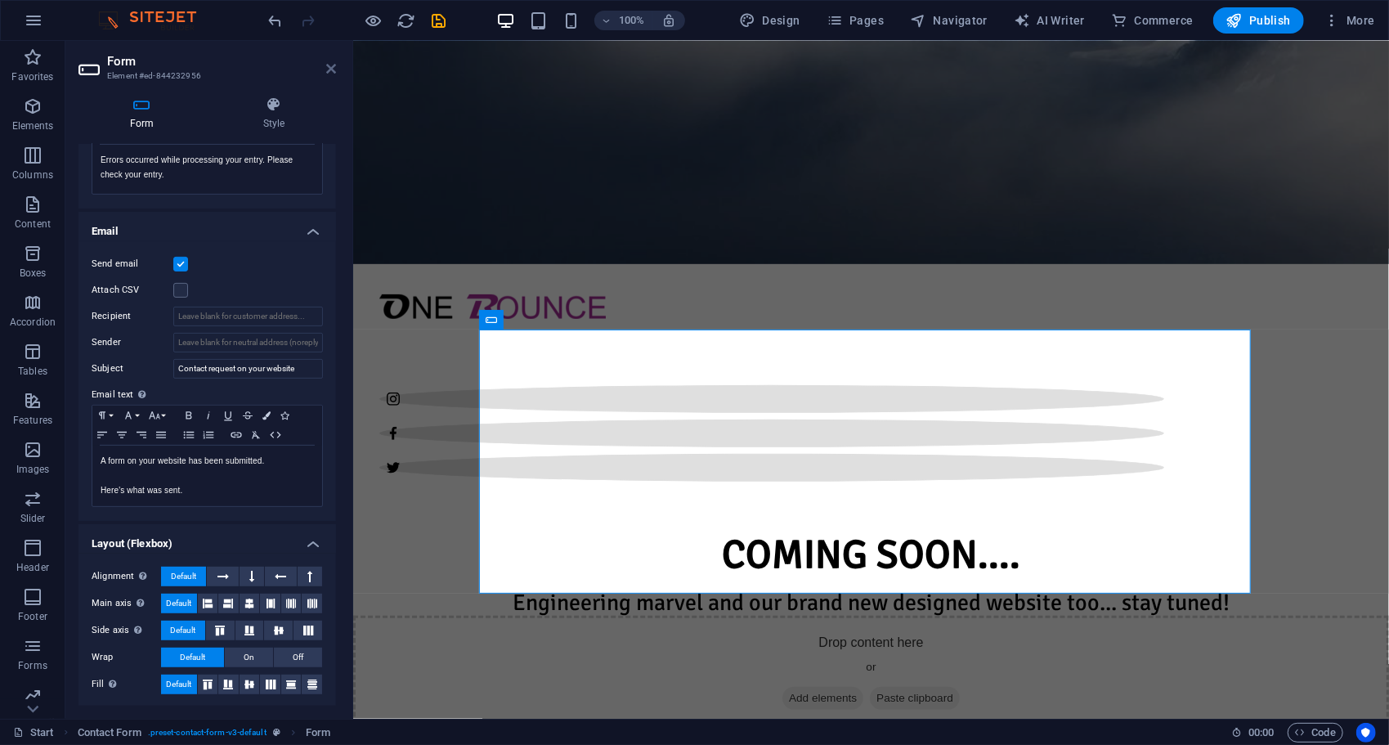
click at [328, 75] on link at bounding box center [331, 69] width 10 height 14
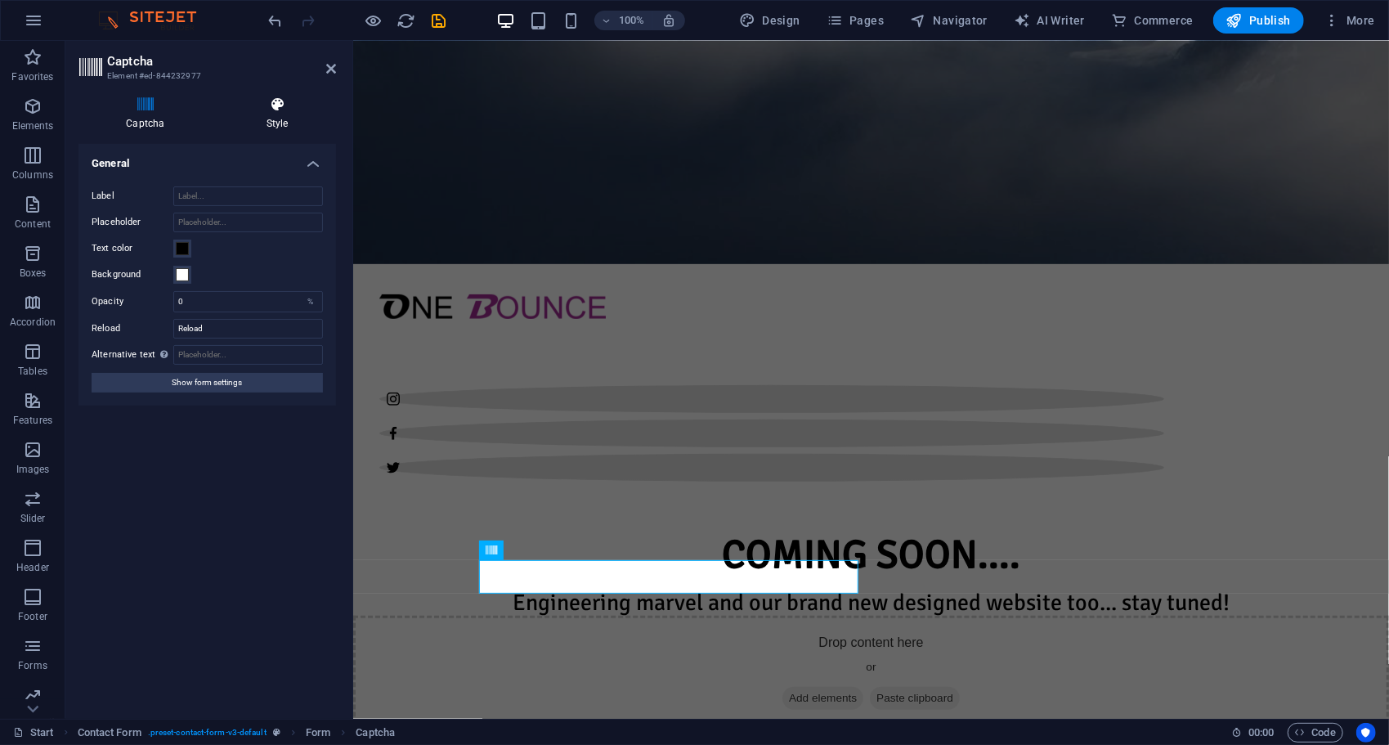
click at [267, 110] on icon at bounding box center [277, 104] width 117 height 16
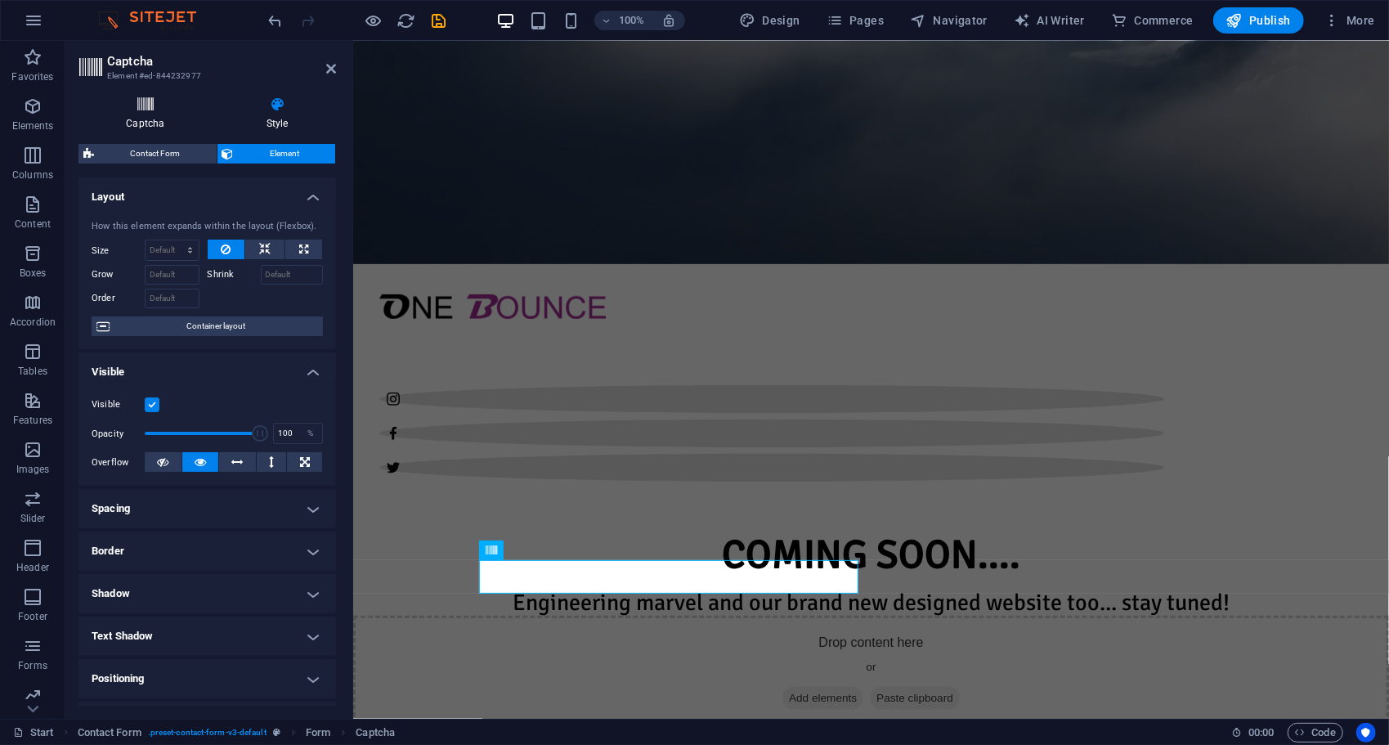
click at [150, 108] on icon at bounding box center [145, 104] width 134 height 16
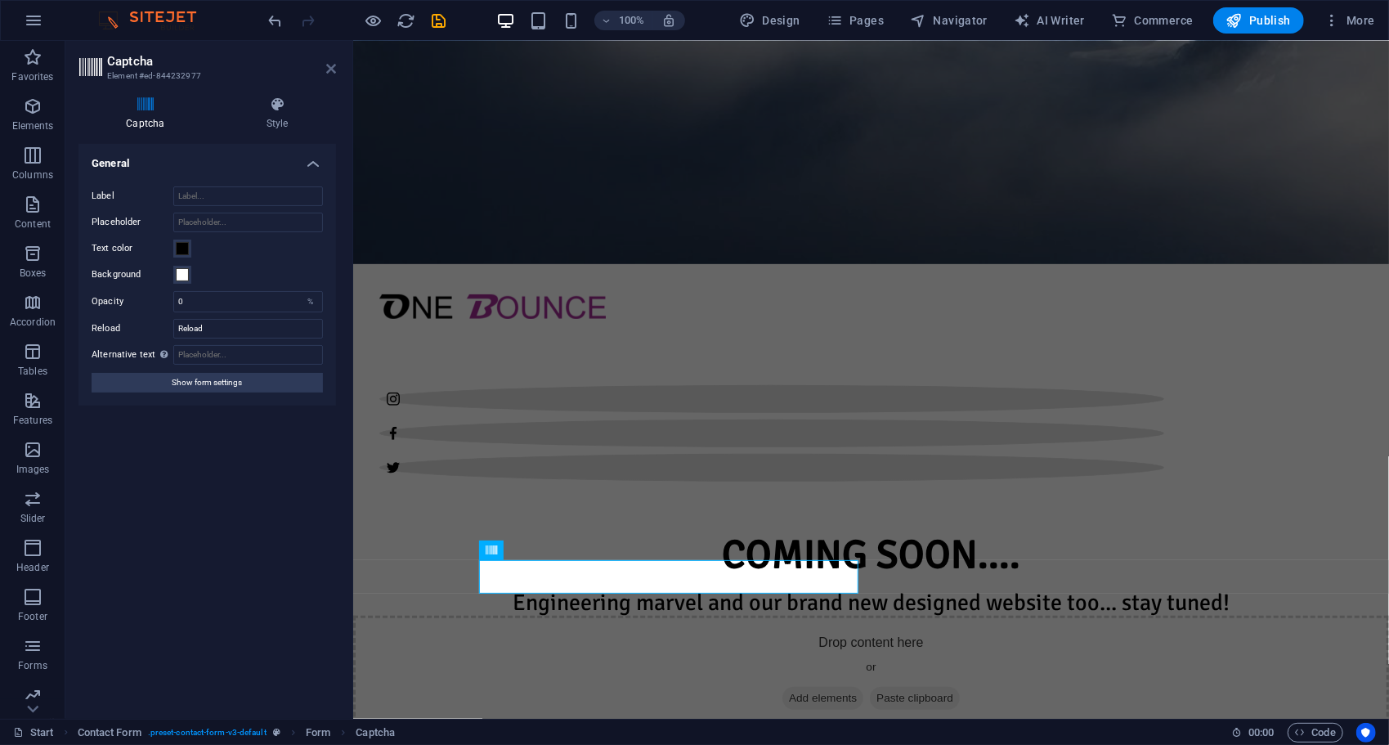
click at [328, 67] on icon at bounding box center [331, 68] width 10 height 13
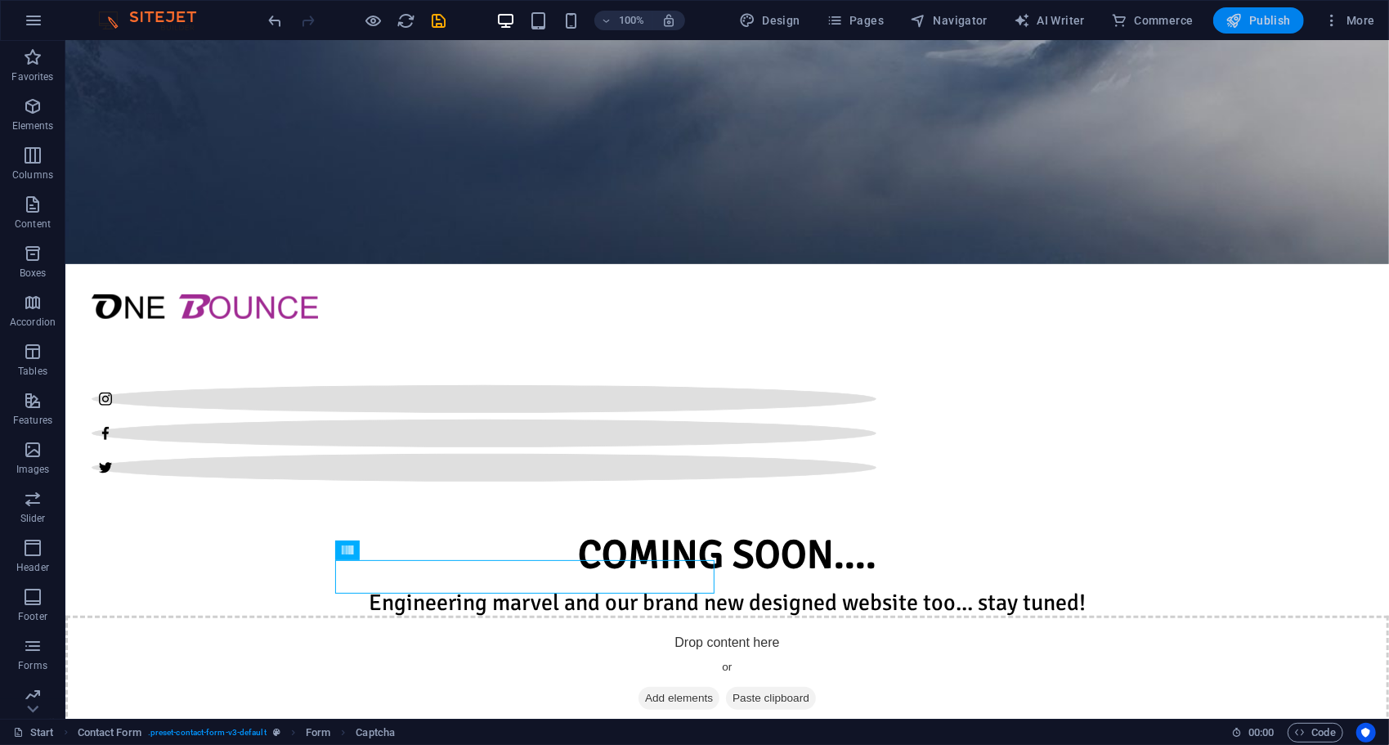
click at [1294, 20] on button "Publish" at bounding box center [1258, 20] width 91 height 26
checkbox input "false"
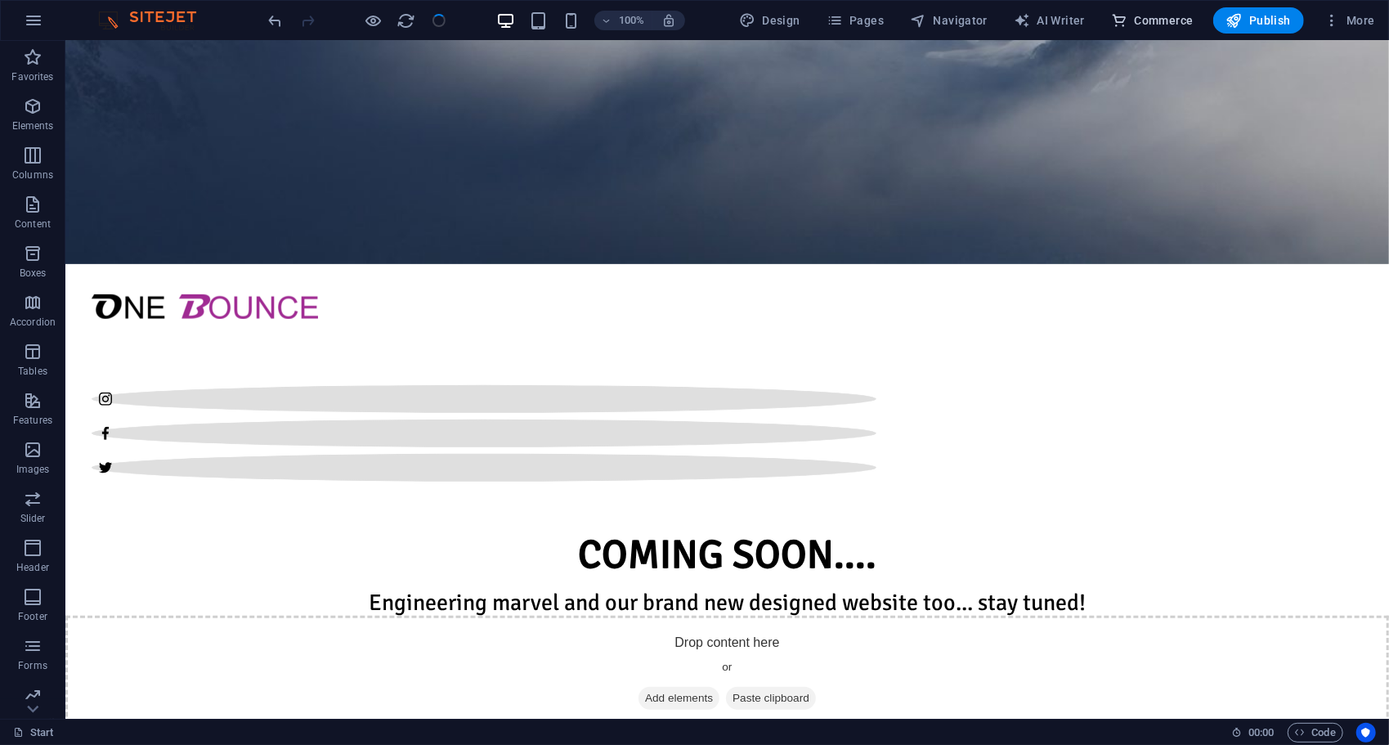
click at [1156, 11] on button "Commerce" at bounding box center [1153, 20] width 96 height 26
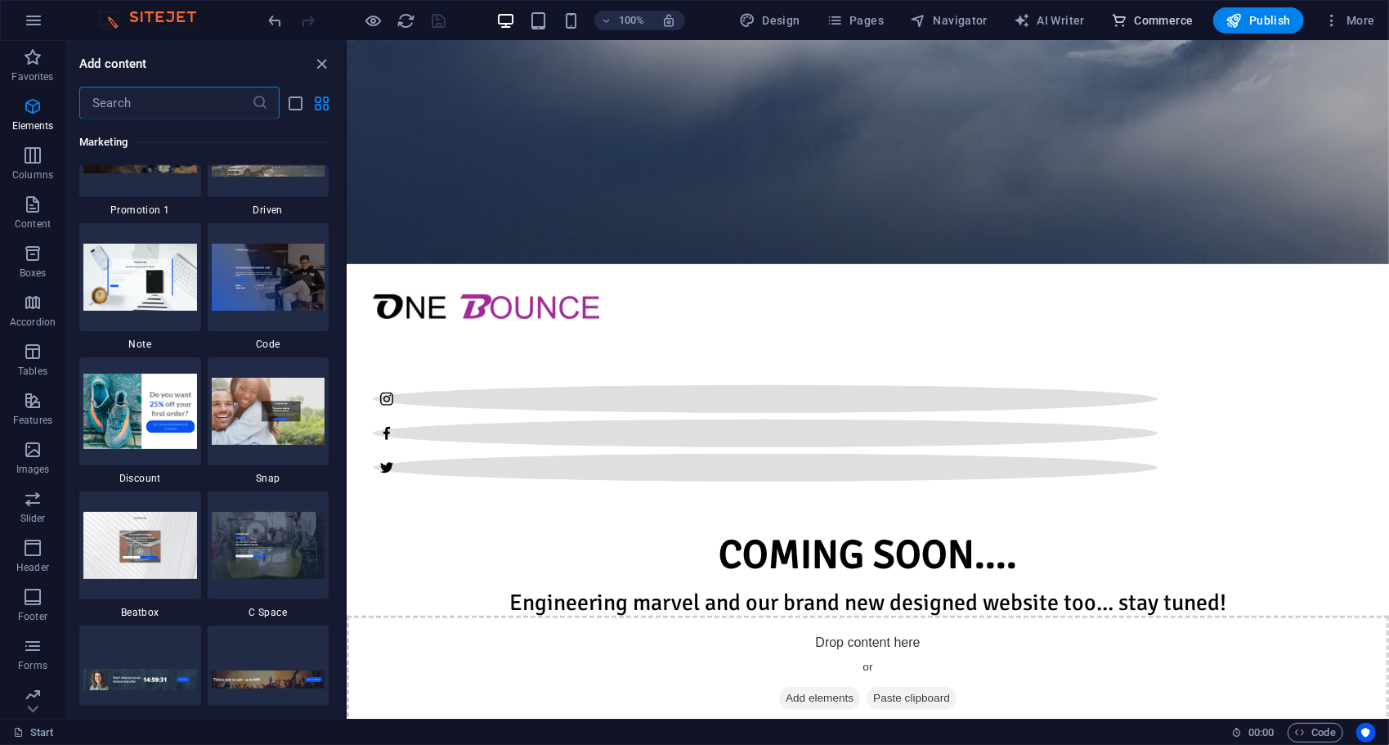
scroll to position [15755, 0]
